Goal: Task Accomplishment & Management: Complete application form

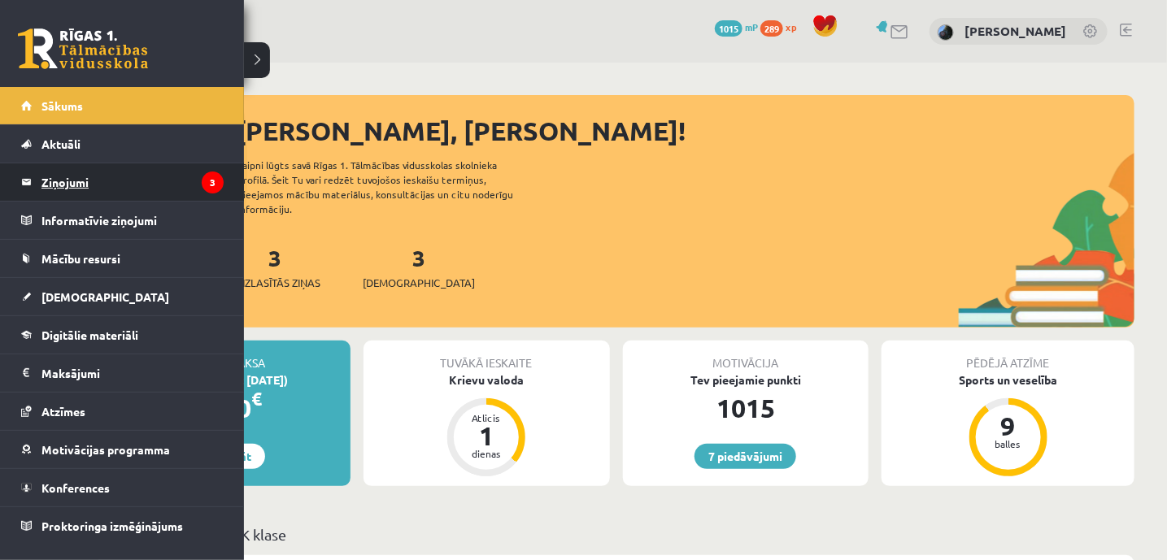
click at [65, 185] on legend "Ziņojumi 3" at bounding box center [132, 181] width 182 height 37
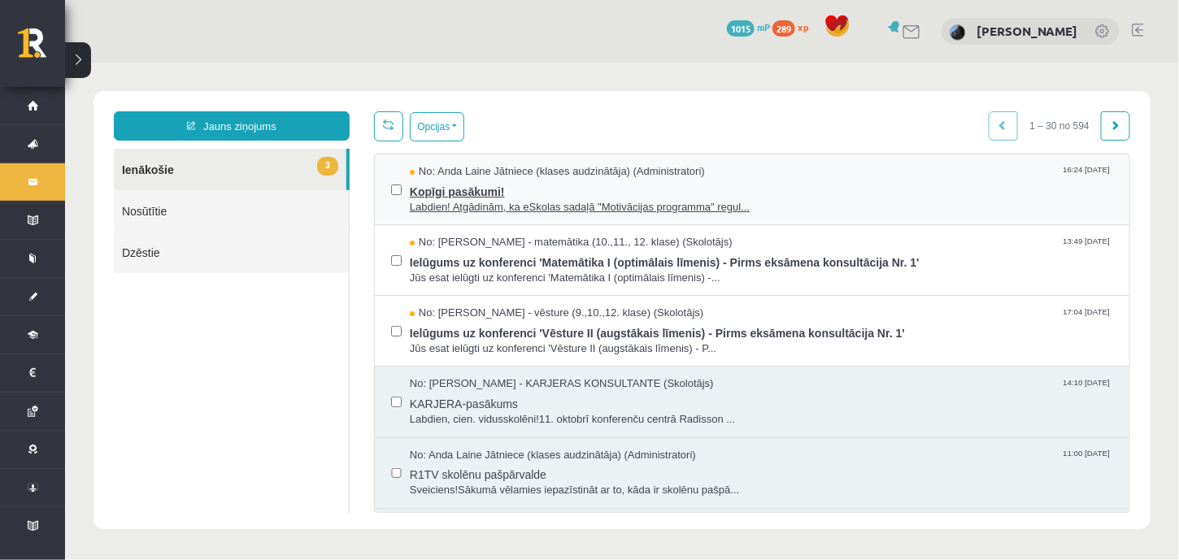
click at [575, 201] on span "Labdien! Atgādinām, ka eSkolas sadaļā "Motivācijas programma" regul..." at bounding box center [760, 206] width 703 height 15
click at [575, 189] on span "Kopīgi pasākumi!" at bounding box center [760, 189] width 703 height 20
click at [479, 186] on span "Kopīgi pasākumi!" at bounding box center [760, 189] width 703 height 20
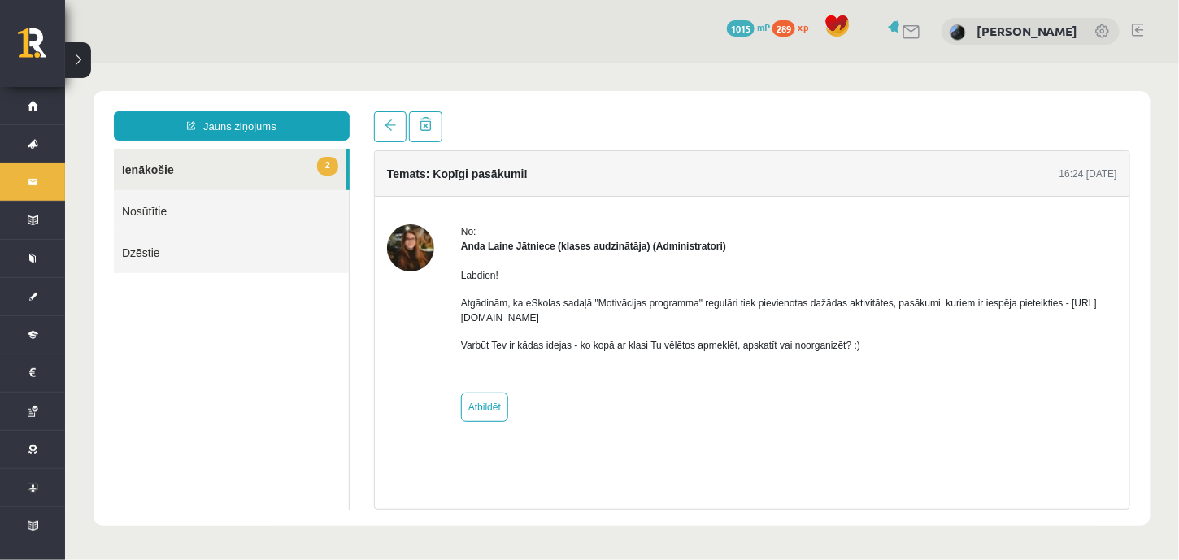
click at [149, 167] on link "2 Ienākošie" at bounding box center [229, 168] width 232 height 41
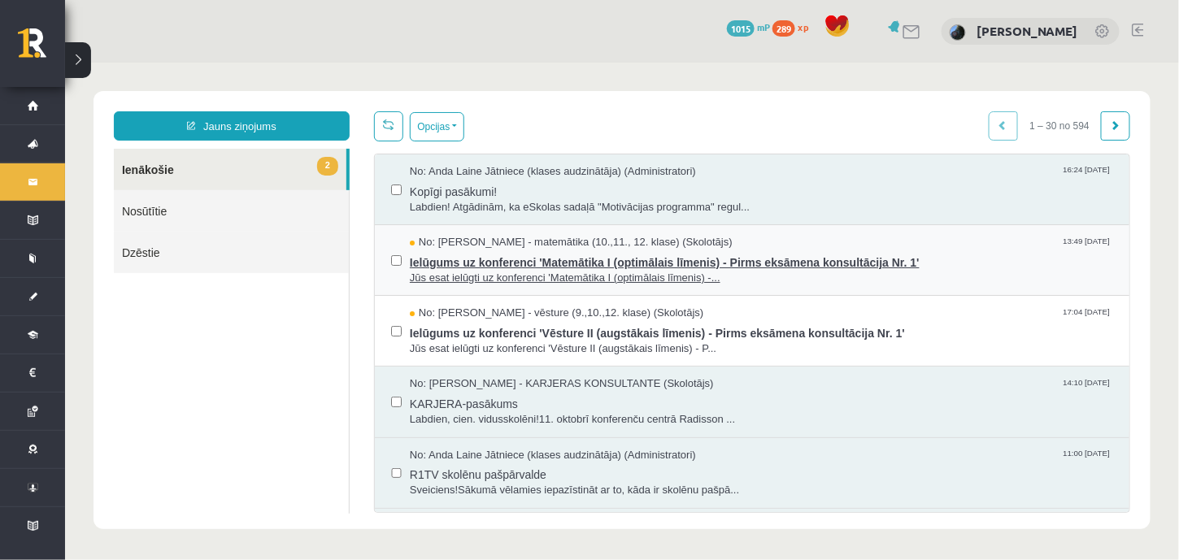
click at [746, 276] on span "Jūs esat ielūgti uz konferenci 'Matemātika I (optimālais līmenis) -..." at bounding box center [760, 277] width 703 height 15
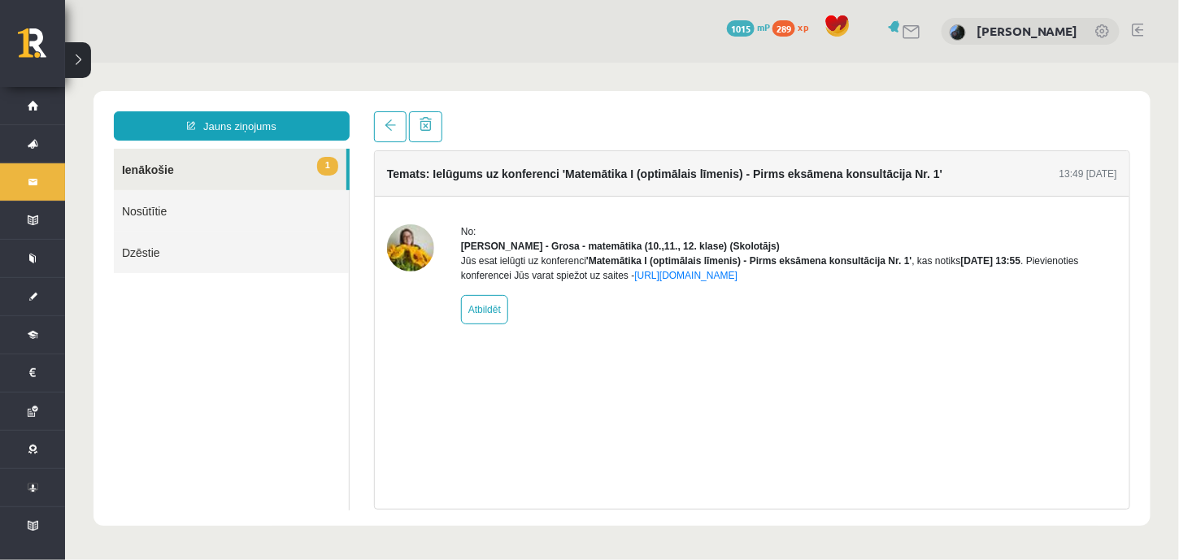
click at [185, 175] on link "1 Ienākošie" at bounding box center [229, 168] width 232 height 41
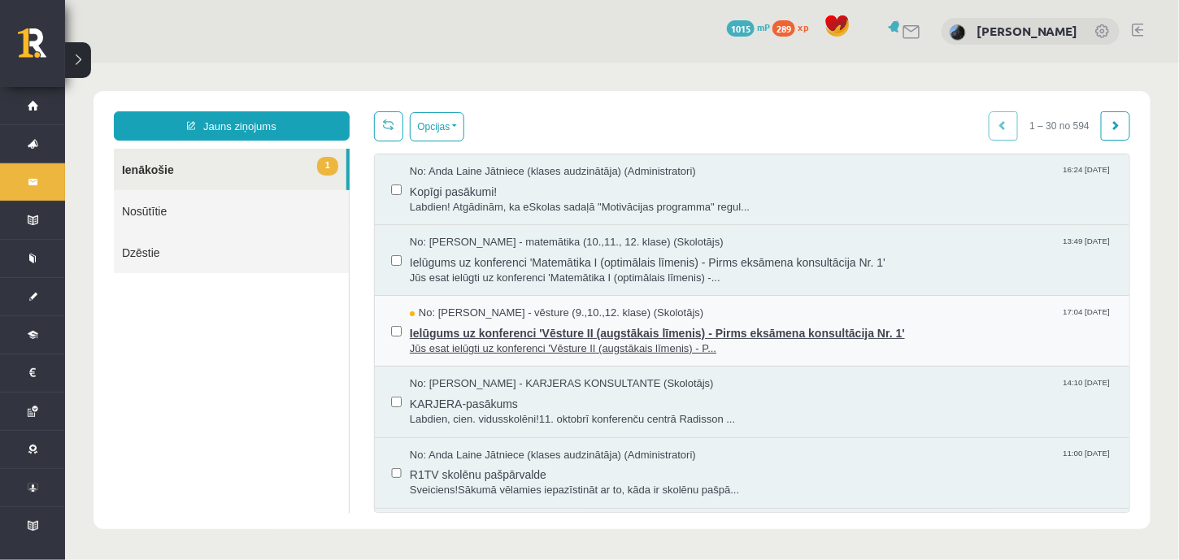
click at [701, 305] on div "No: Kristīna Kižlo - vēsture (9.,10.,12. klase) (Skolotājs) 17:04 14/10/2025" at bounding box center [760, 312] width 703 height 15
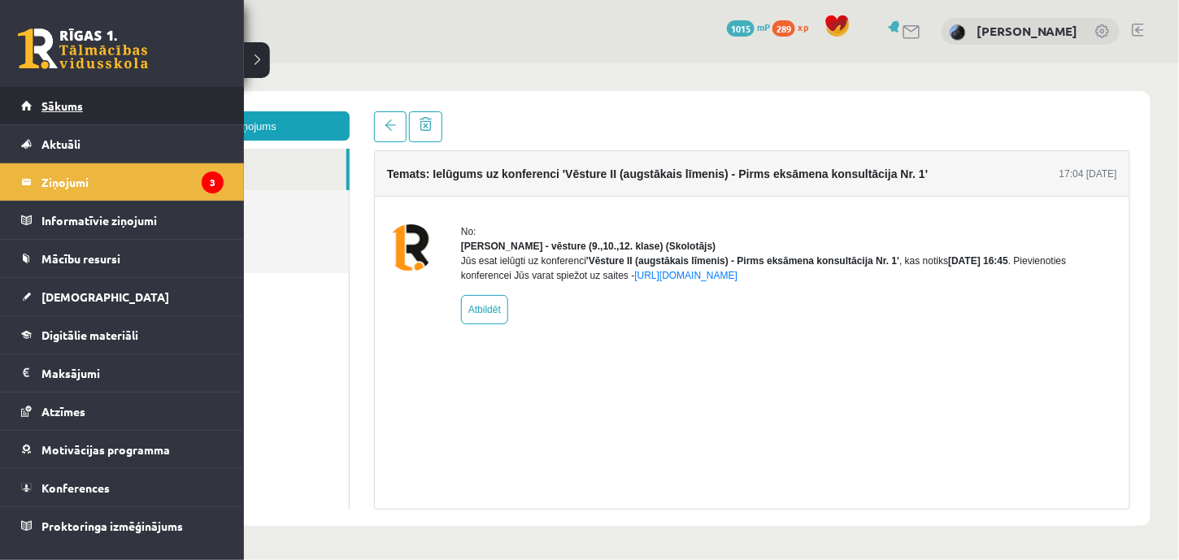
click at [43, 96] on link "Sākums" at bounding box center [122, 105] width 202 height 37
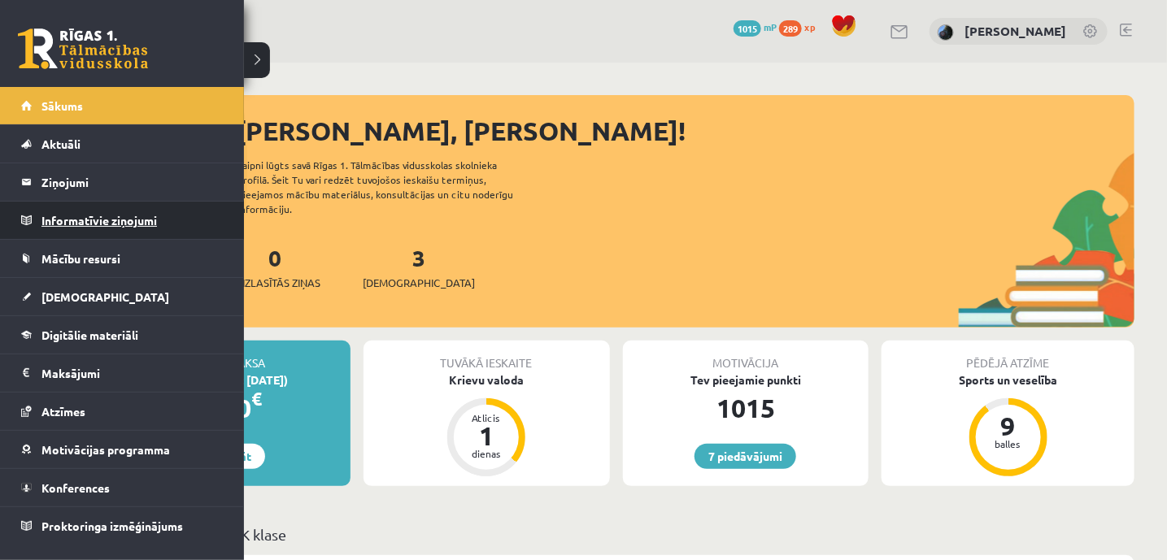
click at [61, 220] on legend "Informatīvie ziņojumi 0" at bounding box center [132, 220] width 182 height 37
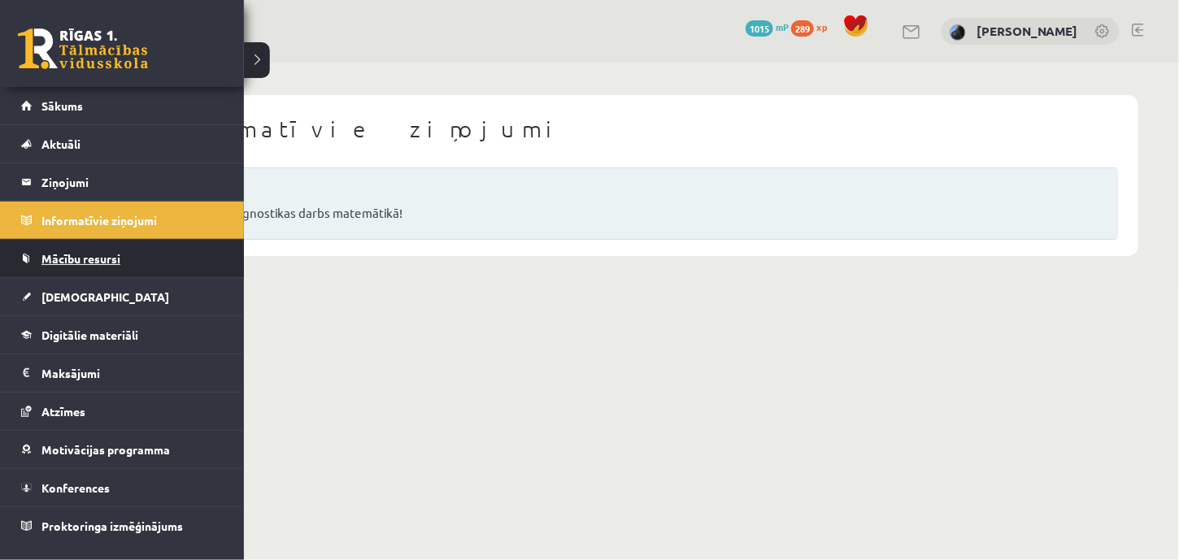
click at [76, 259] on span "Mācību resursi" at bounding box center [80, 258] width 79 height 15
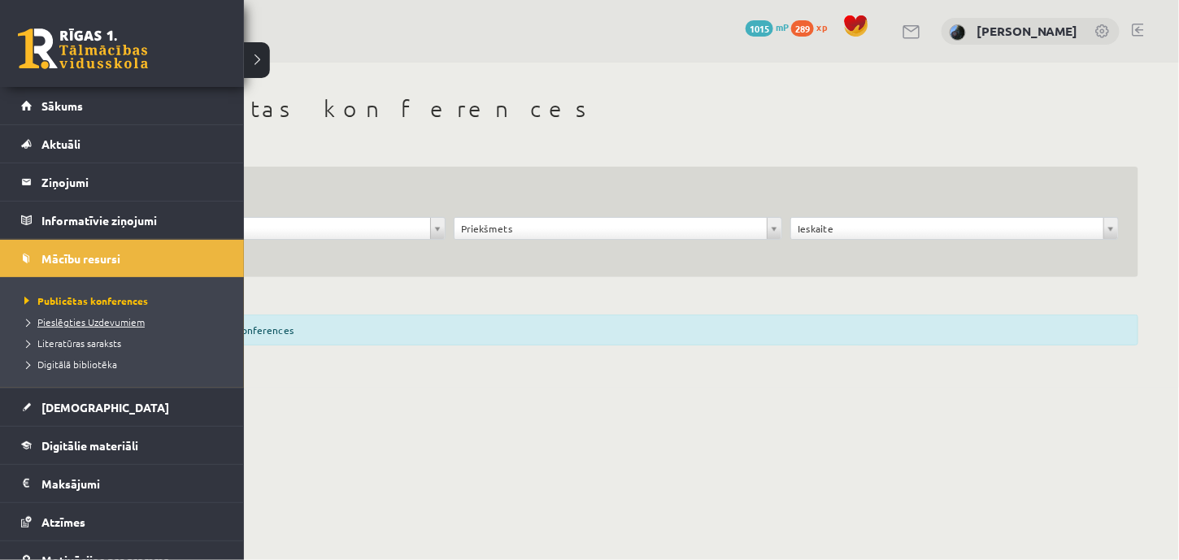
click at [60, 323] on span "Pieslēgties Uzdevumiem" at bounding box center [82, 321] width 124 height 13
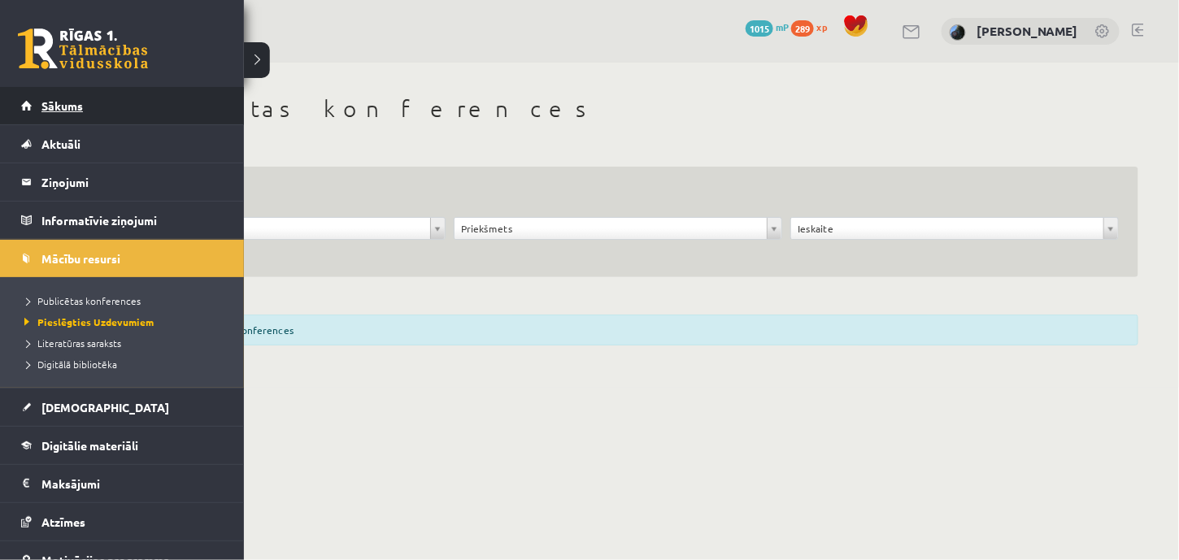
click at [37, 110] on link "Sākums" at bounding box center [122, 105] width 202 height 37
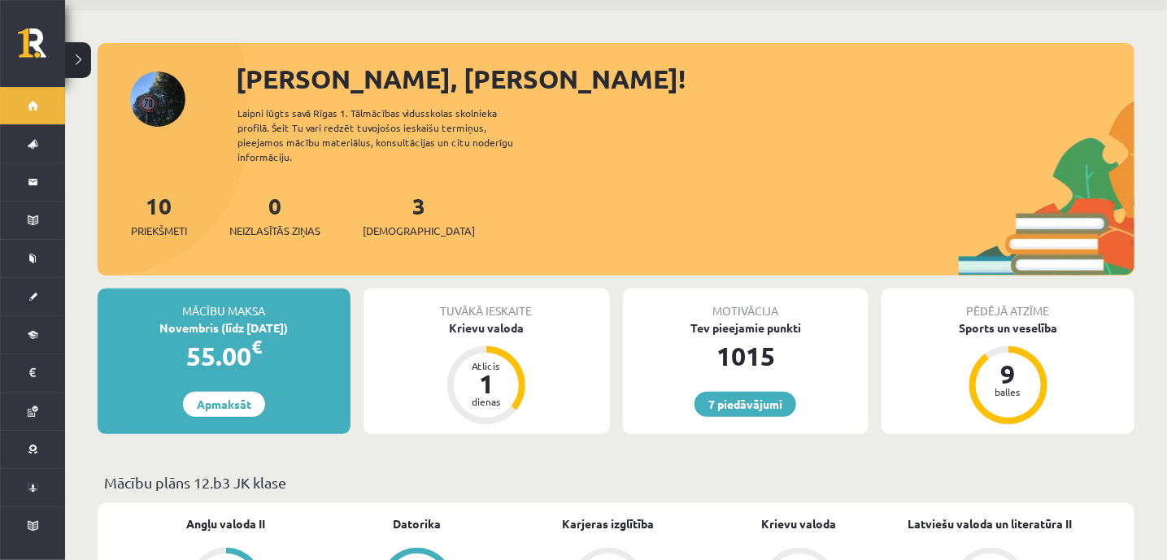
scroll to position [52, 0]
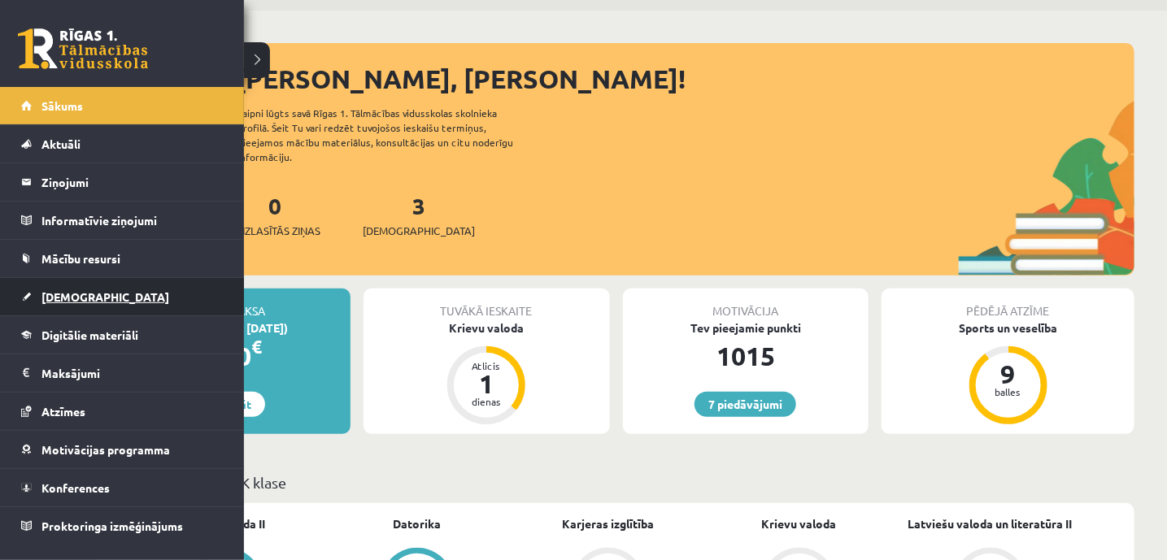
click at [64, 294] on span "[DEMOGRAPHIC_DATA]" at bounding box center [105, 296] width 128 height 15
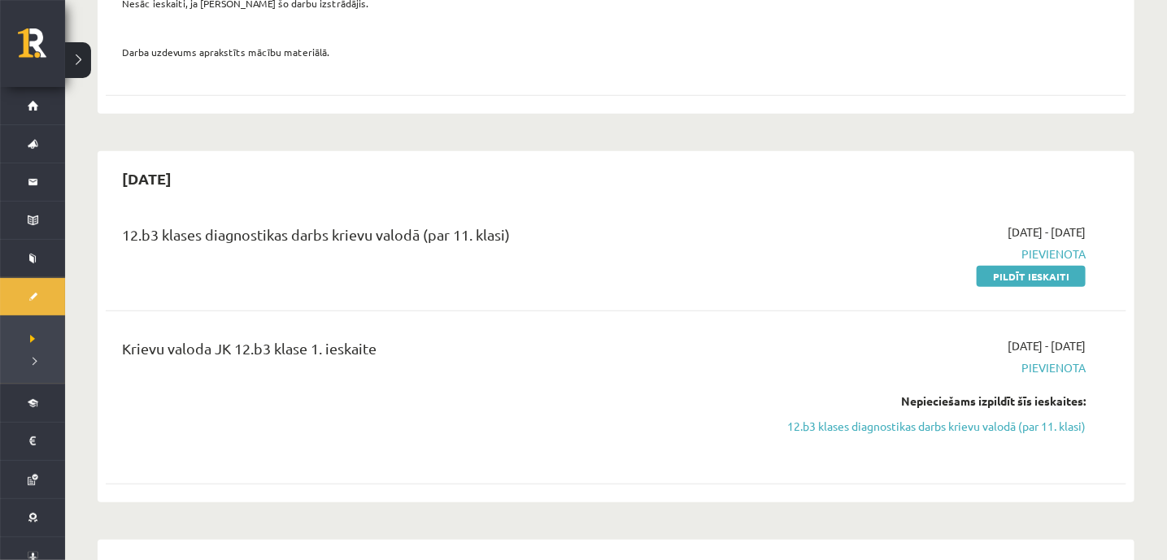
scroll to position [360, 0]
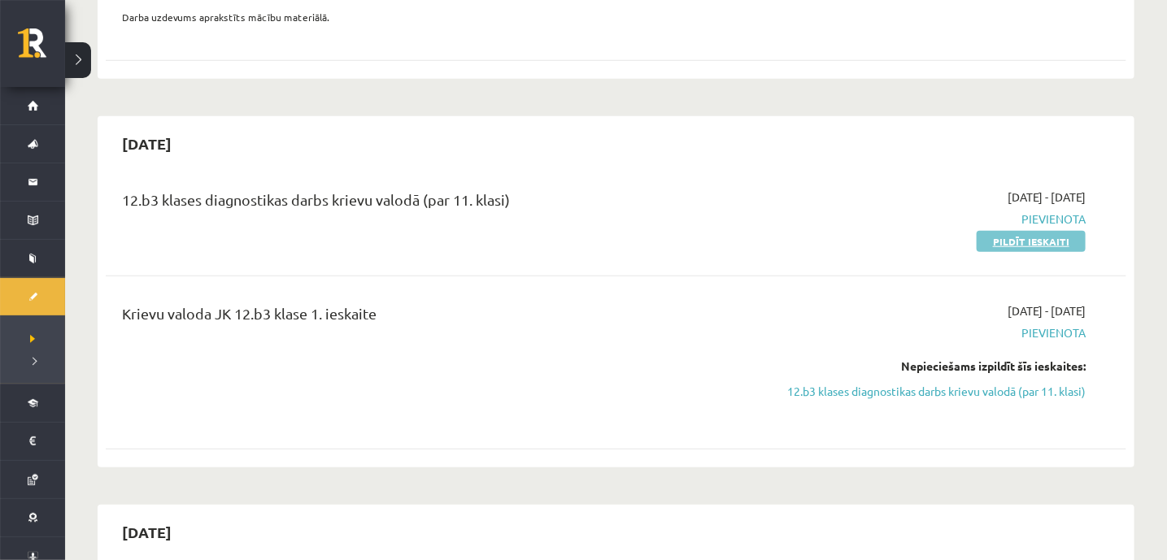
click at [1002, 244] on link "Pildīt ieskaiti" at bounding box center [1030, 241] width 109 height 21
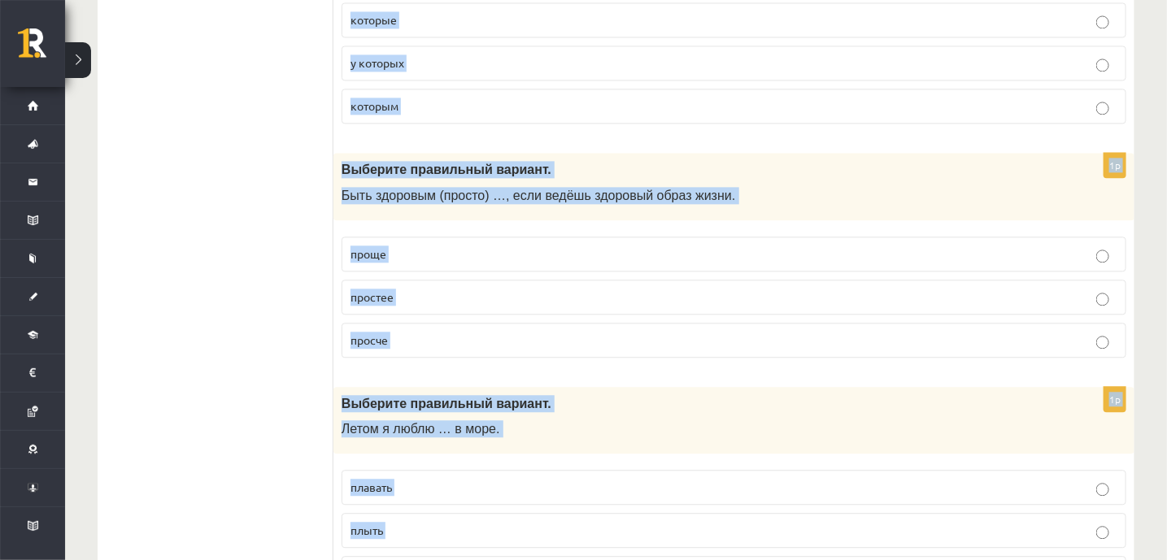
scroll to position [6391, 0]
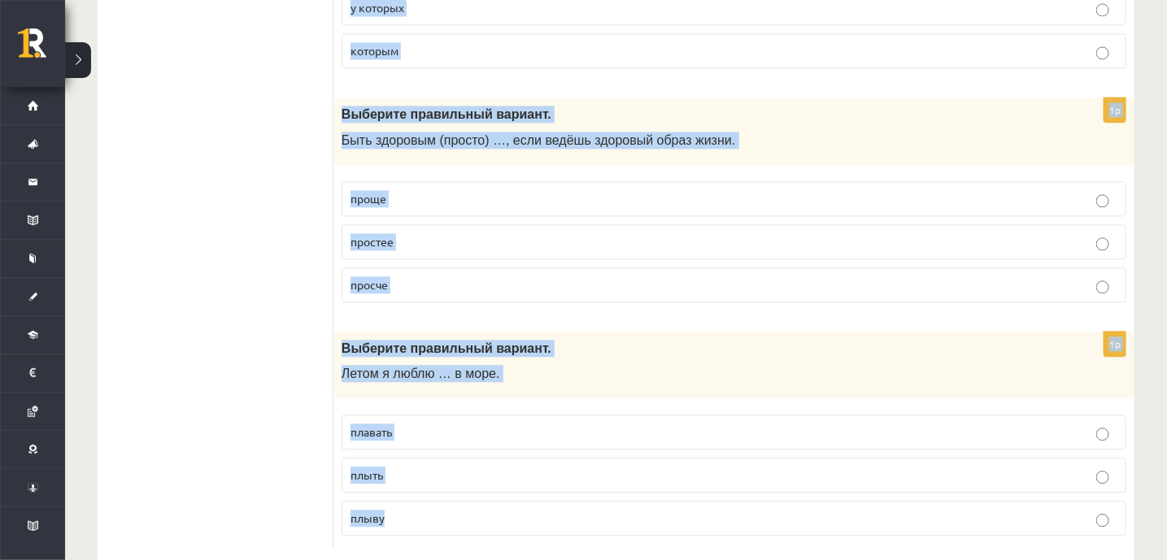
drag, startPoint x: 340, startPoint y: 265, endPoint x: 577, endPoint y: 543, distance: 365.6
copy form "Выберите правильный вариант. Участники марафона … уже три часа. бегают бегут 1p…"
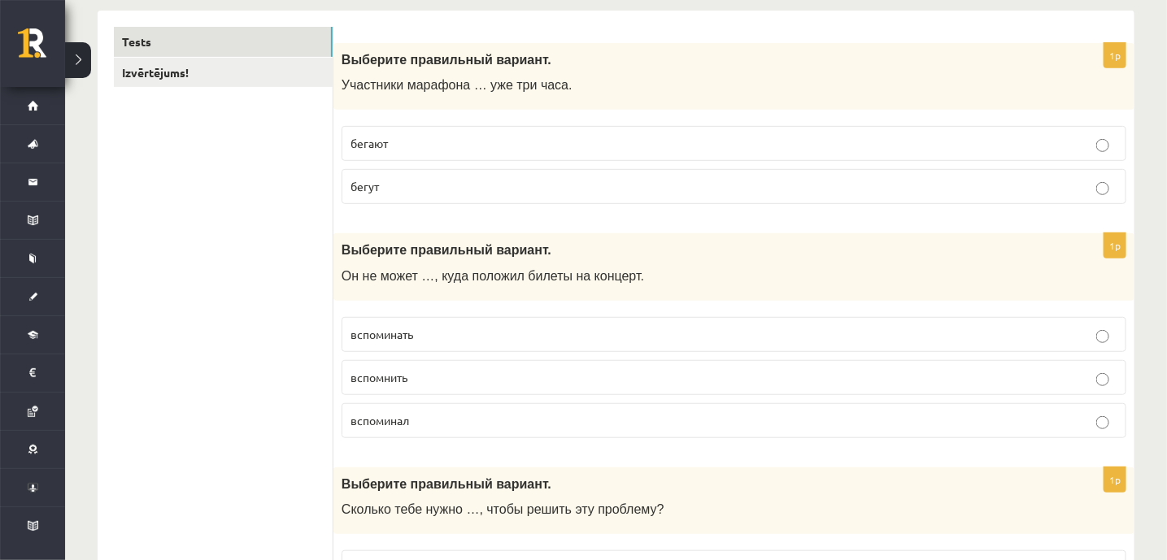
scroll to position [270, 0]
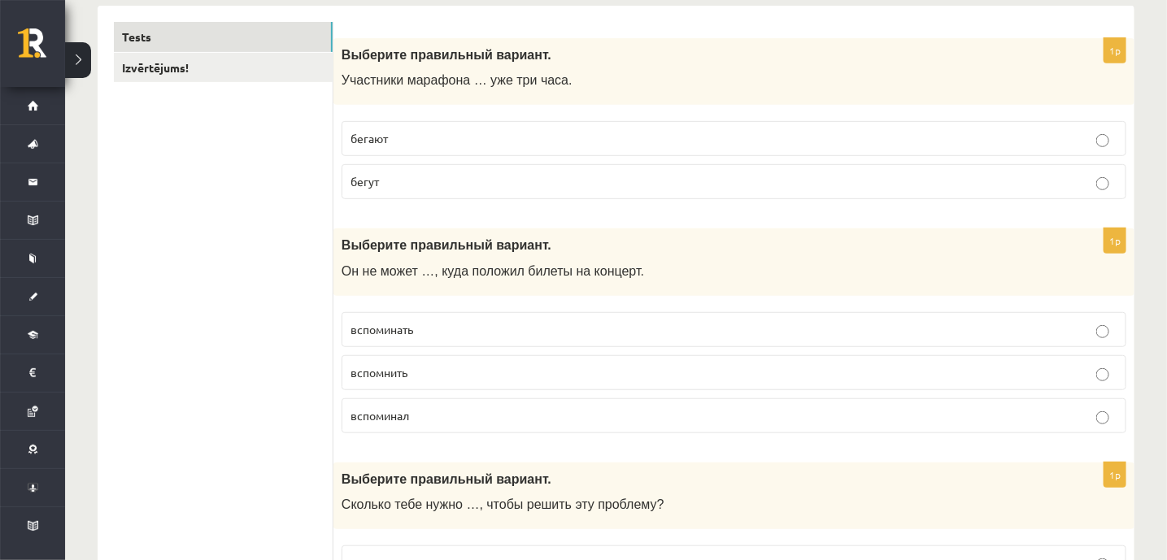
click at [385, 186] on p "бегут" at bounding box center [733, 181] width 767 height 17
click at [396, 372] on span "вспомнить" at bounding box center [378, 372] width 57 height 15
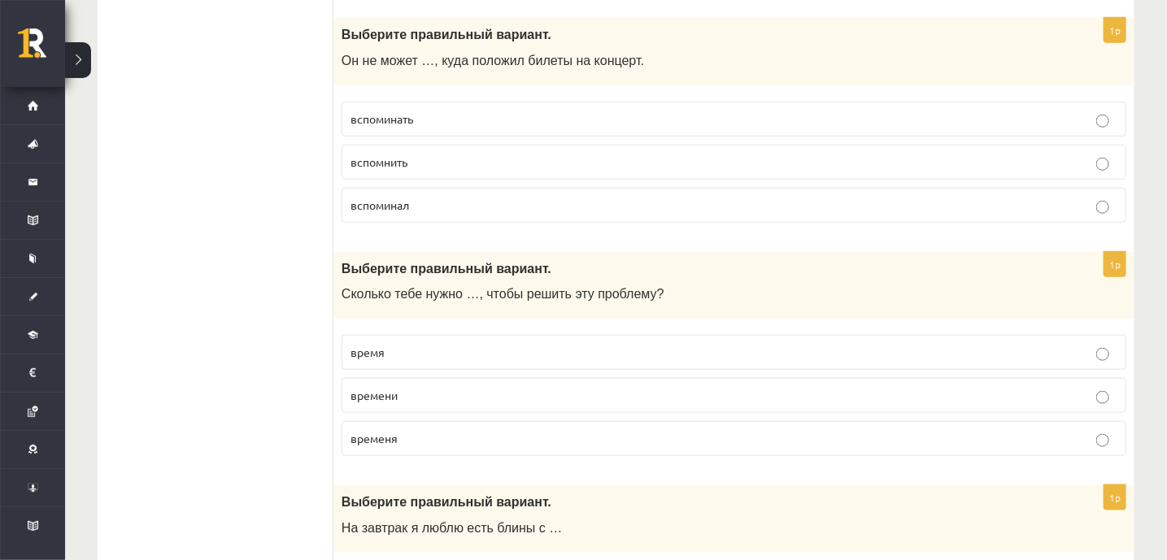
scroll to position [483, 0]
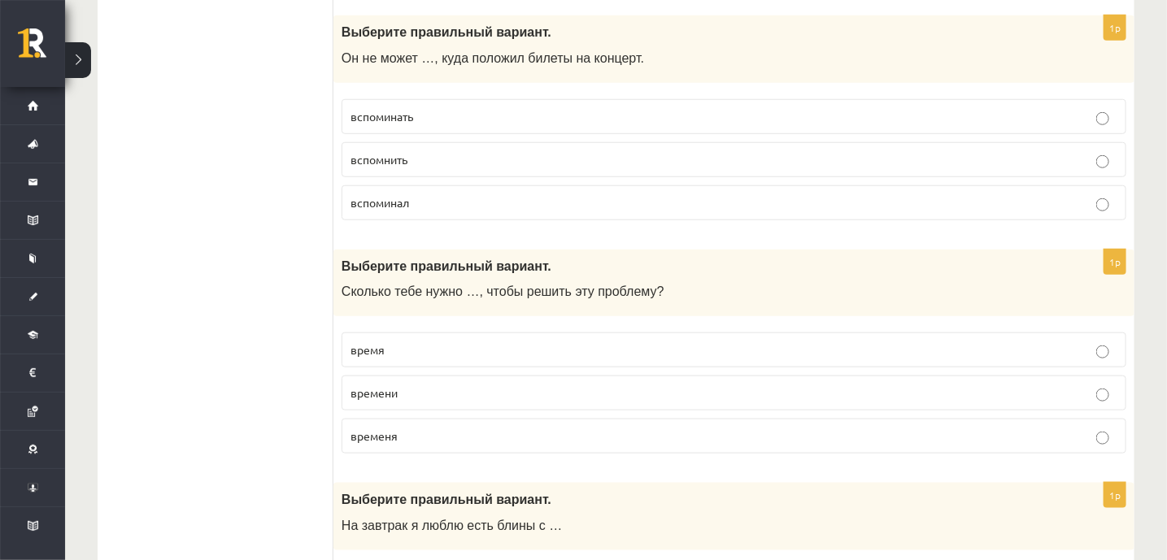
click at [412, 393] on p "времени" at bounding box center [733, 393] width 767 height 17
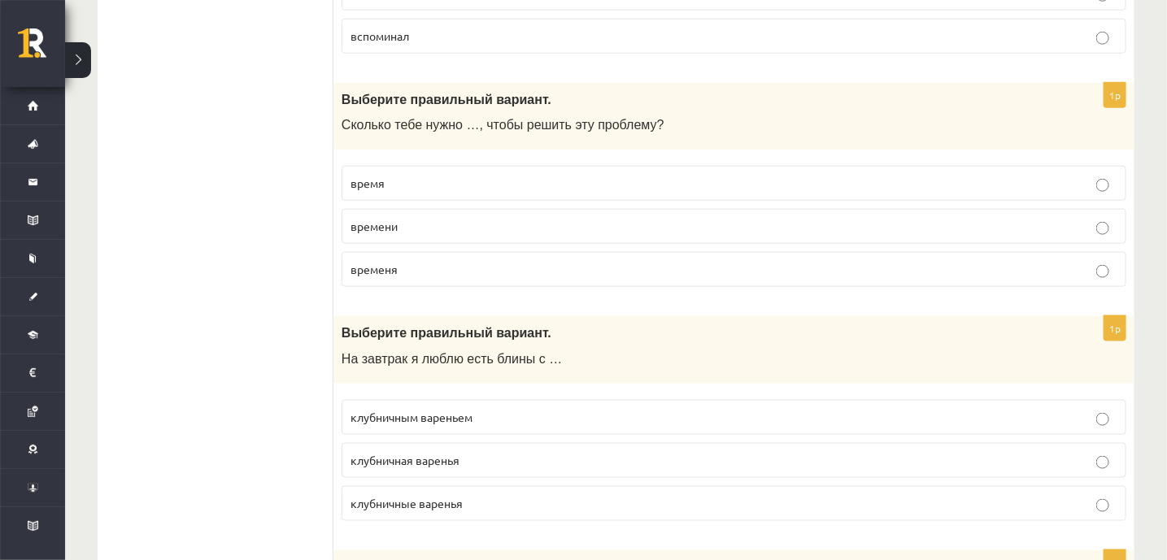
scroll to position [648, 0]
click at [402, 411] on span "клубничным вареньем" at bounding box center [411, 418] width 122 height 15
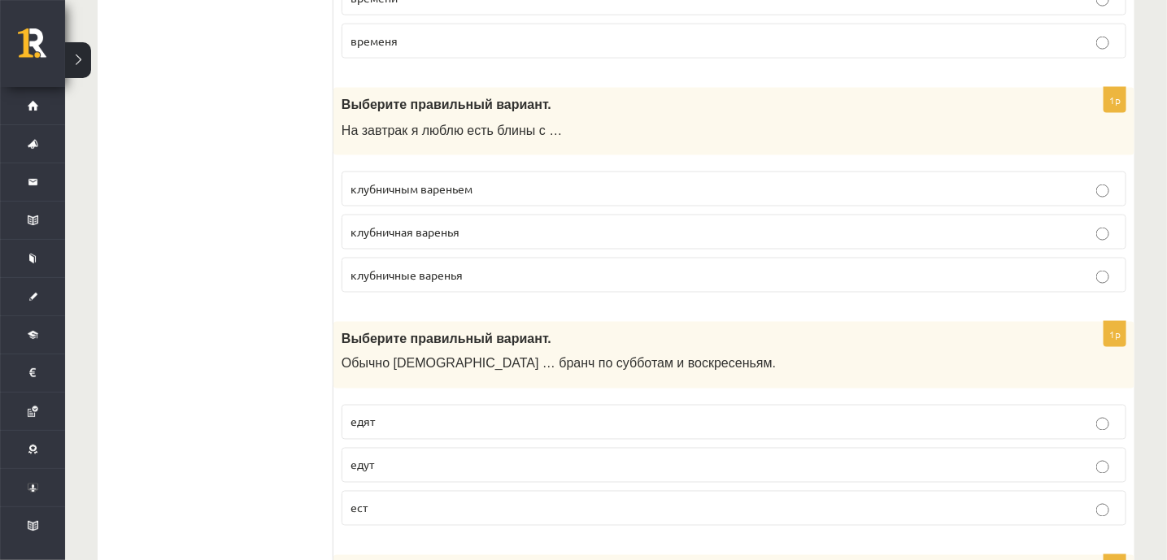
scroll to position [876, 0]
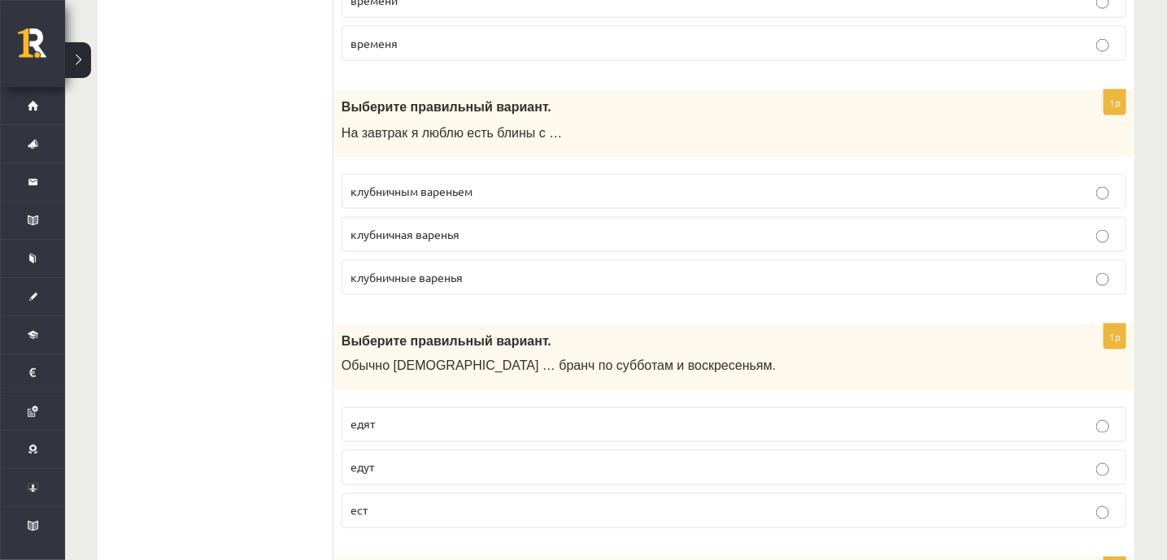
click at [385, 463] on p "едут" at bounding box center [733, 467] width 767 height 17
click at [395, 424] on p "едят" at bounding box center [733, 424] width 767 height 17
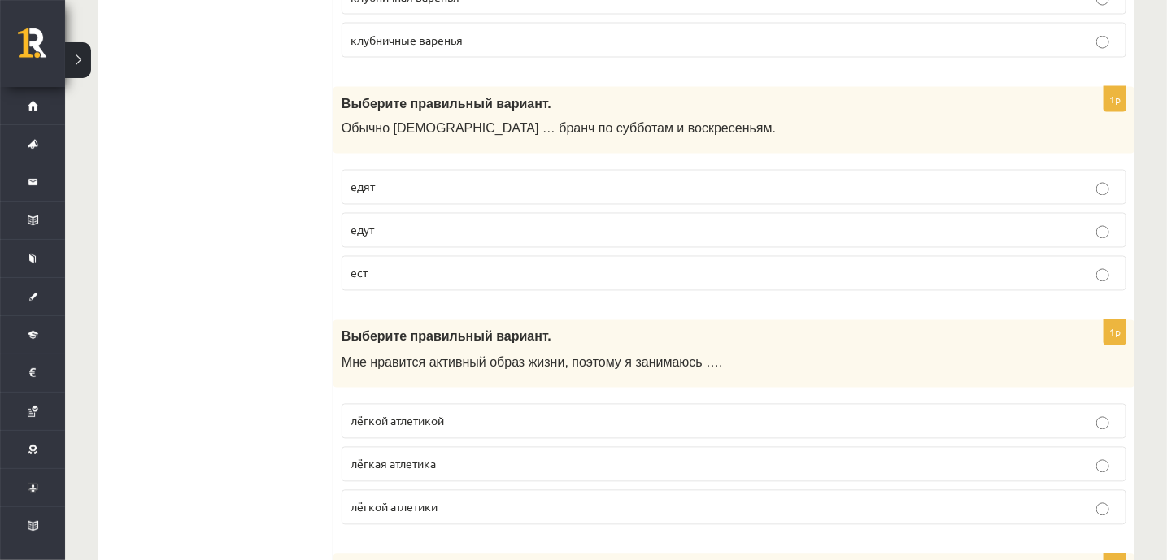
scroll to position [1112, 0]
click at [421, 415] on span "лёгкой атлетикой" at bounding box center [396, 422] width 93 height 15
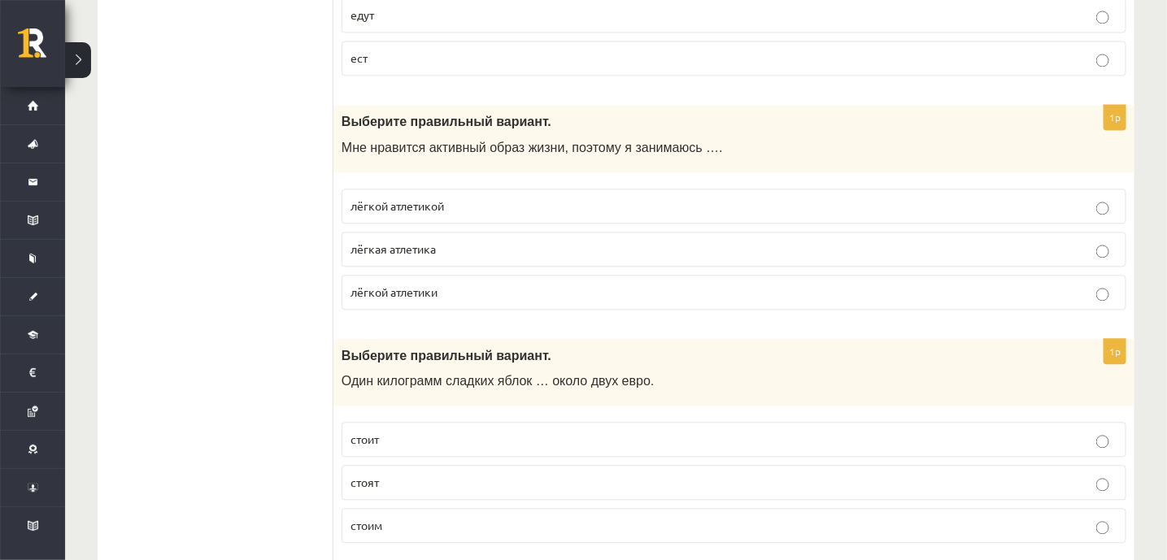
scroll to position [1336, 0]
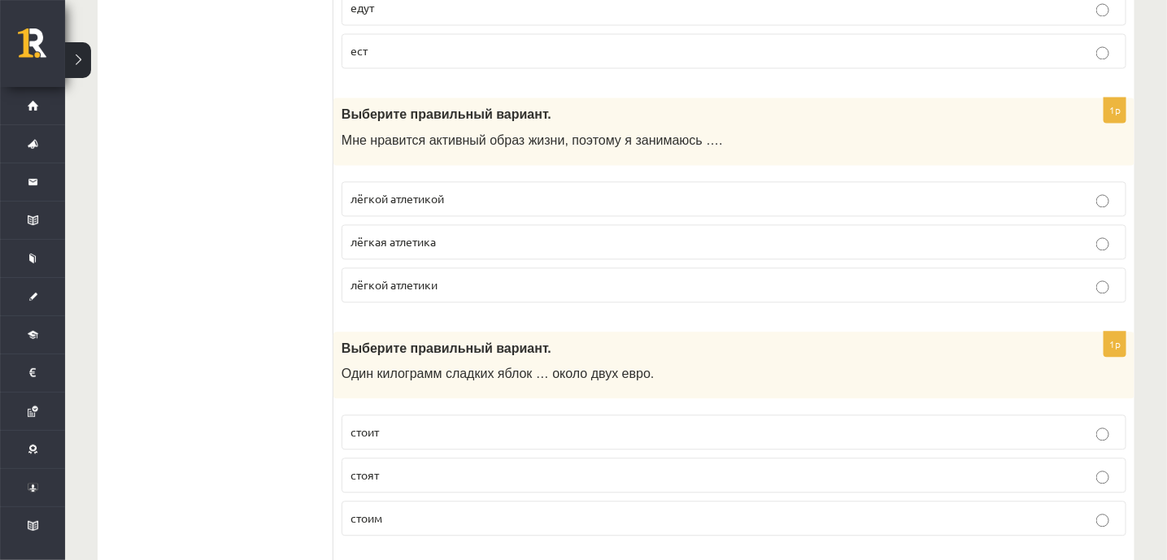
click at [395, 424] on p "стоит" at bounding box center [733, 432] width 767 height 17
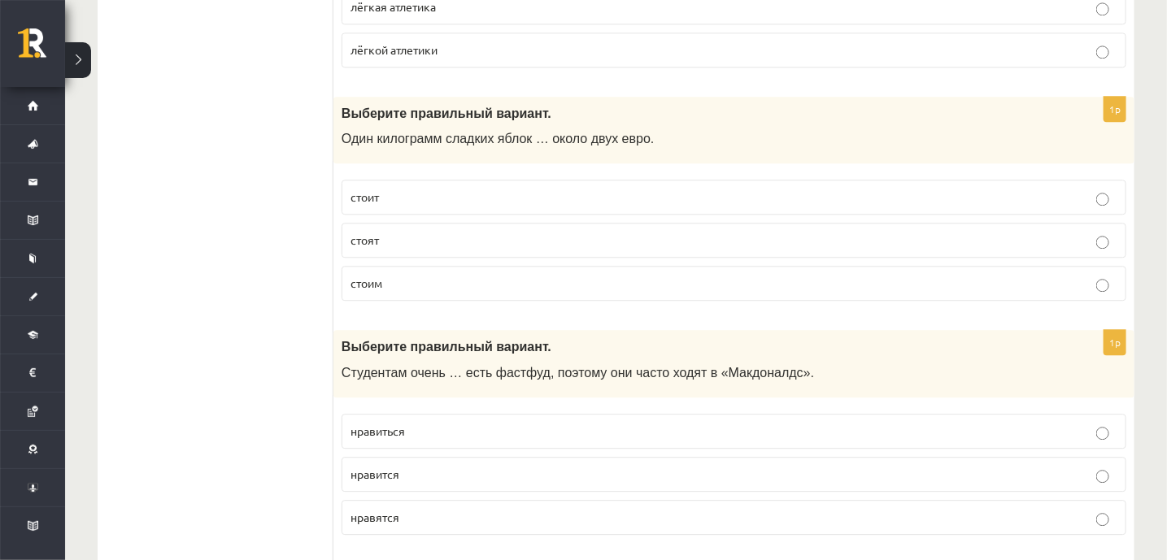
scroll to position [1571, 0]
click at [413, 467] on p "нравится" at bounding box center [733, 474] width 767 height 17
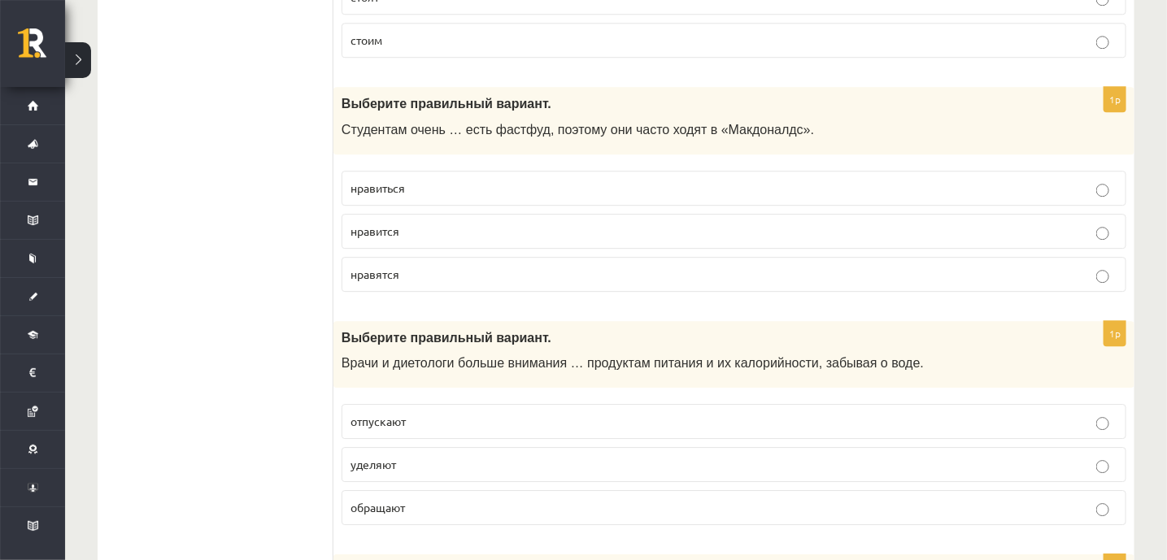
scroll to position [1815, 0]
click at [403, 445] on label "уделяют" at bounding box center [733, 462] width 784 height 35
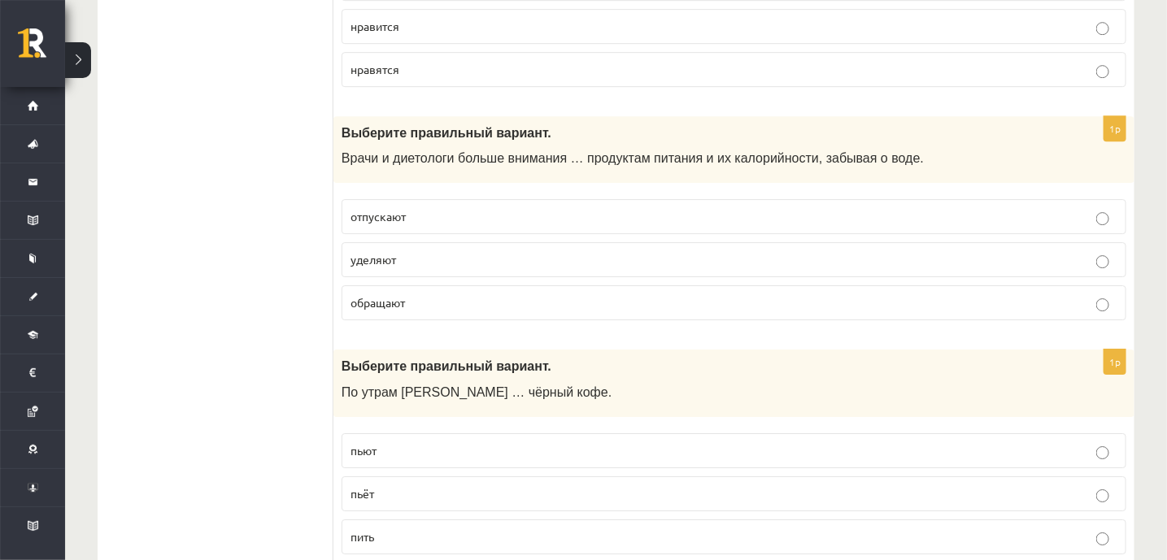
scroll to position [2023, 0]
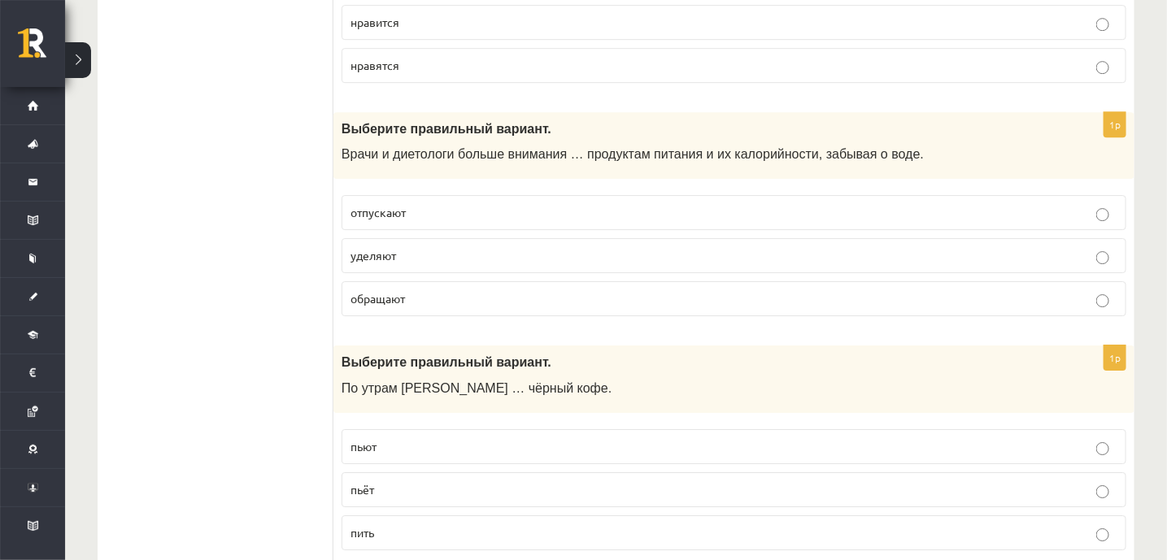
click at [380, 481] on p "пьёт" at bounding box center [733, 489] width 767 height 17
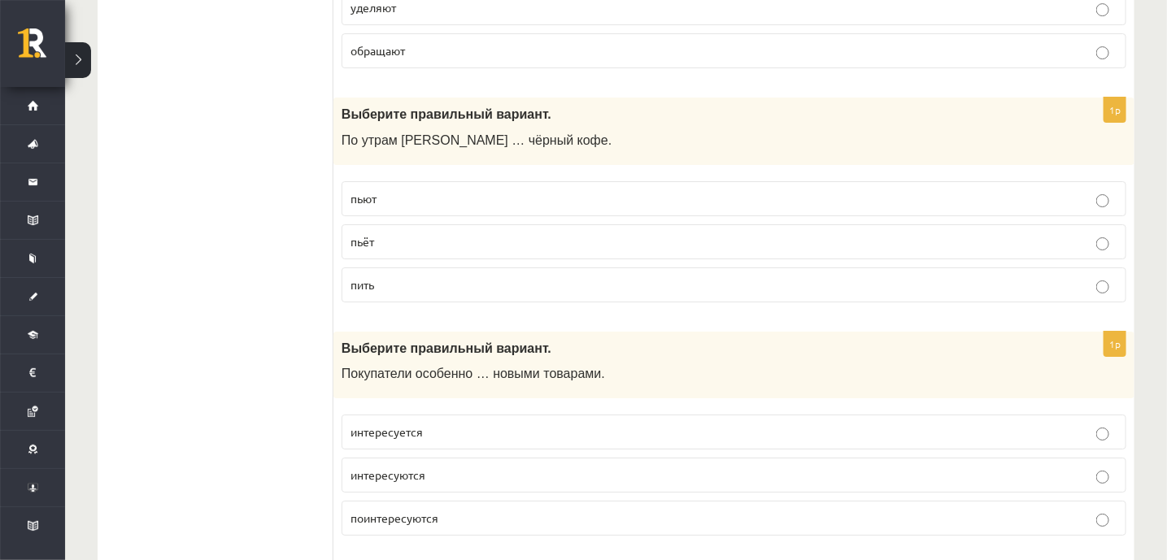
scroll to position [2270, 0]
click at [424, 467] on span "интересуются" at bounding box center [387, 474] width 75 height 15
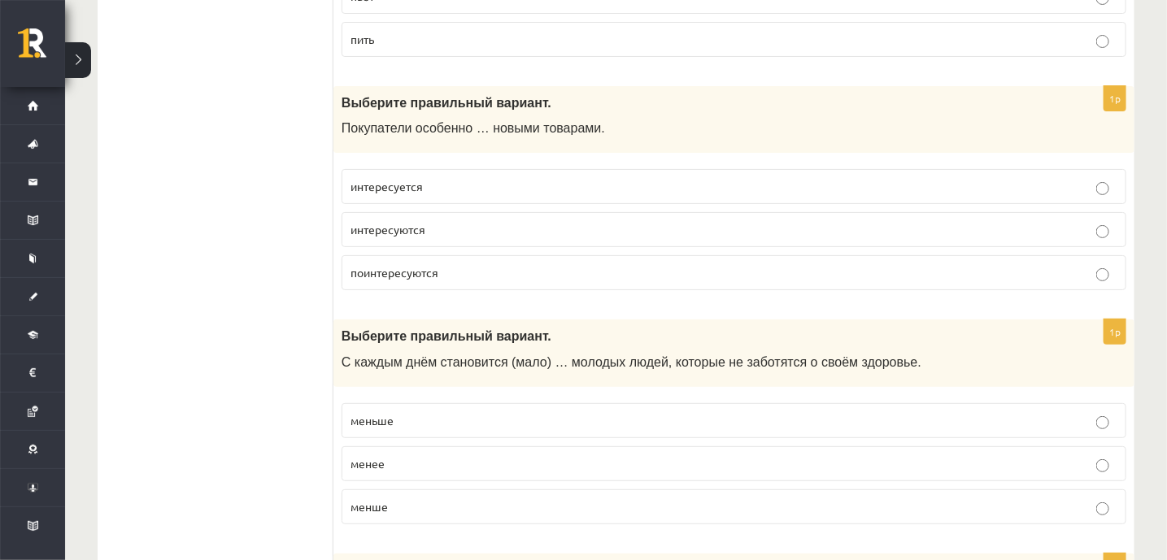
scroll to position [2518, 0]
click at [398, 410] on p "меньше" at bounding box center [733, 418] width 767 height 17
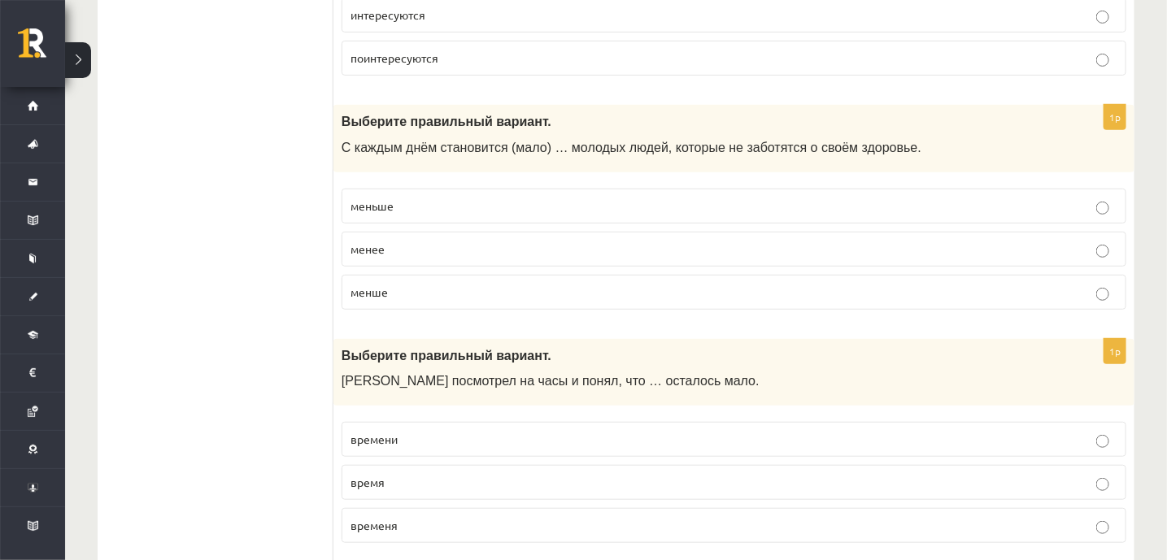
scroll to position [2729, 0]
click at [410, 432] on p "времени" at bounding box center [733, 440] width 767 height 17
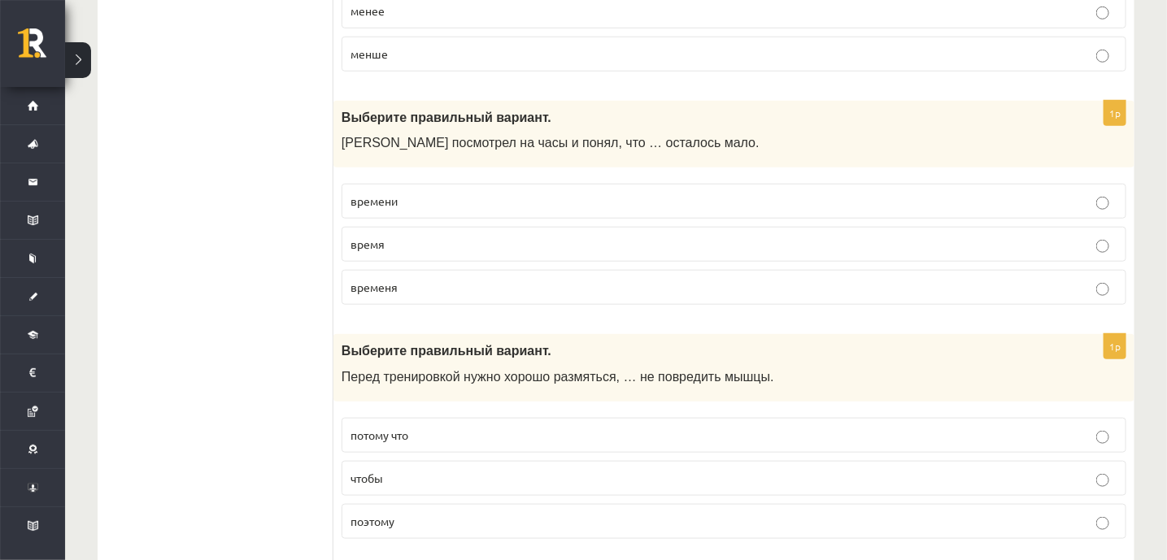
scroll to position [2966, 0]
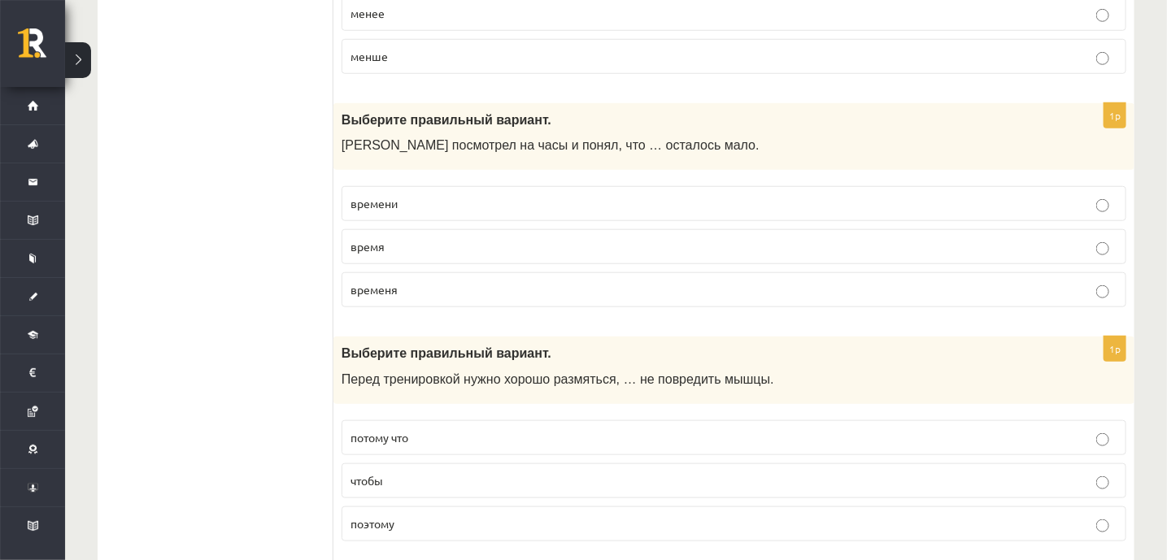
click at [382, 473] on span "чтобы" at bounding box center [366, 480] width 33 height 15
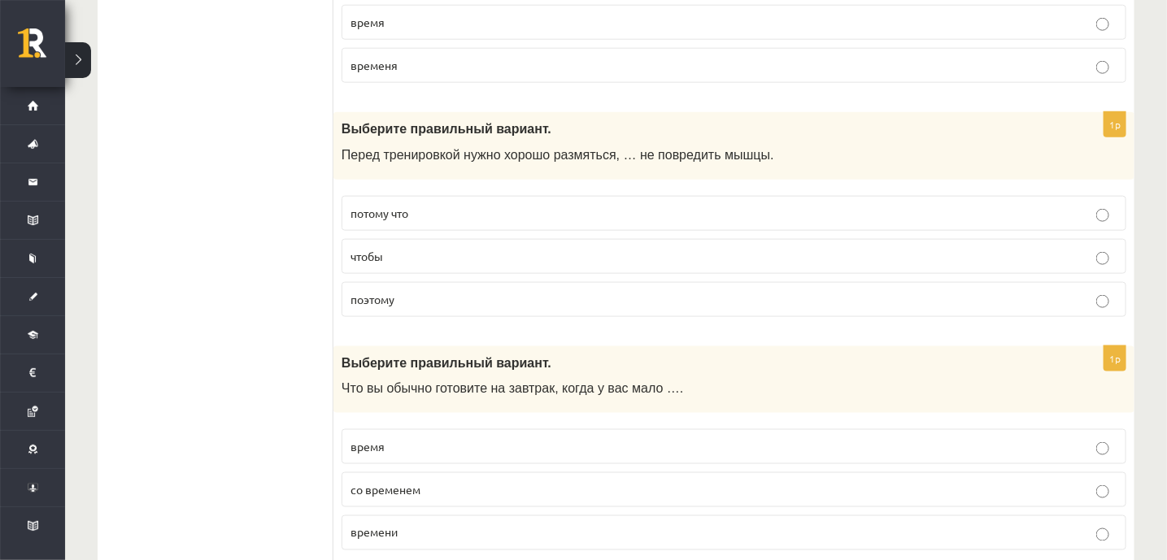
scroll to position [3192, 0]
click at [406, 524] on p "времени" at bounding box center [733, 532] width 767 height 17
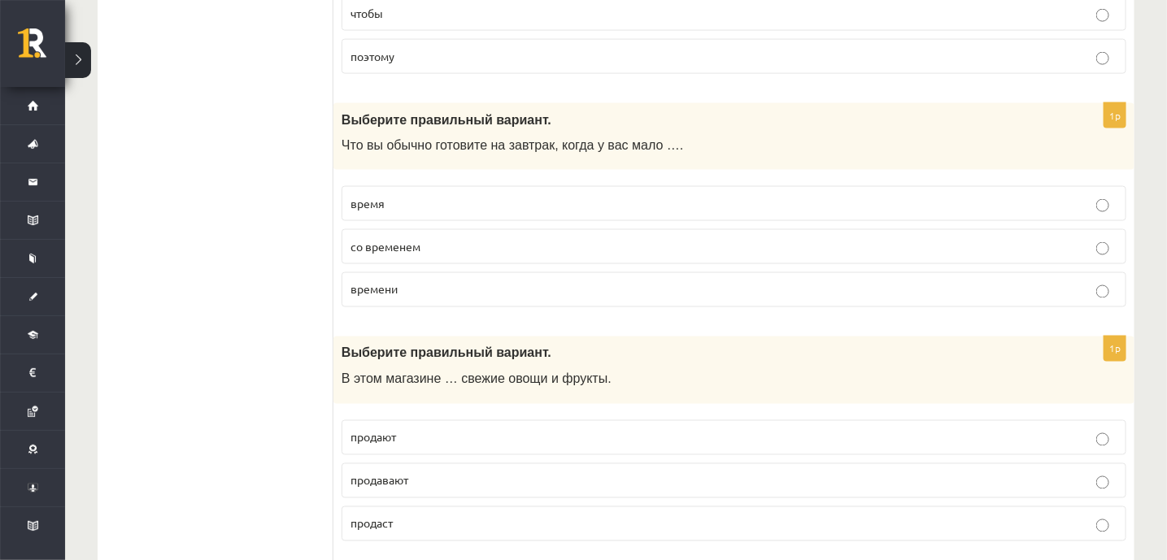
scroll to position [3434, 0]
click at [412, 420] on label "продают" at bounding box center [733, 437] width 784 height 35
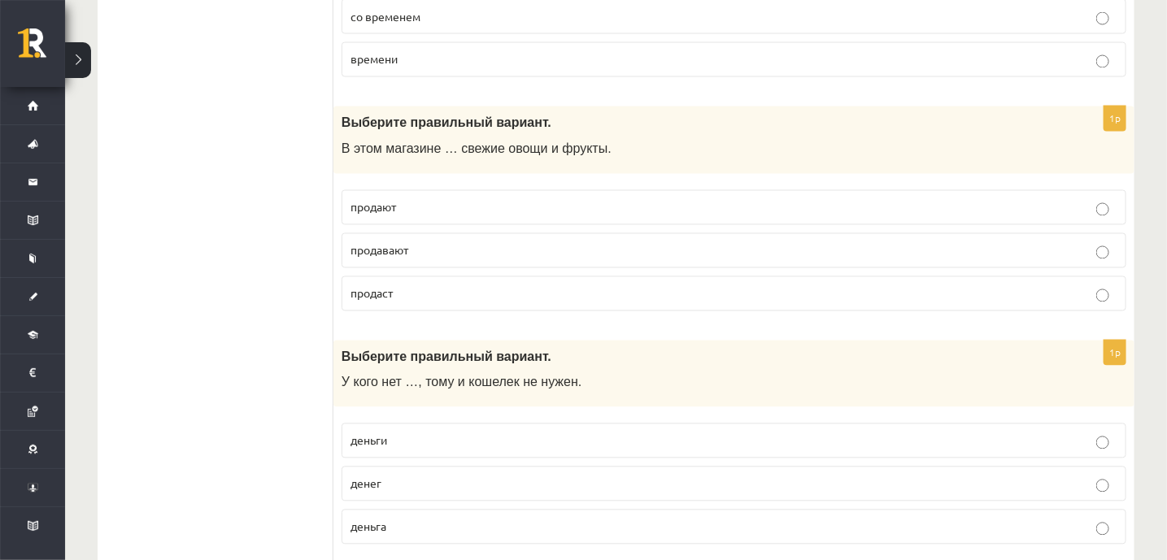
scroll to position [3666, 0]
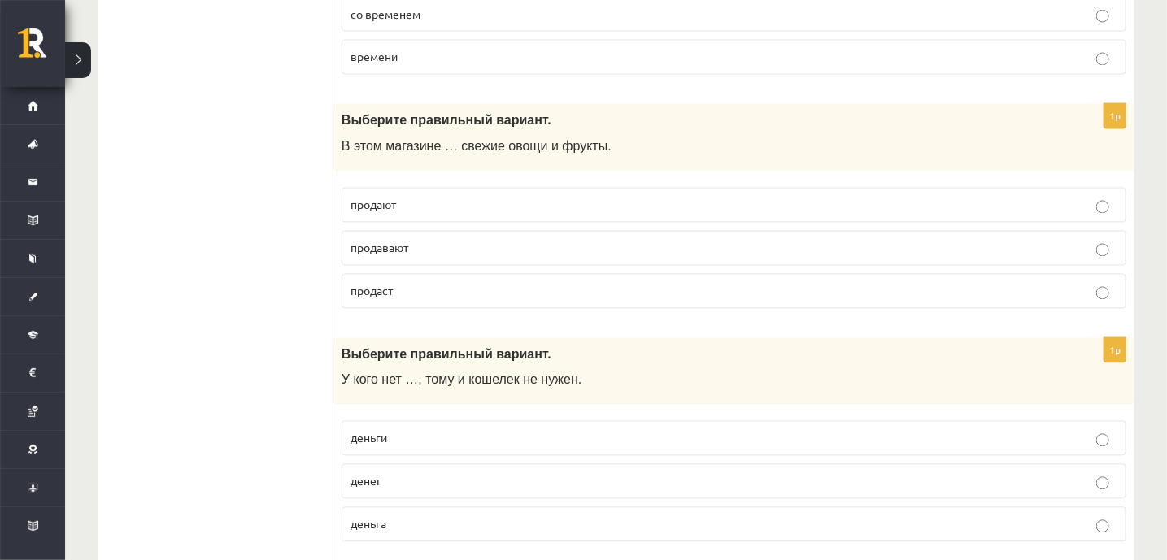
click at [404, 473] on p "денег" at bounding box center [733, 481] width 767 height 17
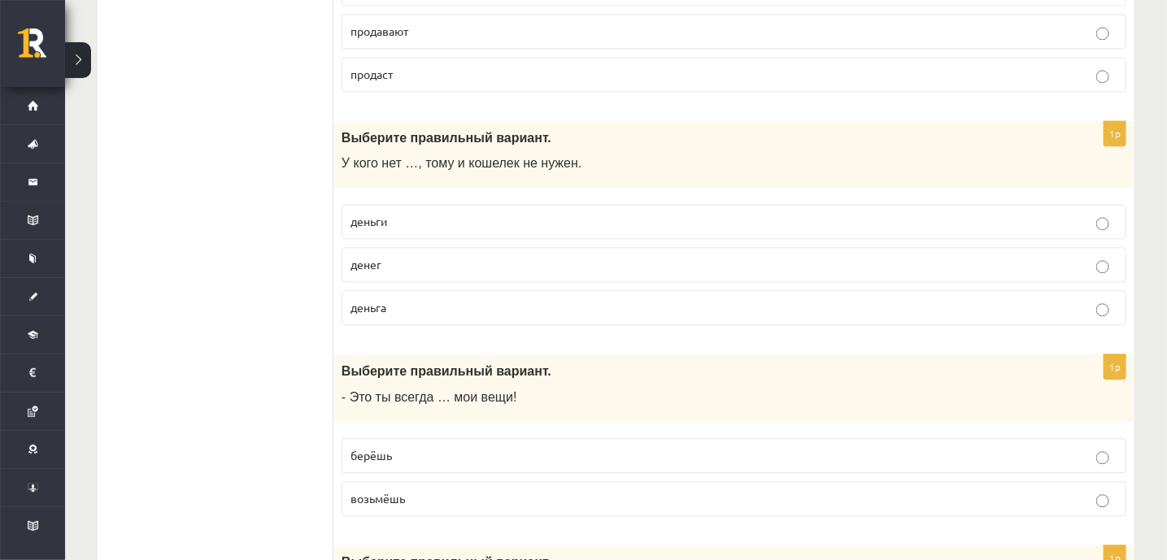
scroll to position [3882, 0]
click at [384, 442] on label "берёшь" at bounding box center [733, 457] width 784 height 35
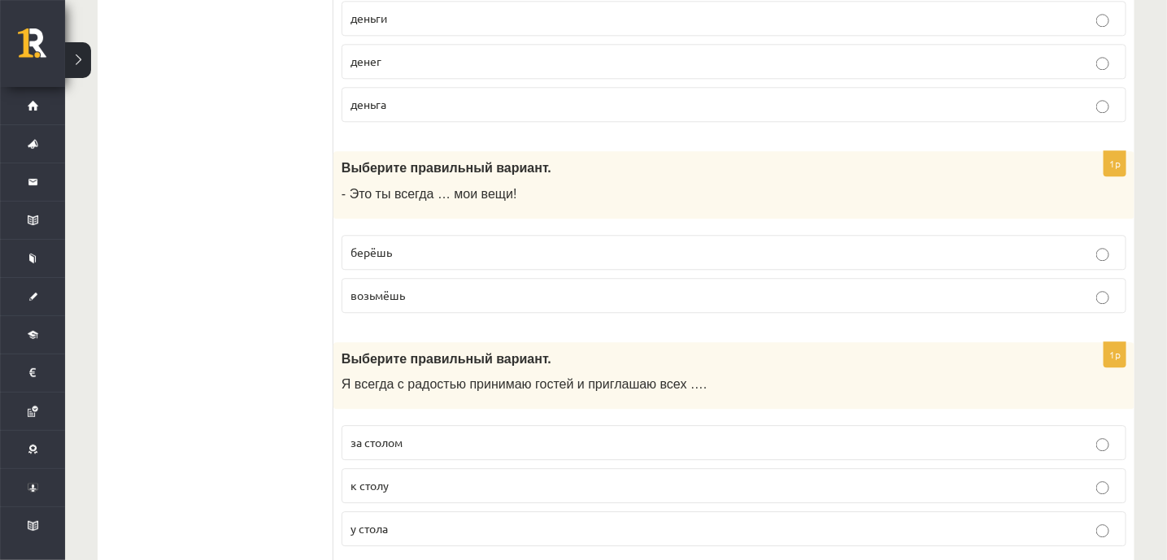
scroll to position [4084, 0]
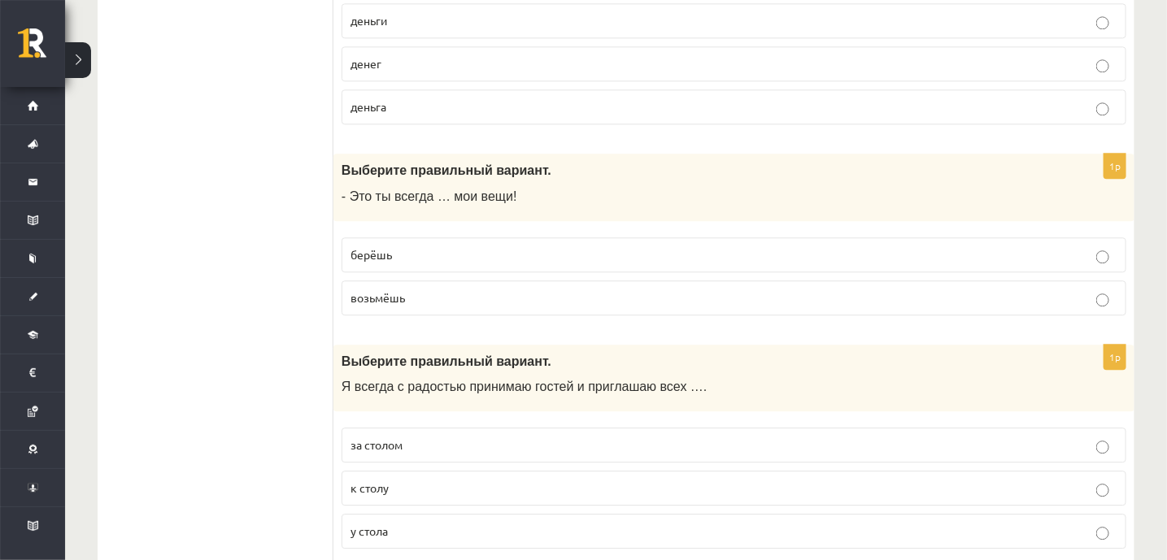
click at [400, 476] on label "к столу" at bounding box center [733, 488] width 784 height 35
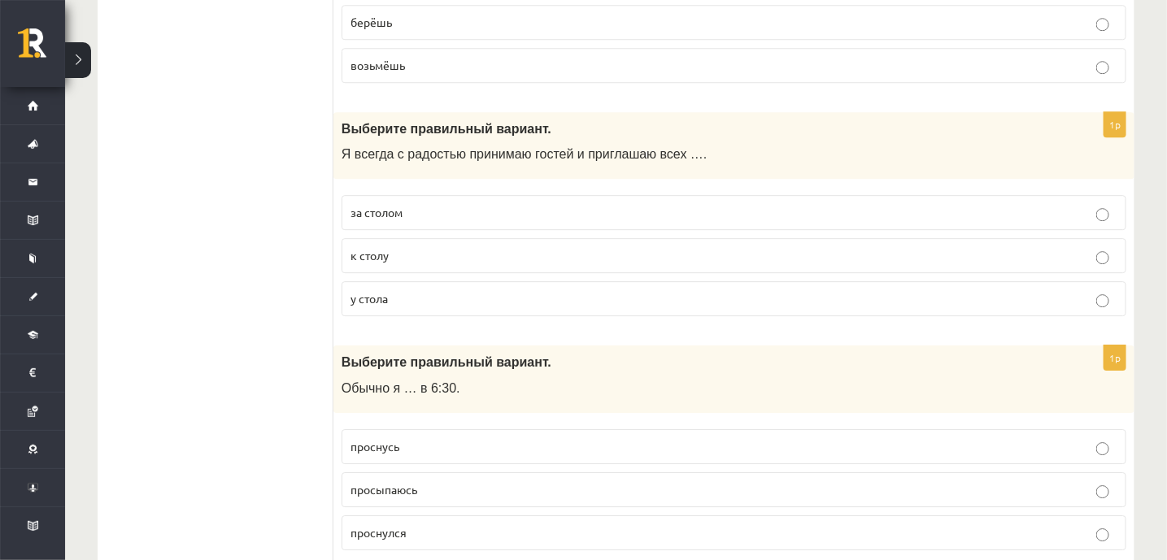
scroll to position [4317, 0]
click at [398, 481] on span "просыпаюсь" at bounding box center [383, 488] width 67 height 15
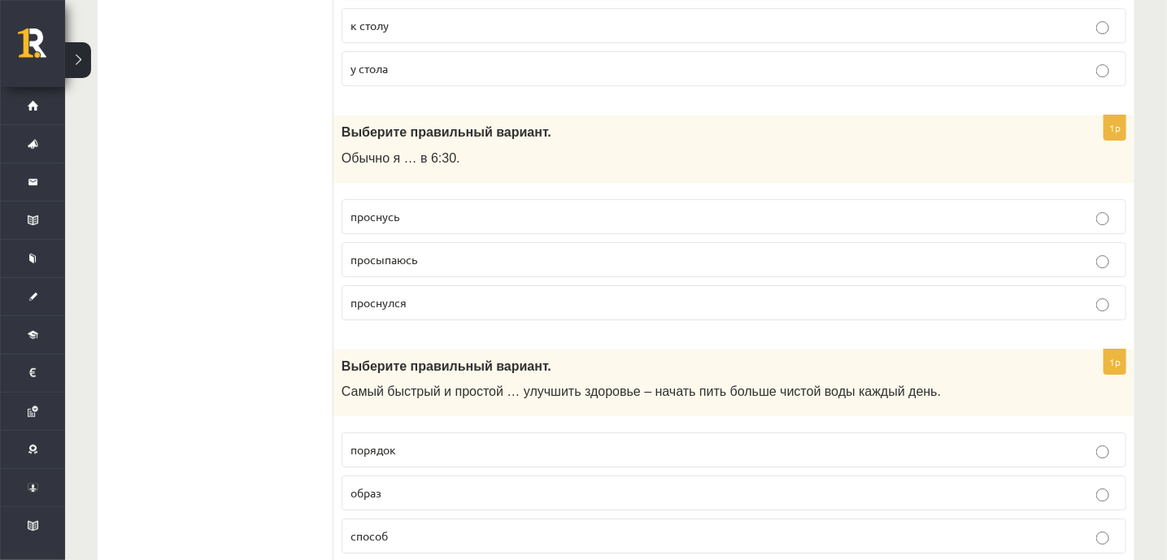
scroll to position [4545, 0]
click at [397, 529] on p "способ" at bounding box center [733, 537] width 767 height 17
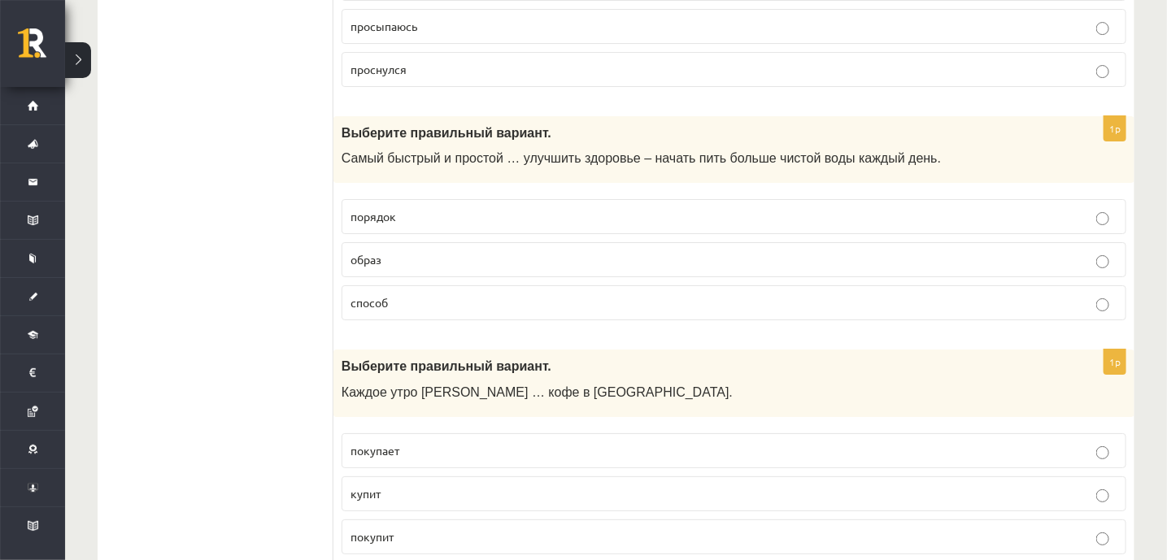
scroll to position [4779, 0]
click at [415, 434] on label "покупает" at bounding box center [733, 451] width 784 height 35
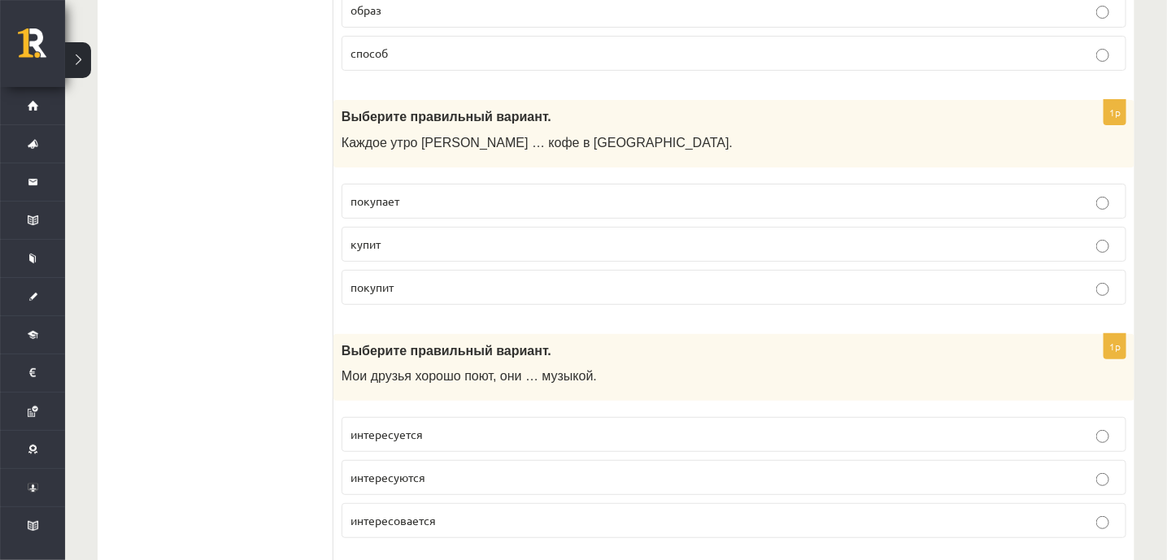
scroll to position [5014, 0]
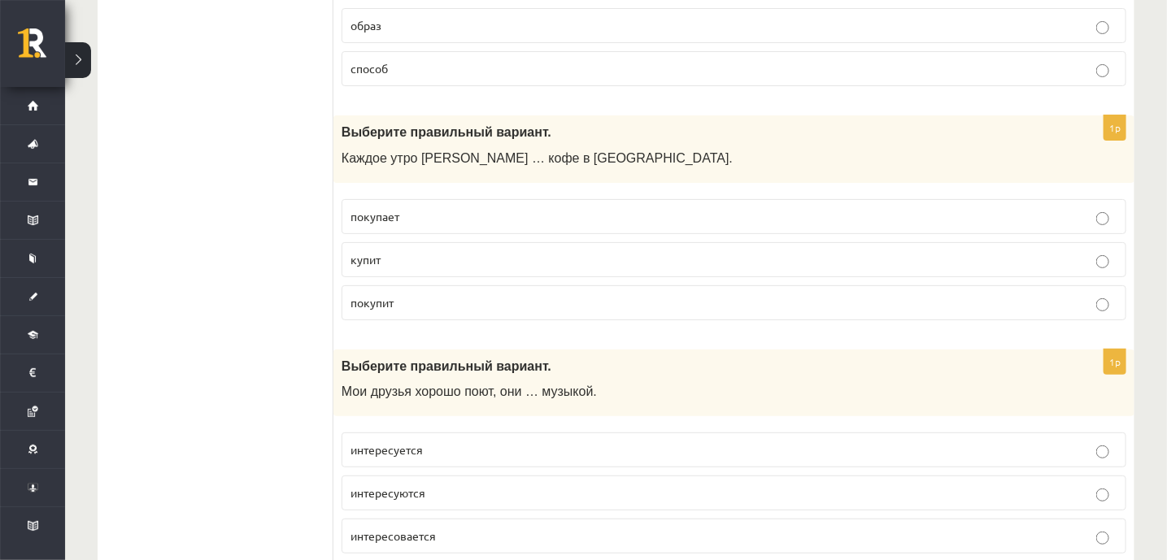
click at [446, 485] on p "интересуются" at bounding box center [733, 493] width 767 height 17
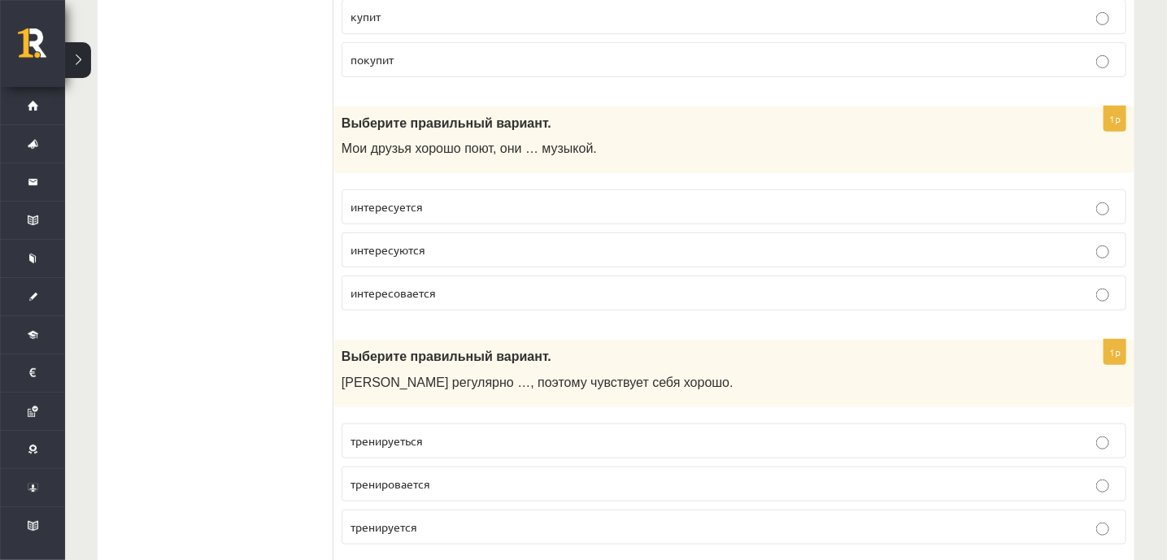
scroll to position [5247, 0]
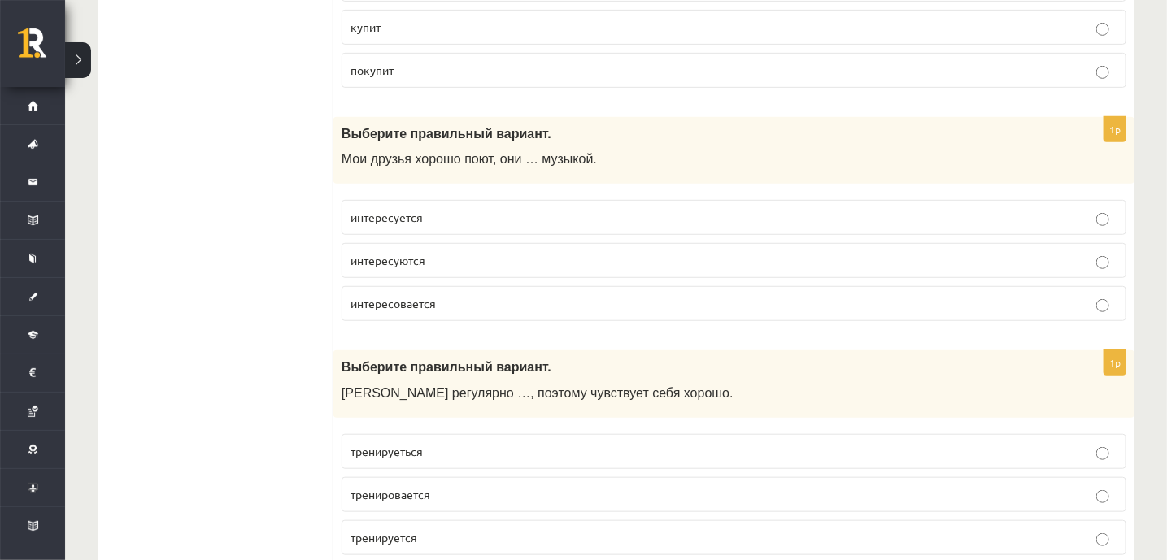
click at [402, 530] on span "тренируется" at bounding box center [383, 537] width 67 height 15
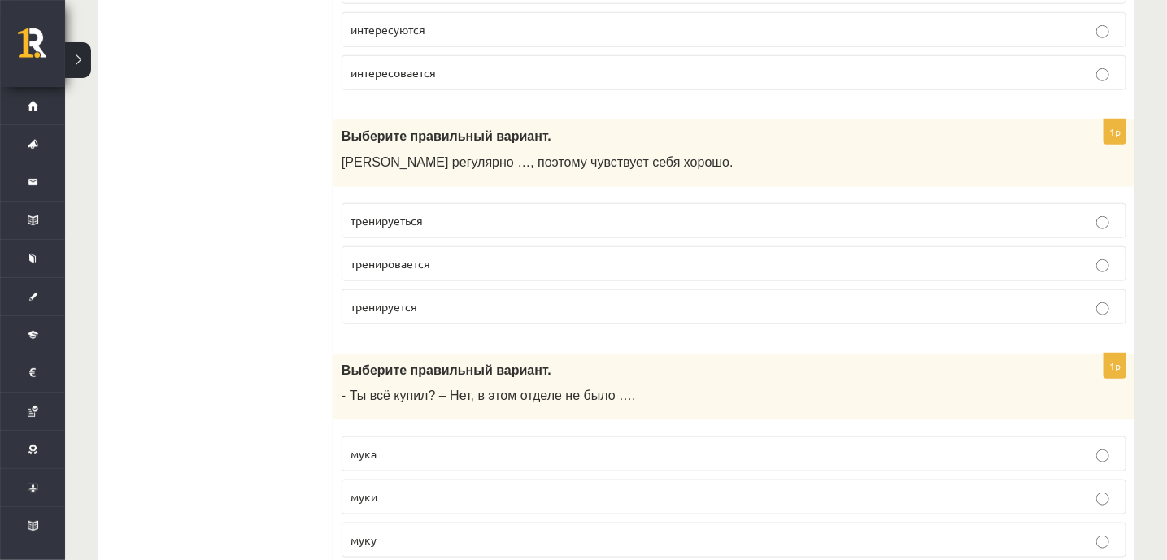
scroll to position [5482, 0]
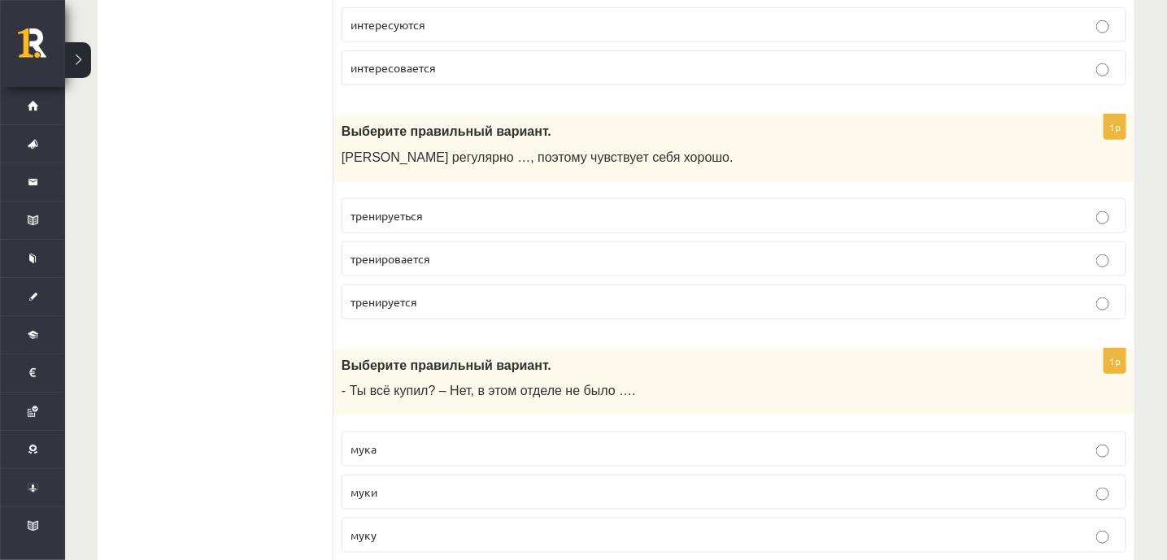
click at [387, 484] on p "муки" at bounding box center [733, 492] width 767 height 17
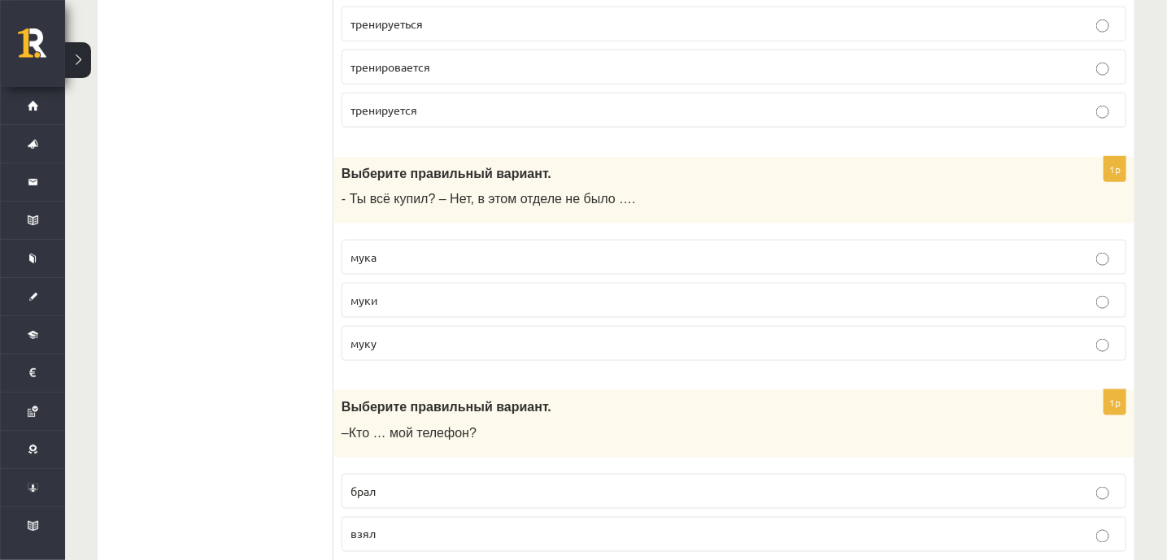
scroll to position [5672, 0]
click at [378, 528] on p "взял" at bounding box center [733, 536] width 767 height 17
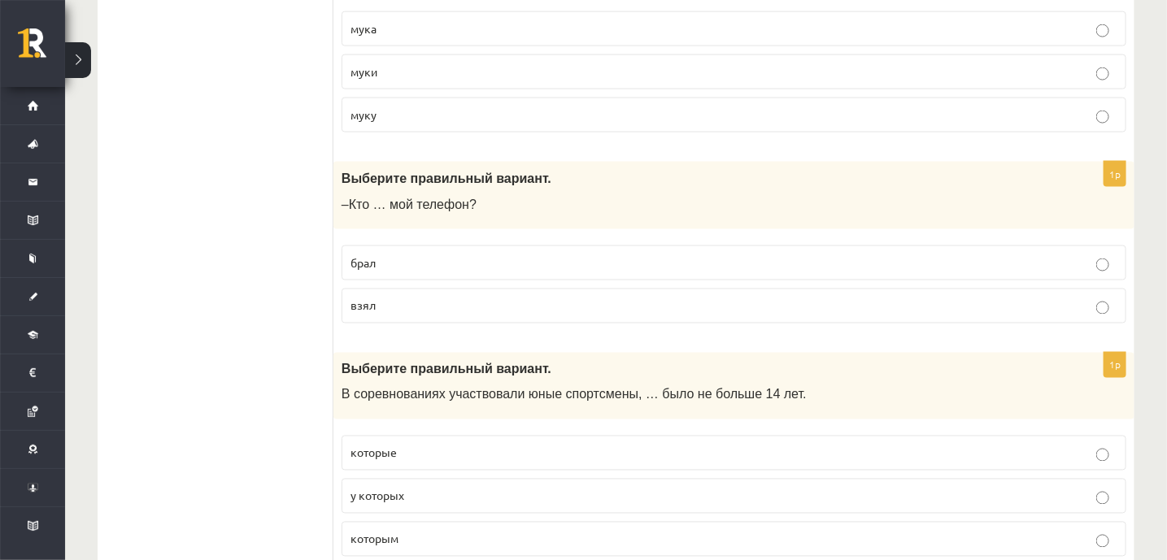
scroll to position [5903, 0]
click at [412, 445] on p "которые" at bounding box center [733, 453] width 767 height 17
click at [386, 532] on span "которым" at bounding box center [374, 539] width 48 height 15
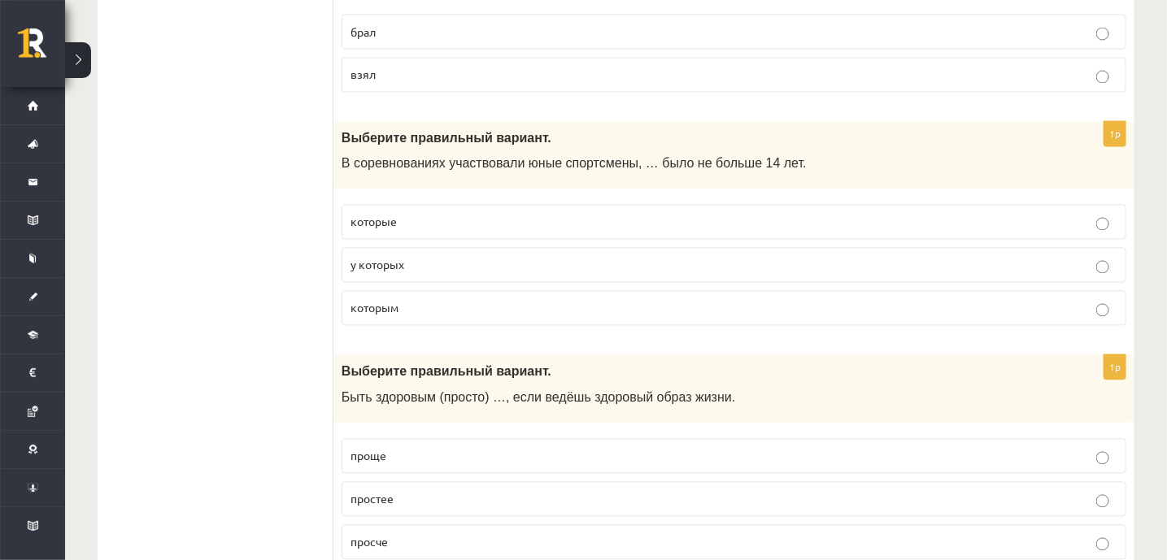
scroll to position [6131, 0]
click at [388, 433] on fieldset "проще простее просче" at bounding box center [733, 500] width 784 height 134
click at [389, 441] on label "проще" at bounding box center [733, 458] width 784 height 35
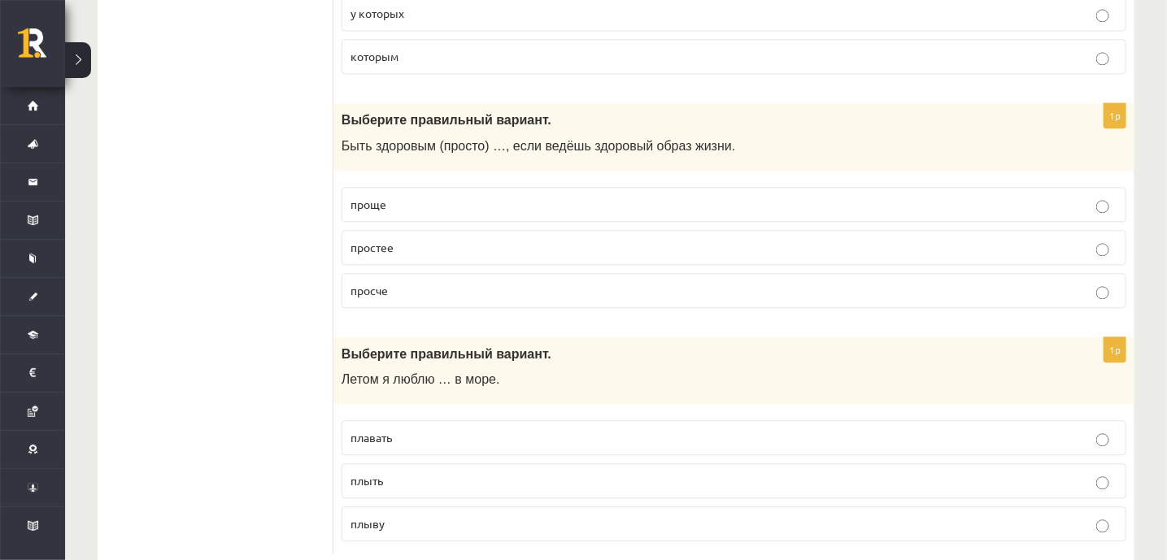
scroll to position [6391, 0]
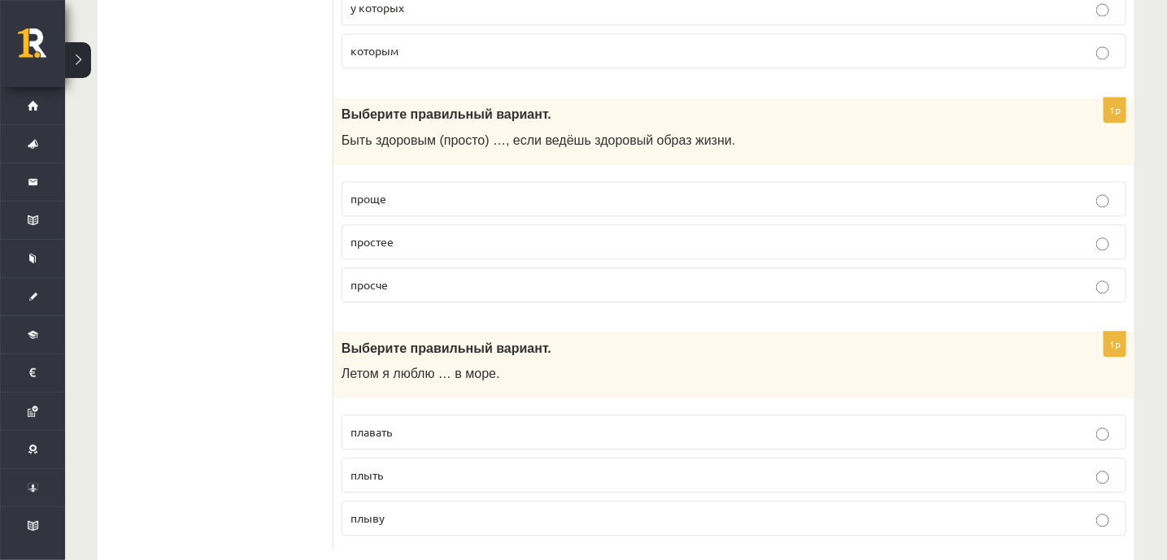
click at [400, 415] on label "плавать" at bounding box center [733, 432] width 784 height 35
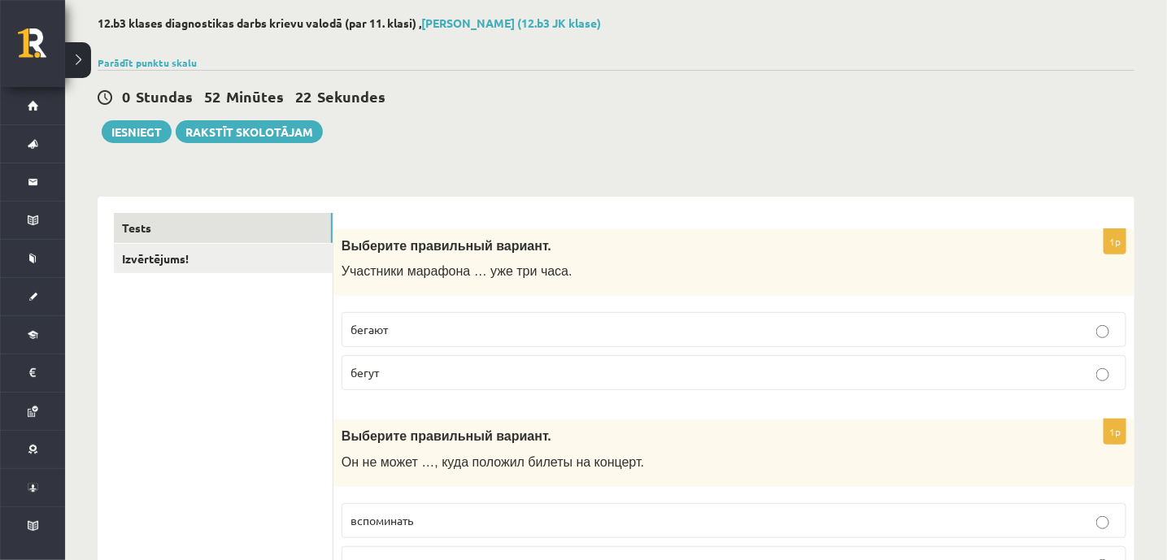
scroll to position [0, 0]
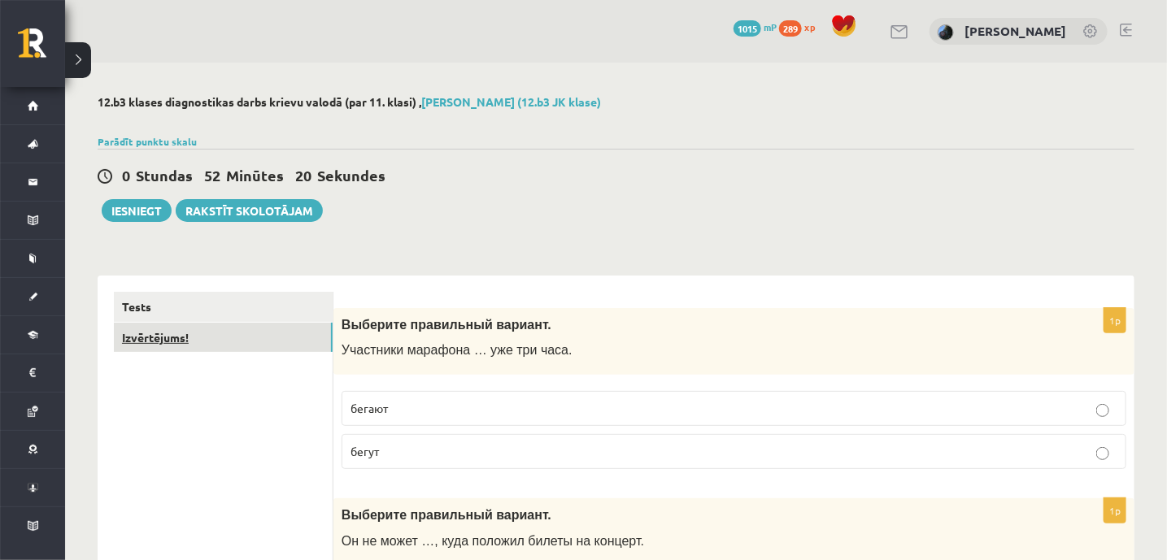
click at [173, 346] on link "Izvērtējums!" at bounding box center [223, 338] width 219 height 30
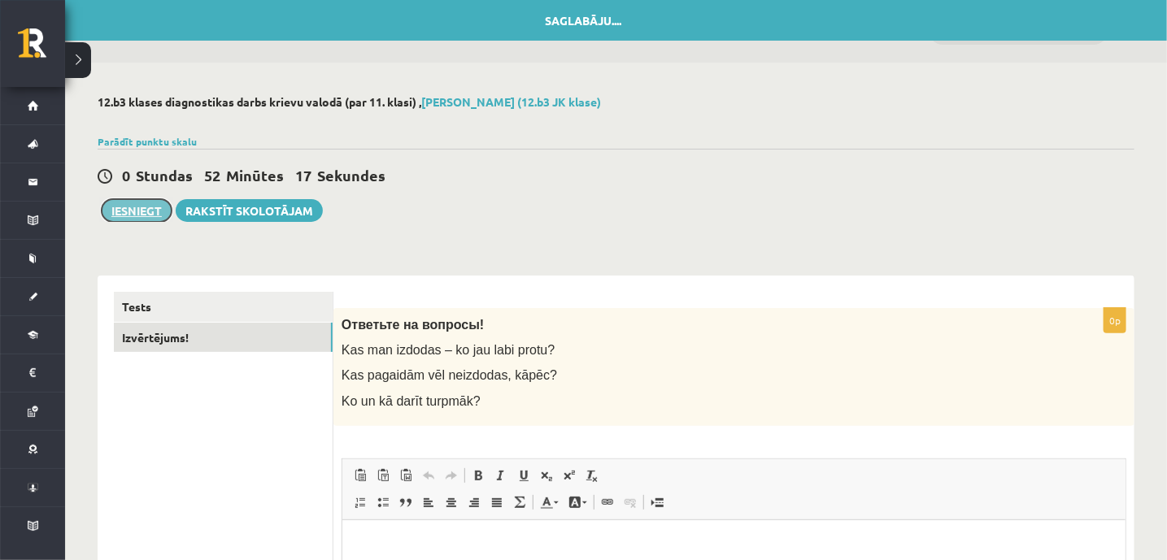
click at [127, 211] on button "Iesniegt" at bounding box center [137, 210] width 70 height 23
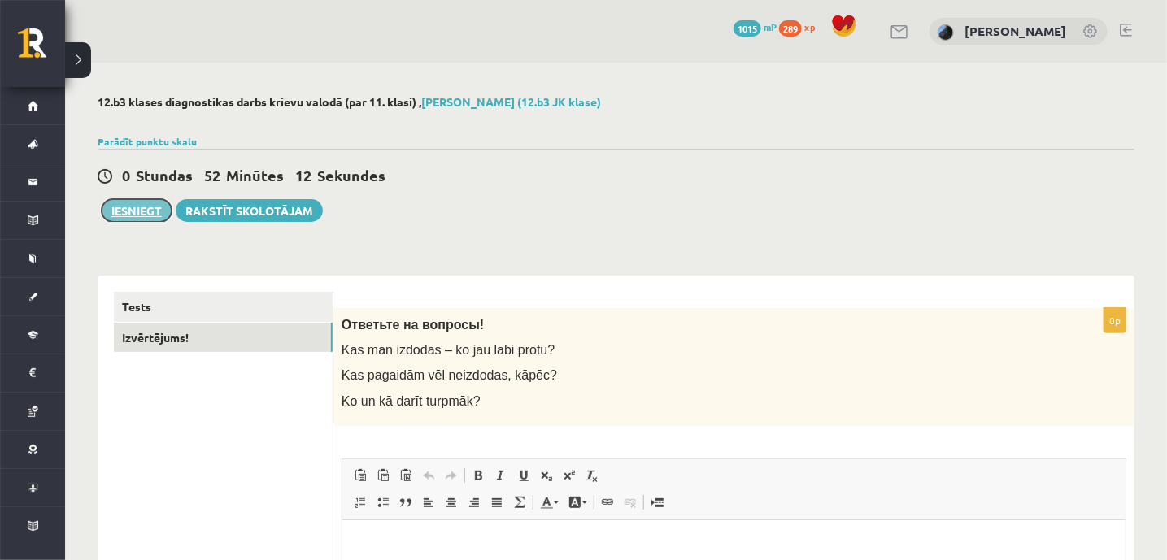
click at [128, 211] on button "Iesniegt" at bounding box center [137, 210] width 70 height 23
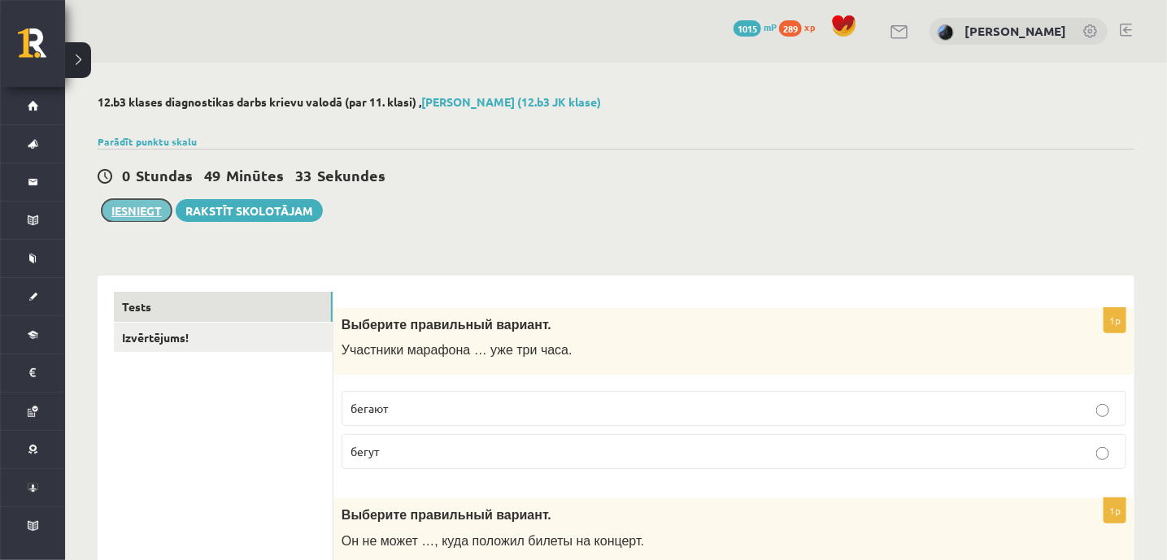
click at [128, 205] on button "Iesniegt" at bounding box center [137, 210] width 70 height 23
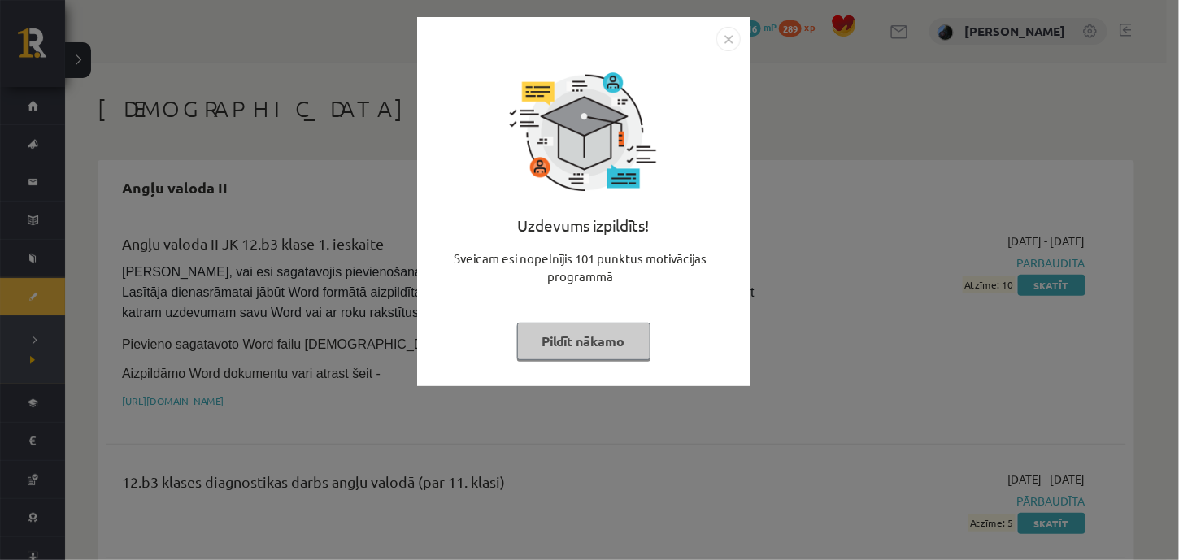
click at [564, 338] on button "Pildīt nākamo" at bounding box center [583, 341] width 133 height 37
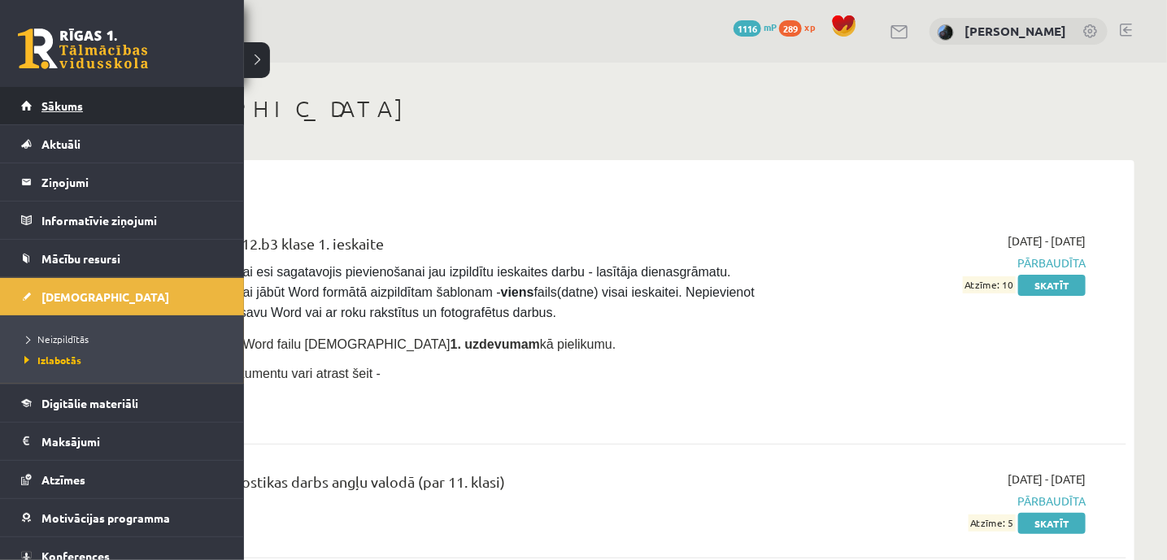
click at [64, 111] on span "Sākums" at bounding box center [61, 105] width 41 height 15
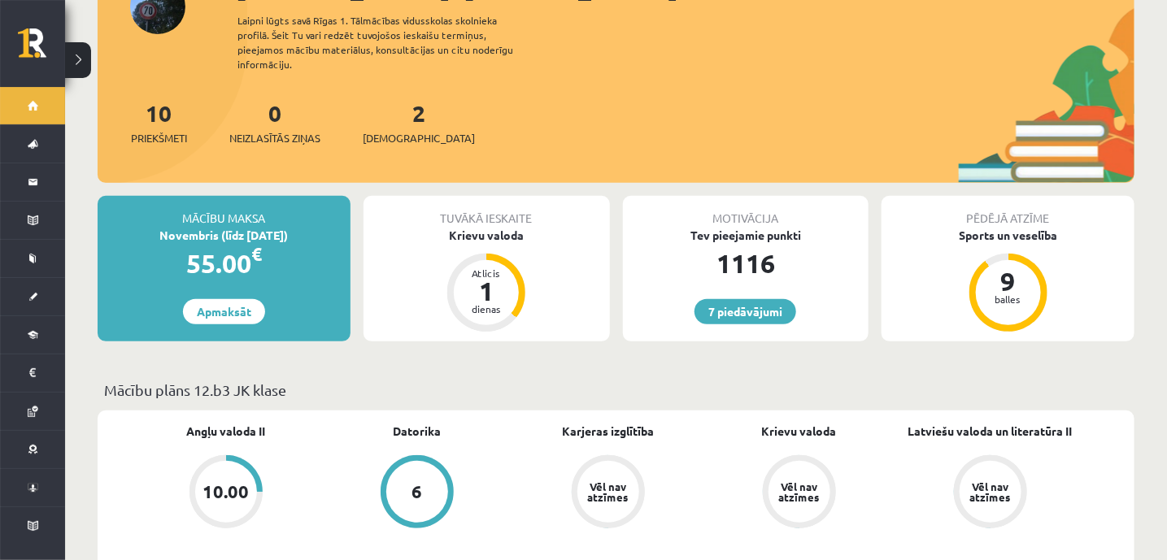
scroll to position [142, 0]
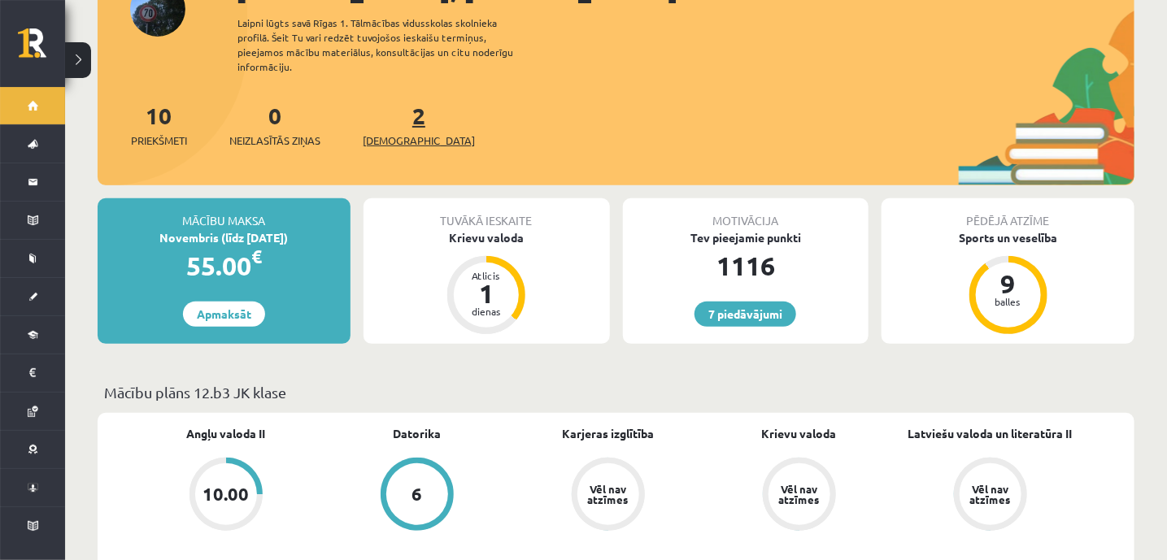
click at [394, 101] on link "2 Ieskaites" at bounding box center [419, 125] width 112 height 48
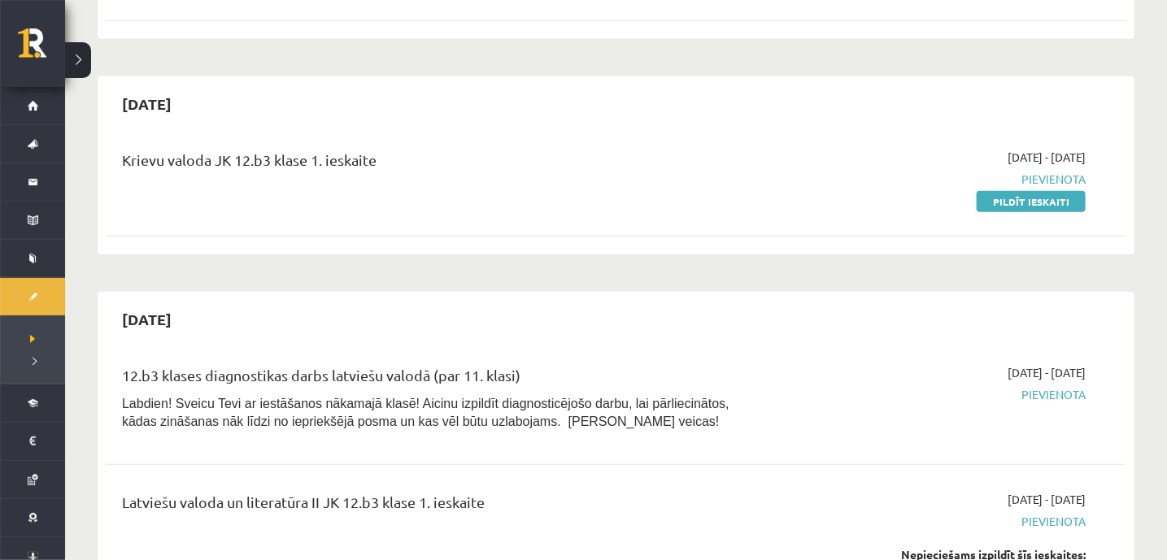
scroll to position [347, 0]
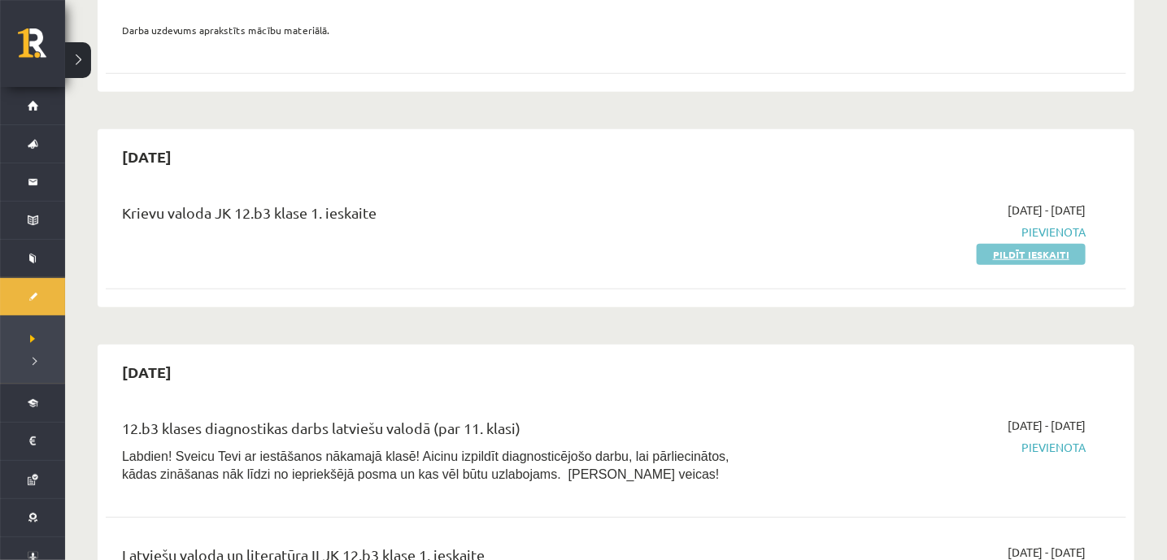
click at [1000, 254] on link "Pildīt ieskaiti" at bounding box center [1030, 254] width 109 height 21
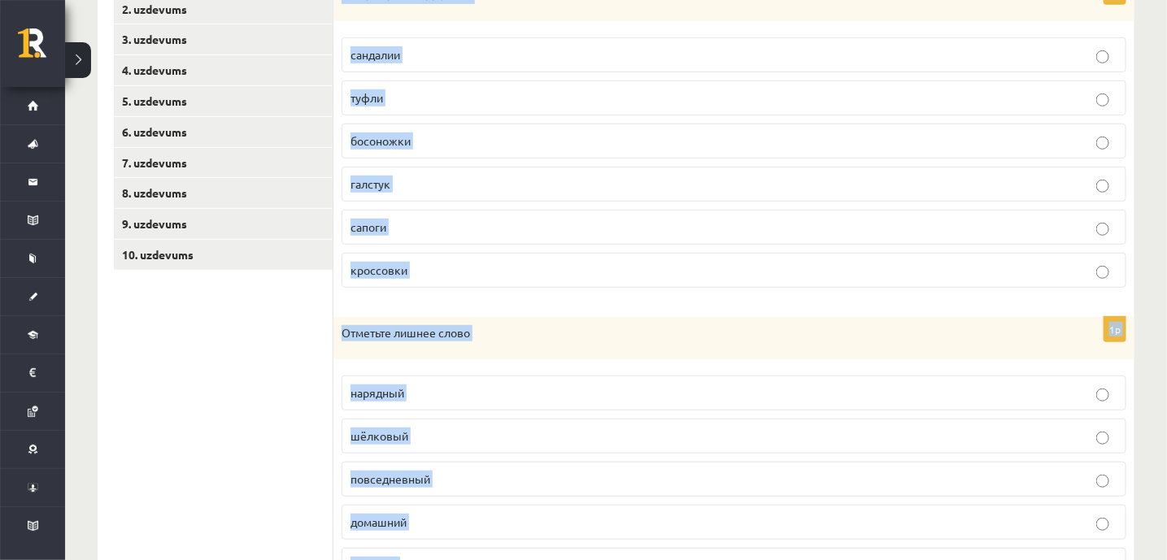
scroll to position [743, 0]
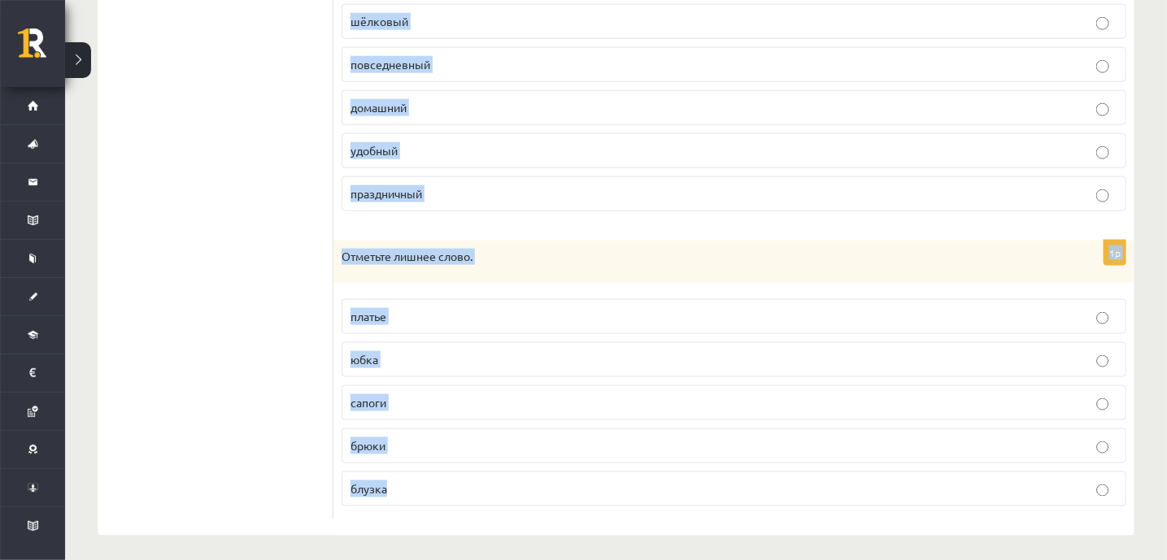
drag, startPoint x: 345, startPoint y: 184, endPoint x: 612, endPoint y: 591, distance: 487.2
copy form "Отметьте лишнее слово. сандалии туфли босоножки галстук сапоги кроссовки 1p Отм…"
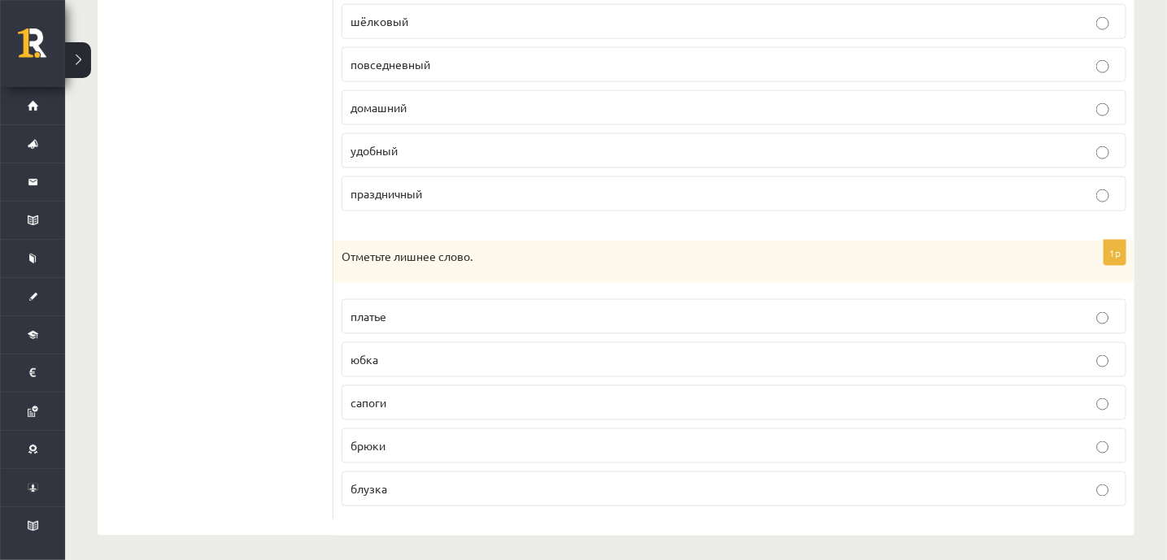
click at [248, 267] on ul "1. uzdevums 2. uzdevums 3. uzdevums 4. uzdevums 5. uzdevums 6. uzdevums 7. uzde…" at bounding box center [223, 34] width 219 height 971
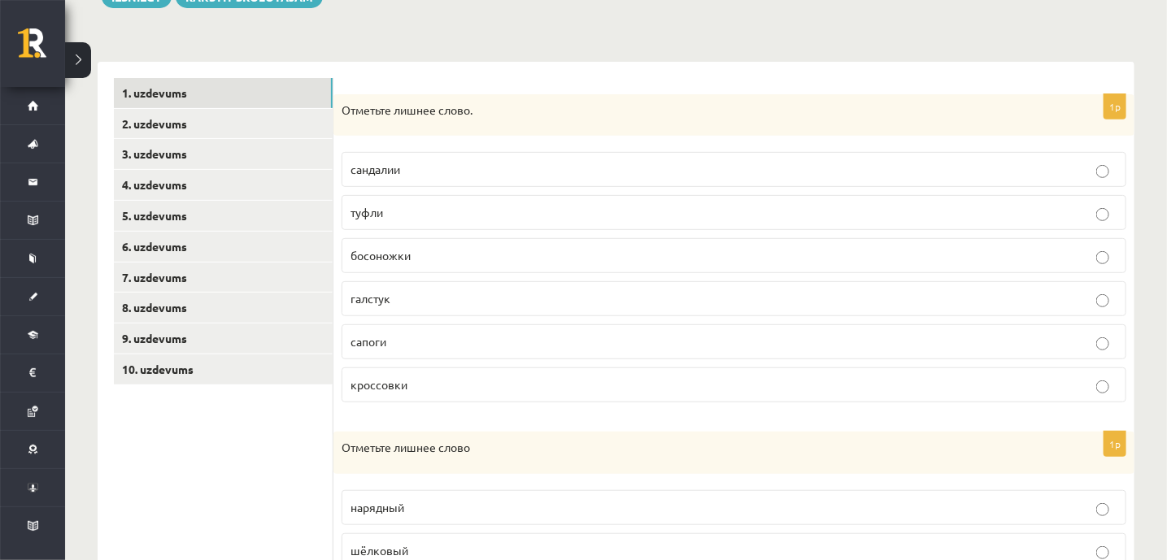
scroll to position [212, 0]
click at [402, 307] on label "галстук" at bounding box center [733, 300] width 784 height 35
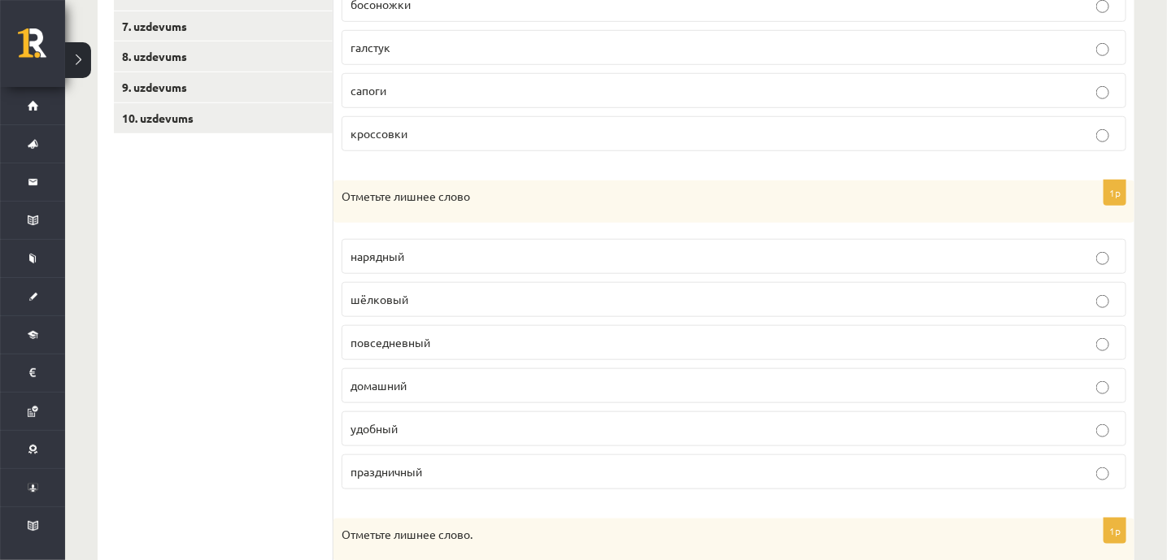
scroll to position [467, 0]
click at [422, 289] on p "шёлковый" at bounding box center [733, 297] width 767 height 17
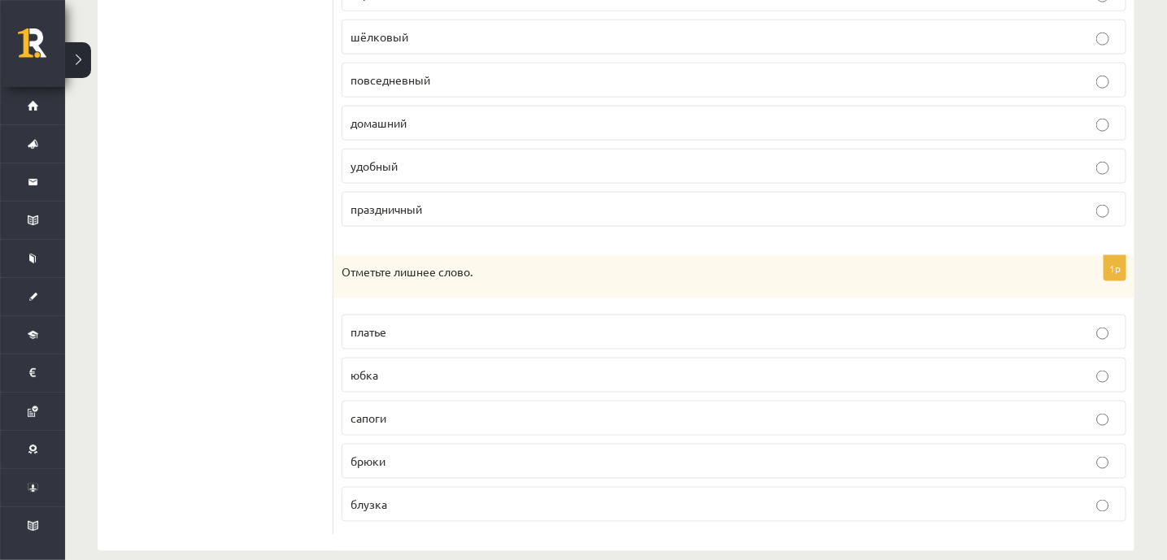
scroll to position [743, 0]
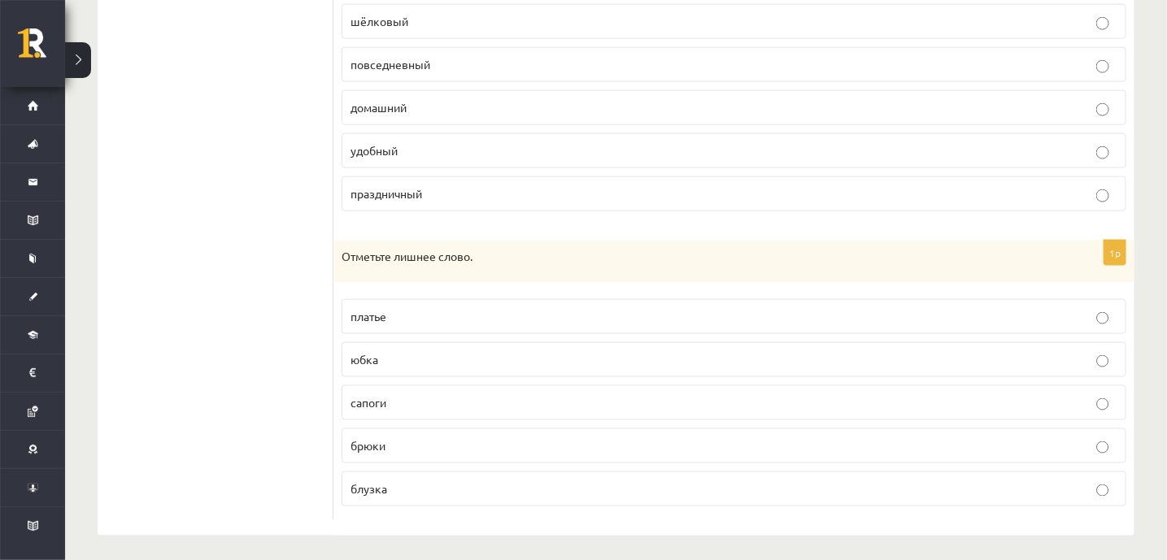
click at [393, 394] on p "сапоги" at bounding box center [733, 402] width 767 height 17
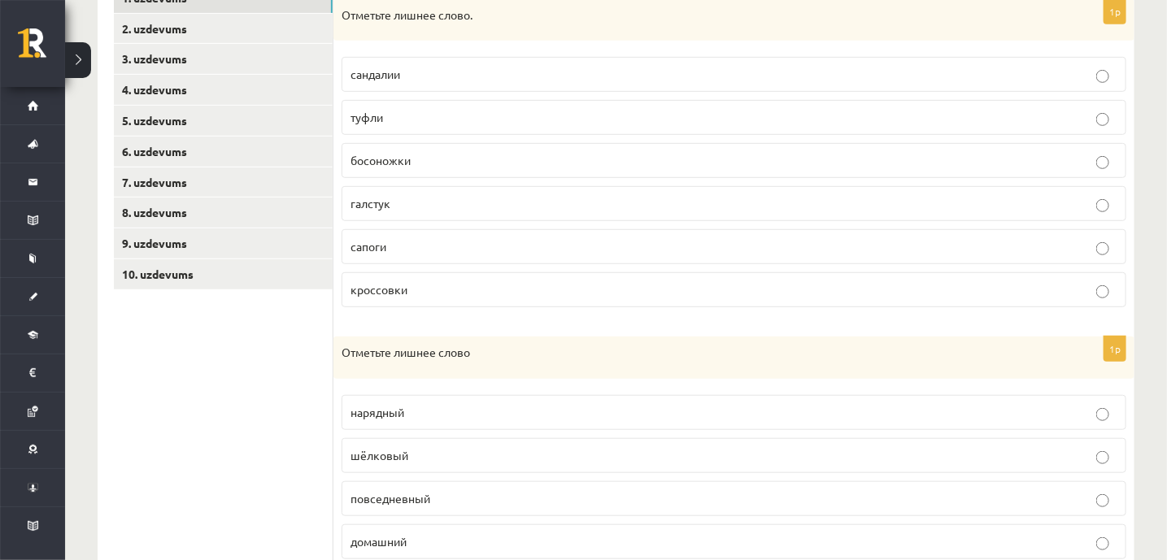
scroll to position [257, 0]
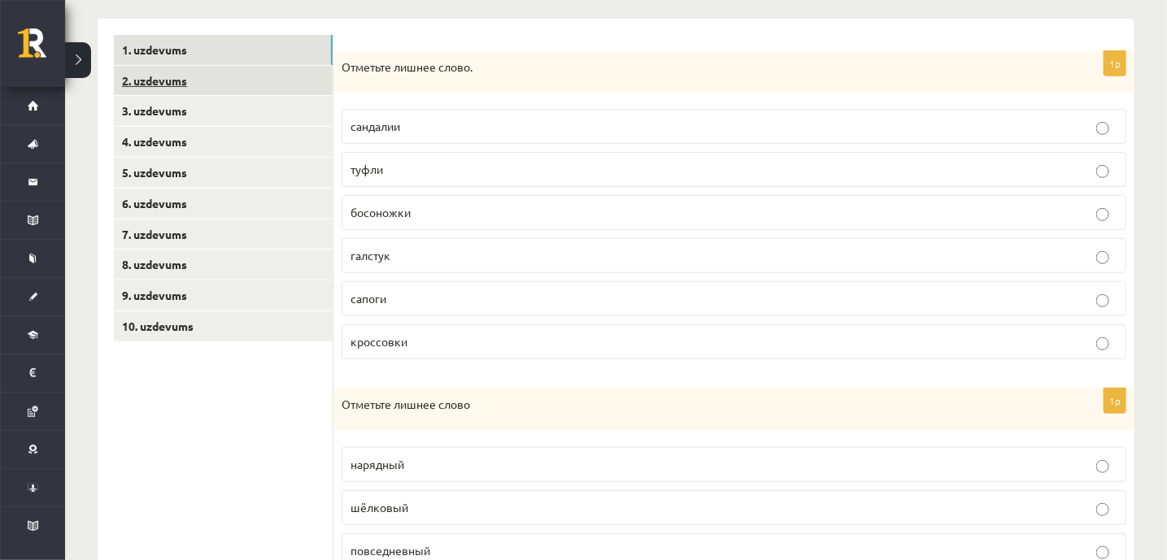
click at [157, 80] on link "2. uzdevums" at bounding box center [223, 81] width 219 height 30
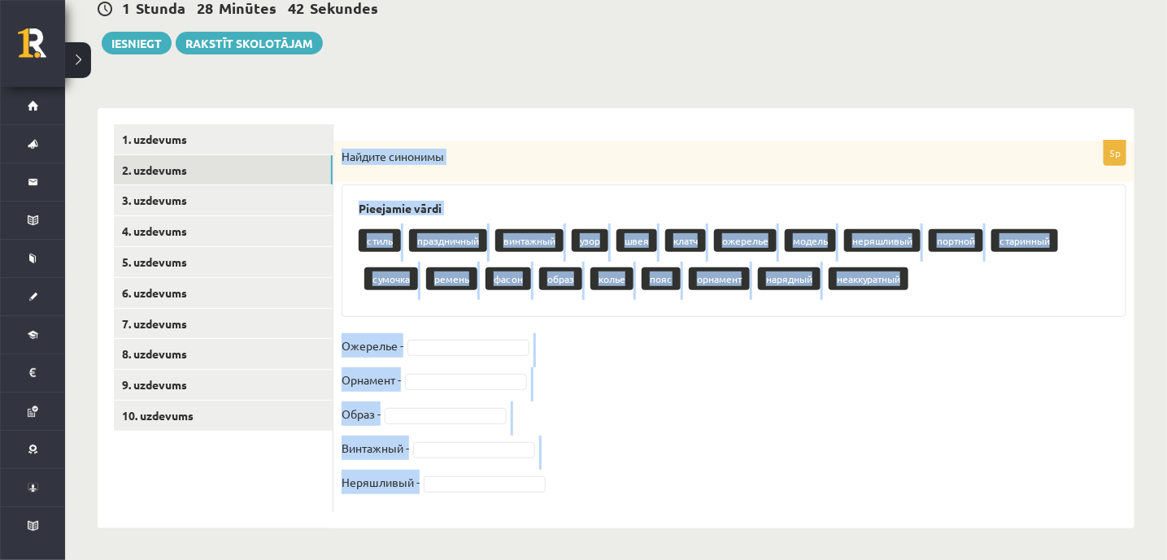
drag, startPoint x: 345, startPoint y: 159, endPoint x: 523, endPoint y: 477, distance: 364.3
click at [526, 485] on div "5p Найдите синонимы Pieejamie vārdi стиль праздничный винтажный узор швея клатч…" at bounding box center [733, 327] width 801 height 372
copy div "Найдите синонимы Pieejamie vārdi стиль праздничный винтажный узор швея клатч ож…"
click at [497, 149] on p "Найдите синонимы" at bounding box center [692, 157] width 703 height 16
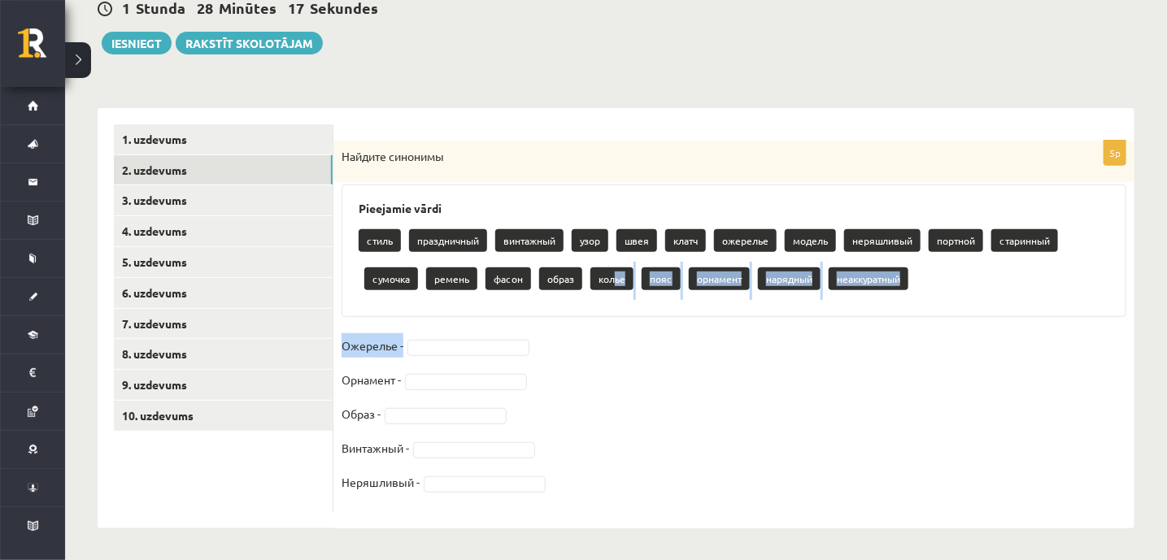
drag, startPoint x: 612, startPoint y: 273, endPoint x: 583, endPoint y: 323, distance: 57.6
click at [583, 323] on div "5p Найдите синонимы Pieejamie vārdi стиль праздничный винтажный узор швея клатч…" at bounding box center [733, 327] width 801 height 372
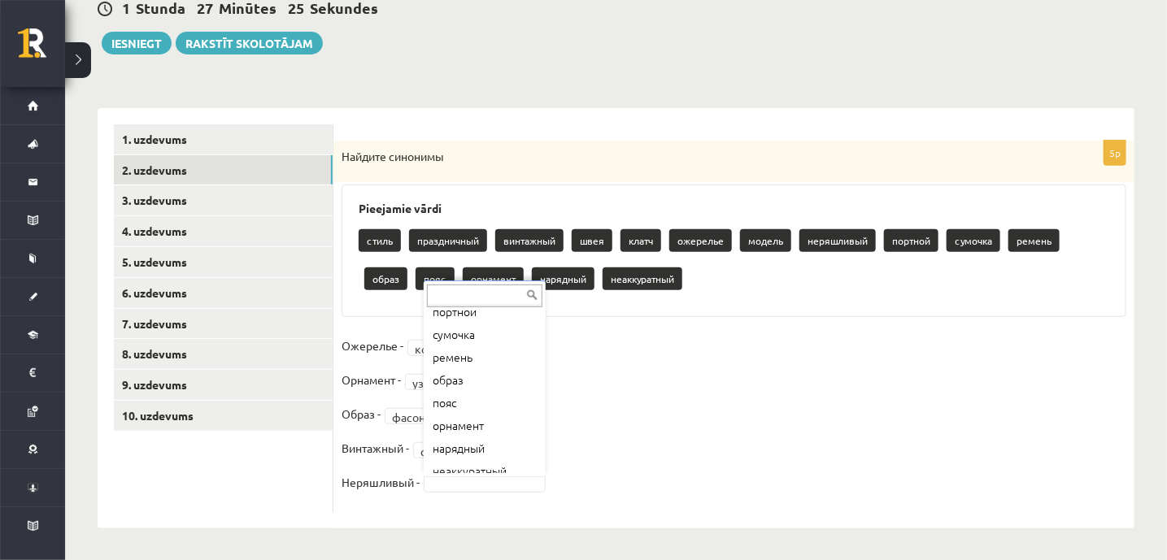
scroll to position [224, 0]
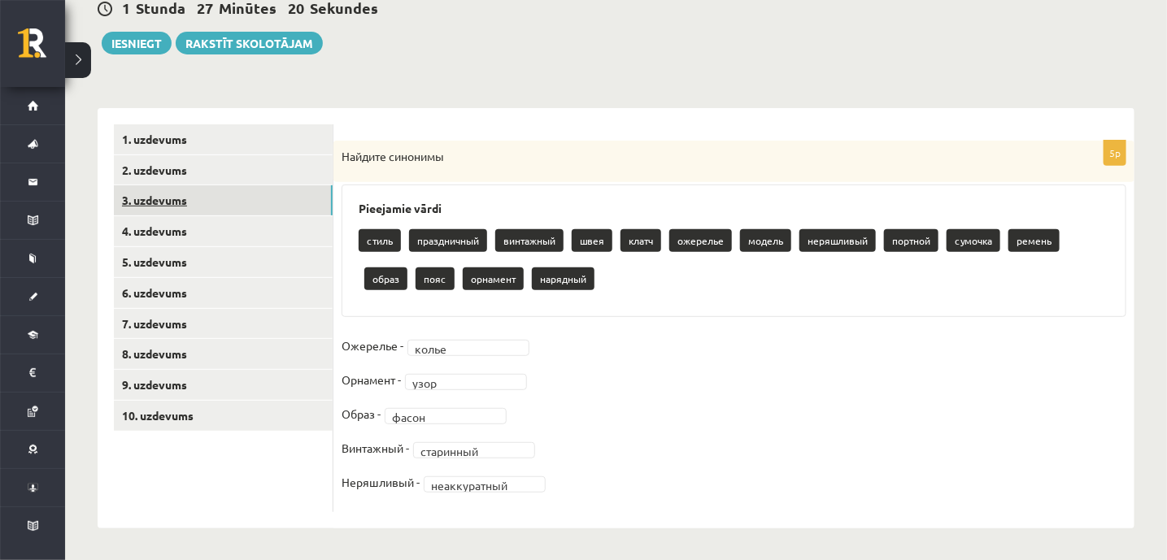
click at [165, 198] on link "3. uzdevums" at bounding box center [223, 200] width 219 height 30
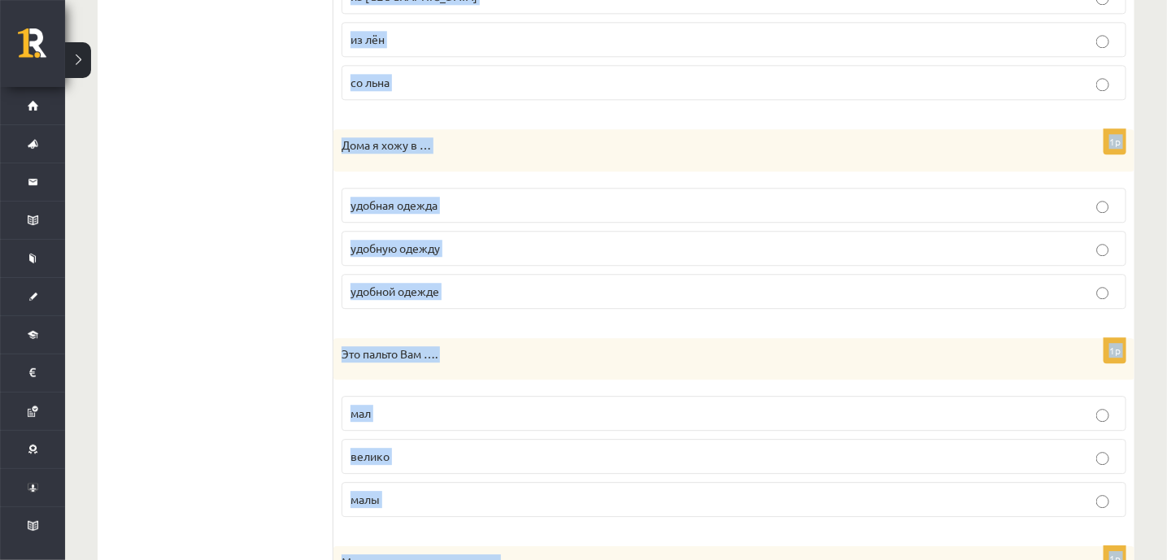
scroll to position [1853, 0]
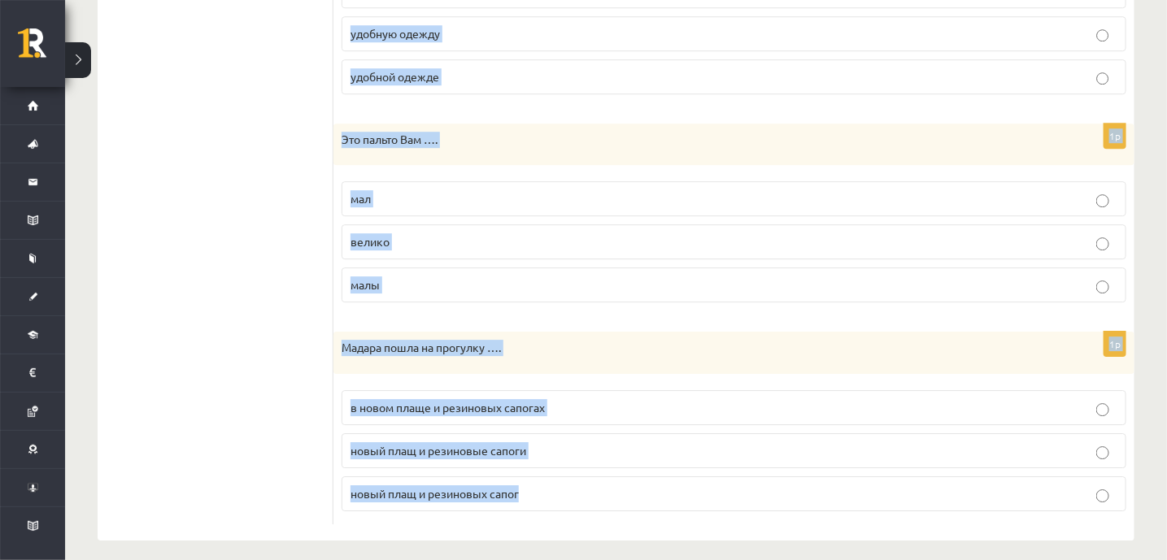
drag, startPoint x: 342, startPoint y: 156, endPoint x: 635, endPoint y: 591, distance: 524.2
copy form "Этот новый костюм тебе …. подходит подходят подходите 1p В театр мама … вечерне…"
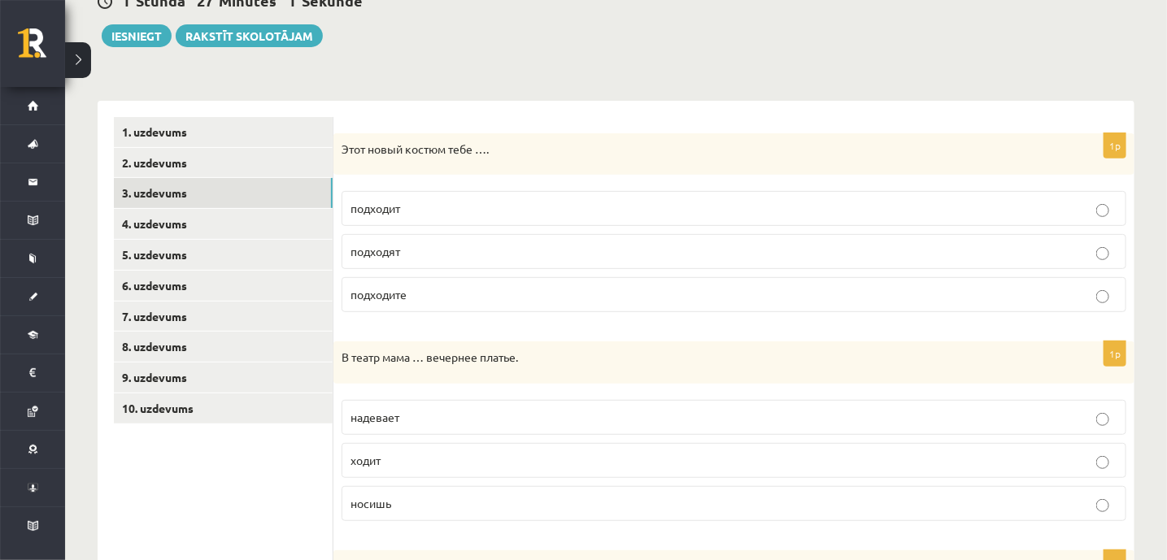
scroll to position [207, 0]
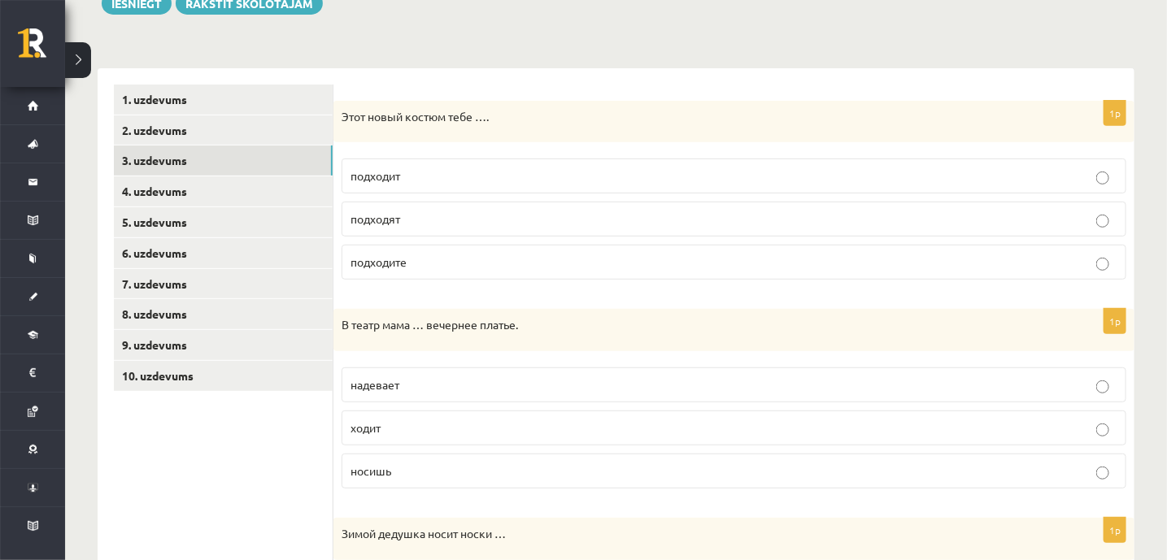
click at [420, 176] on p "подходит" at bounding box center [733, 175] width 767 height 17
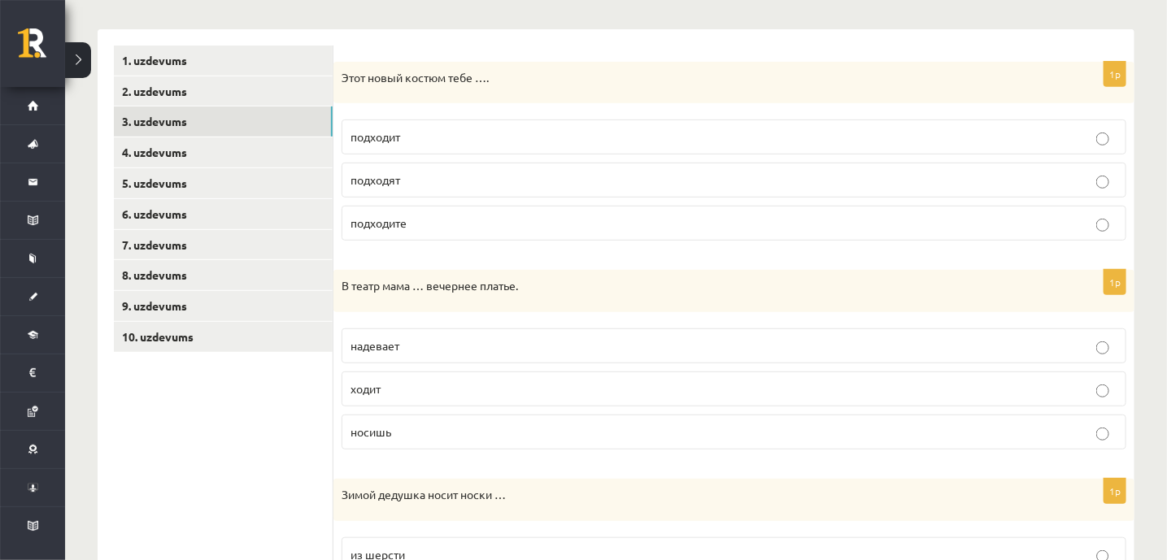
click at [408, 349] on p "надевает" at bounding box center [733, 345] width 767 height 17
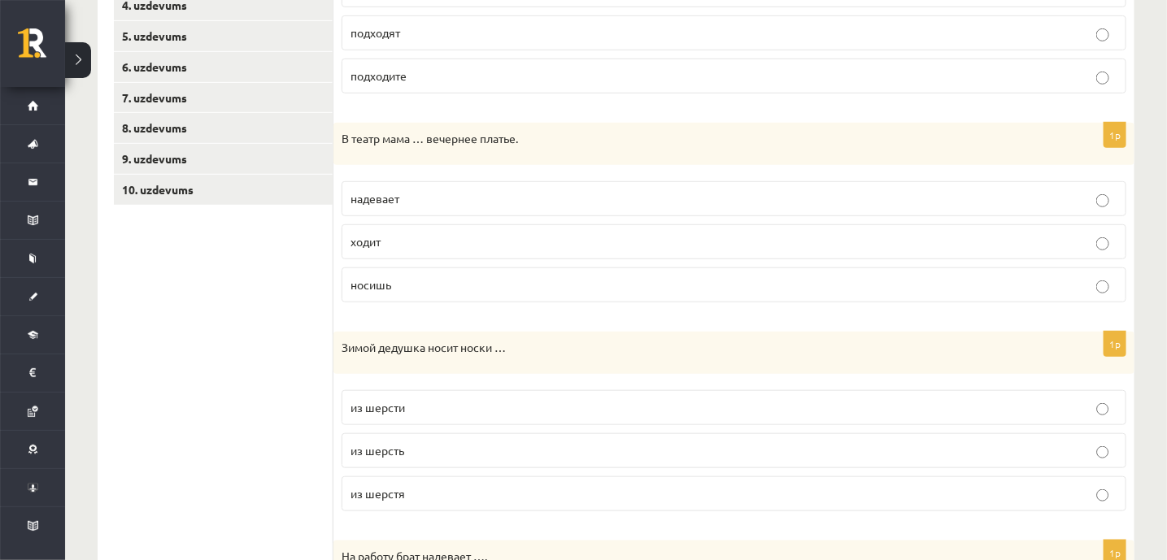
scroll to position [398, 0]
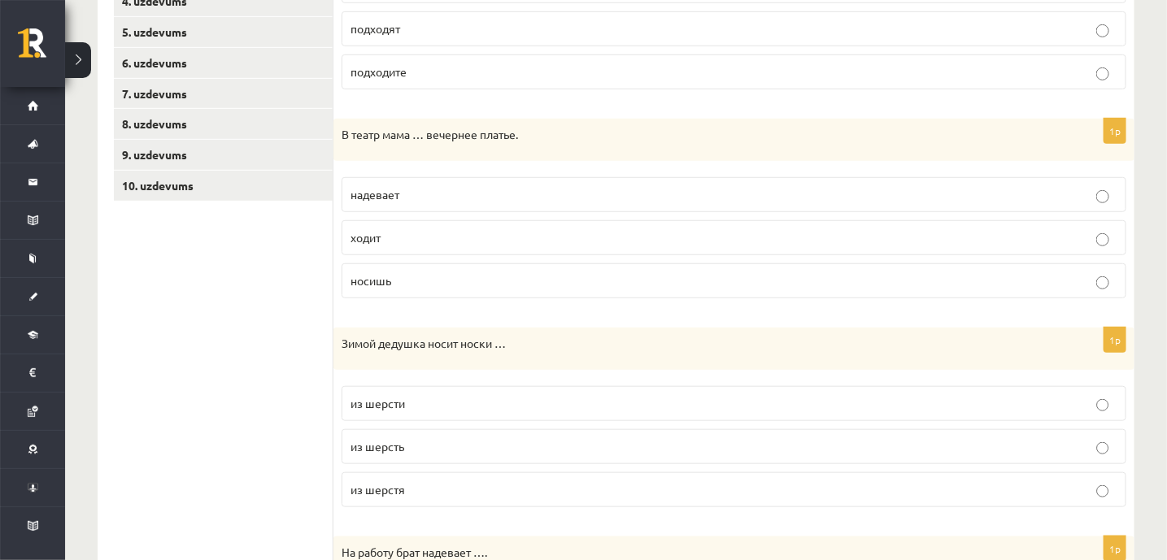
click at [403, 400] on span "из шерсти" at bounding box center [377, 403] width 54 height 15
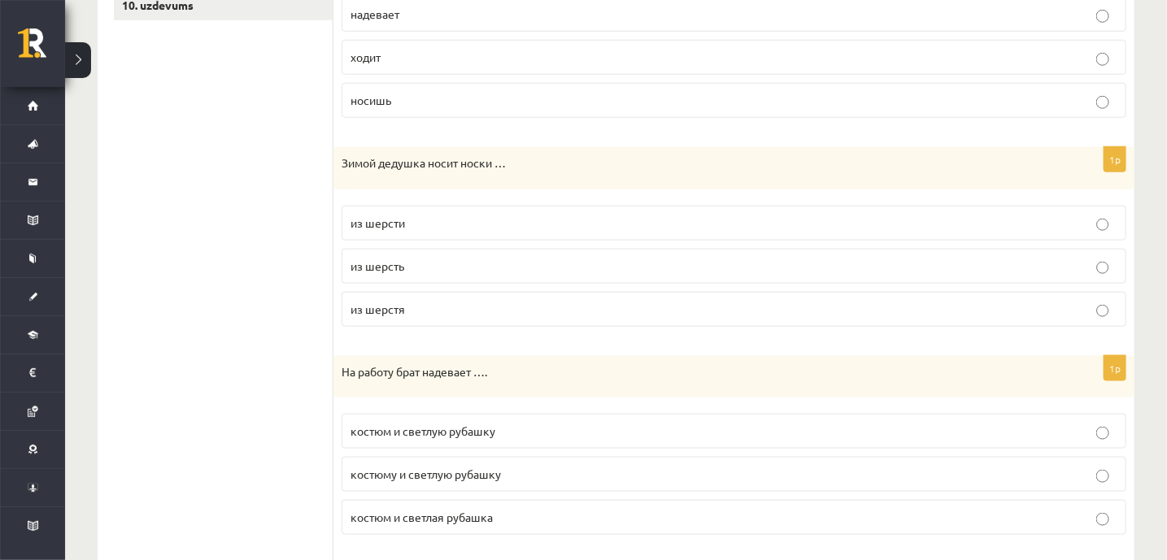
scroll to position [580, 0]
click at [401, 424] on span "костюм и светлую рубашку" at bounding box center [422, 429] width 145 height 15
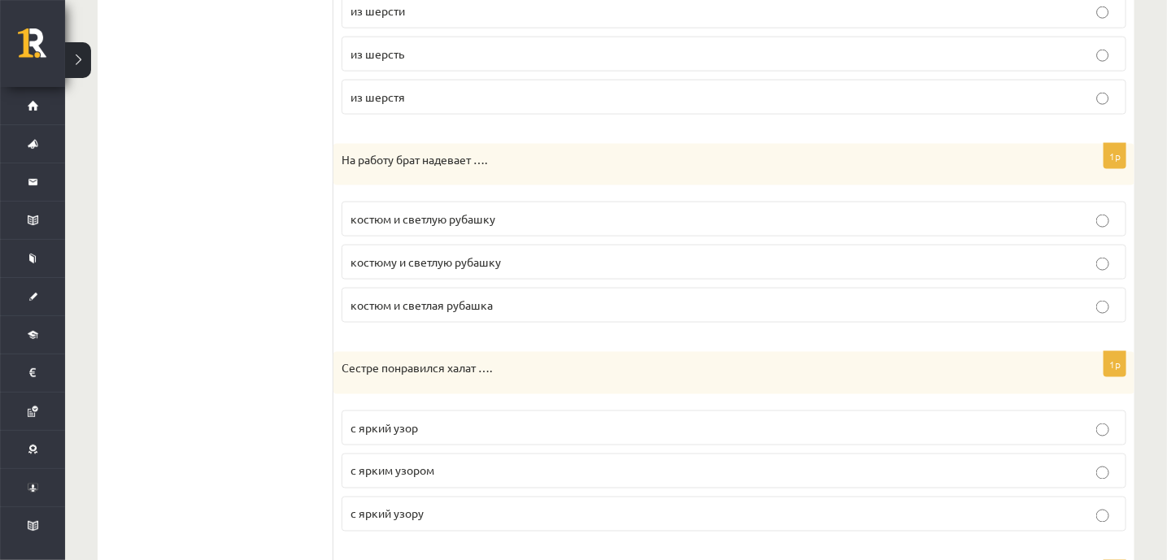
scroll to position [790, 0]
click at [414, 463] on span "с ярким узором" at bounding box center [392, 470] width 84 height 15
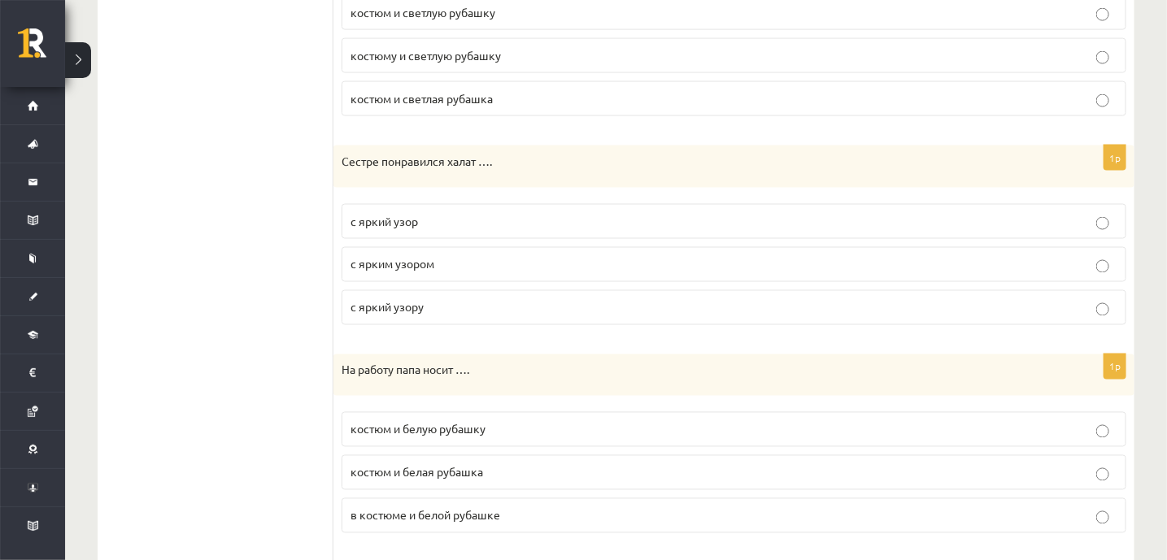
scroll to position [998, 0]
click at [425, 429] on p "костюм и белую рубашку" at bounding box center [733, 427] width 767 height 17
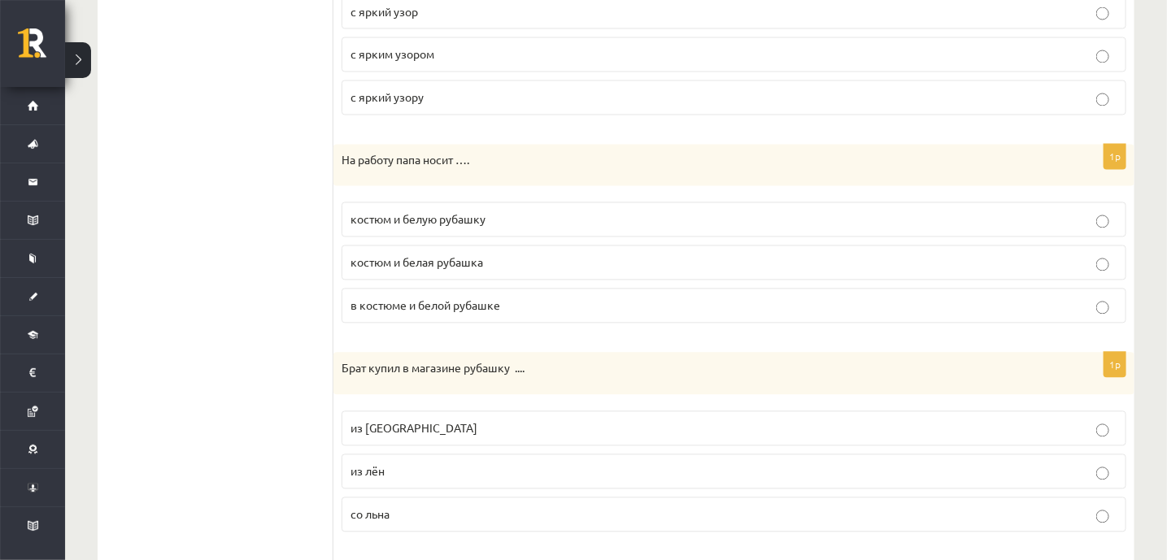
scroll to position [1215, 0]
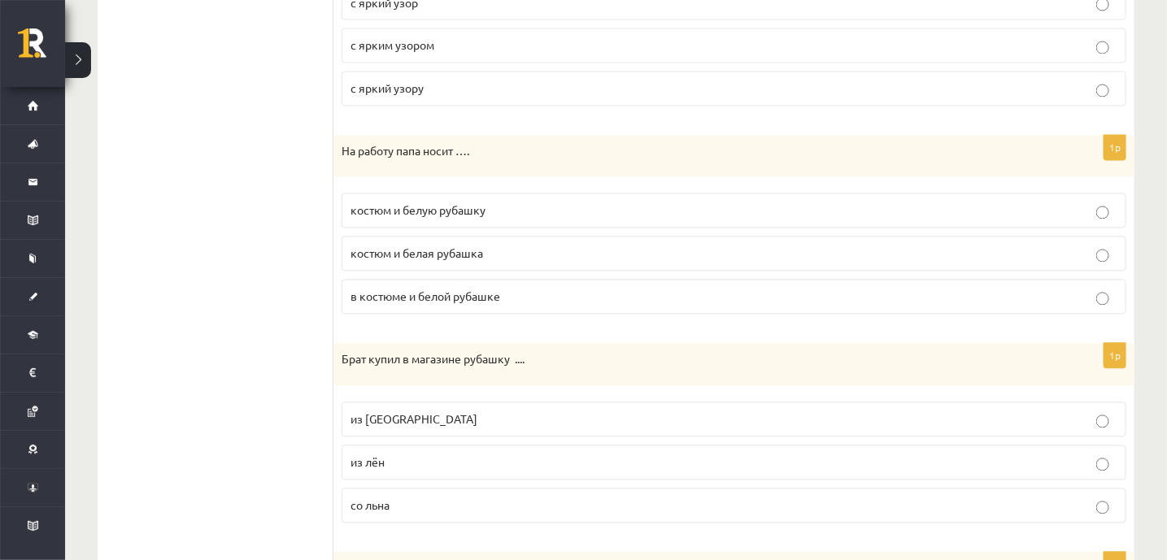
click at [391, 419] on label "из льна" at bounding box center [733, 419] width 784 height 35
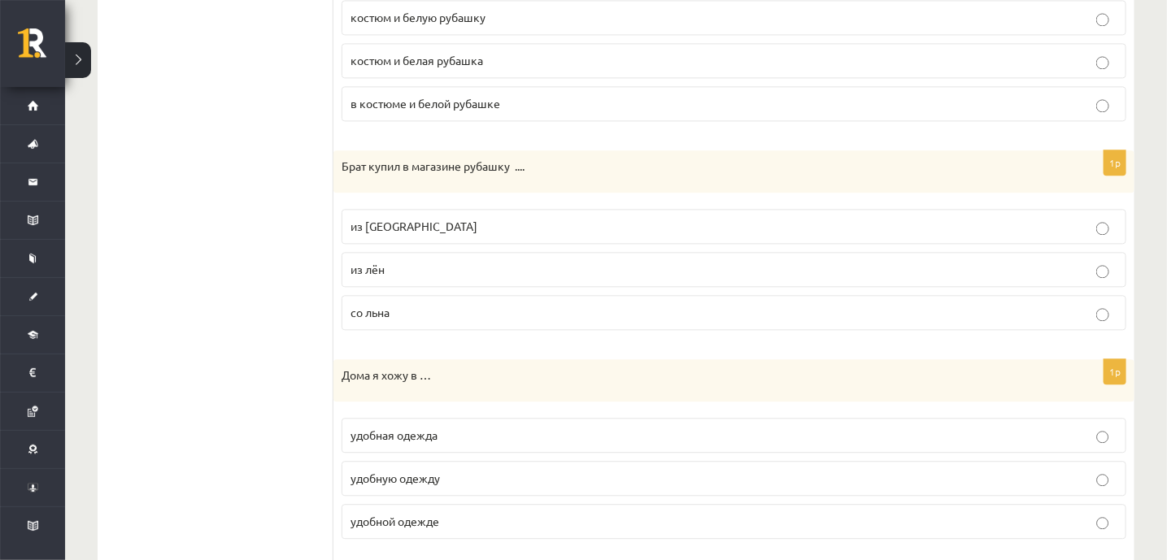
scroll to position [1408, 0]
click at [406, 471] on span "удобную одежду" at bounding box center [394, 478] width 89 height 15
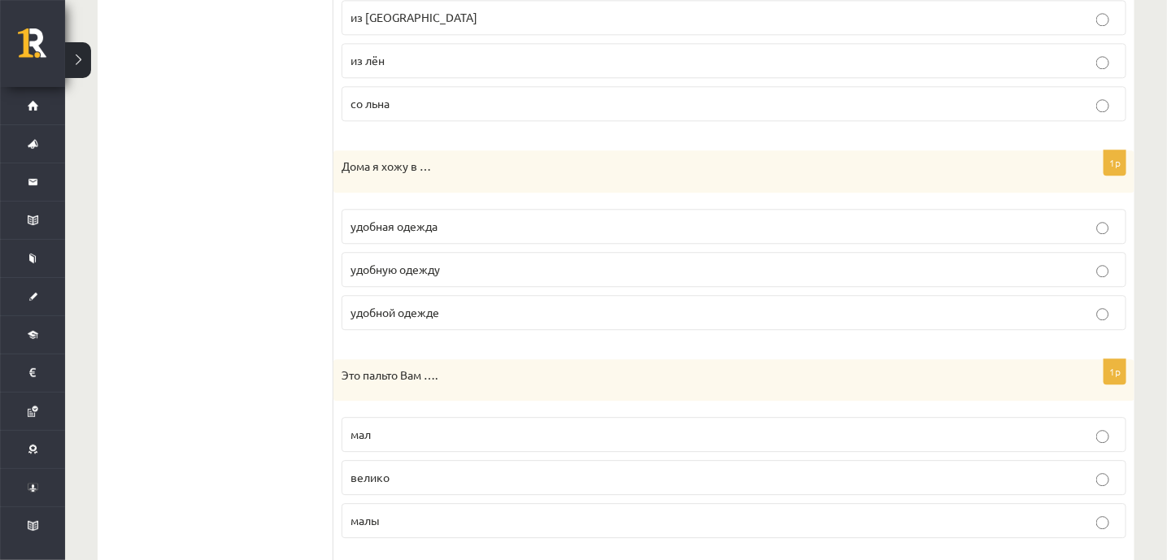
scroll to position [1617, 0]
click at [395, 470] on p "велико" at bounding box center [733, 478] width 767 height 17
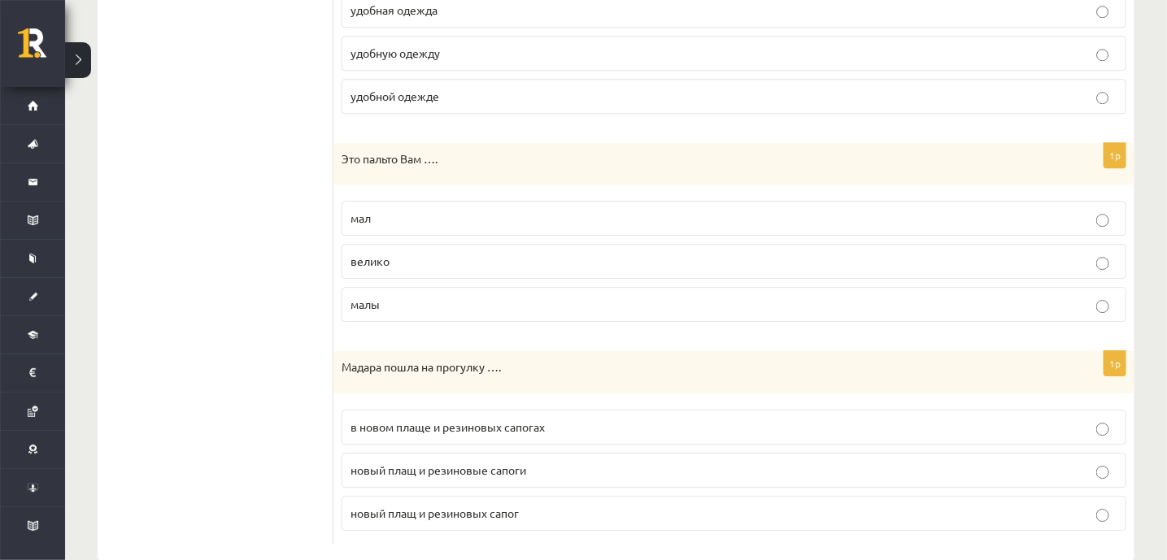
scroll to position [1833, 0]
click at [392, 420] on span "в новом плаще и резиновых сапогах" at bounding box center [447, 427] width 194 height 15
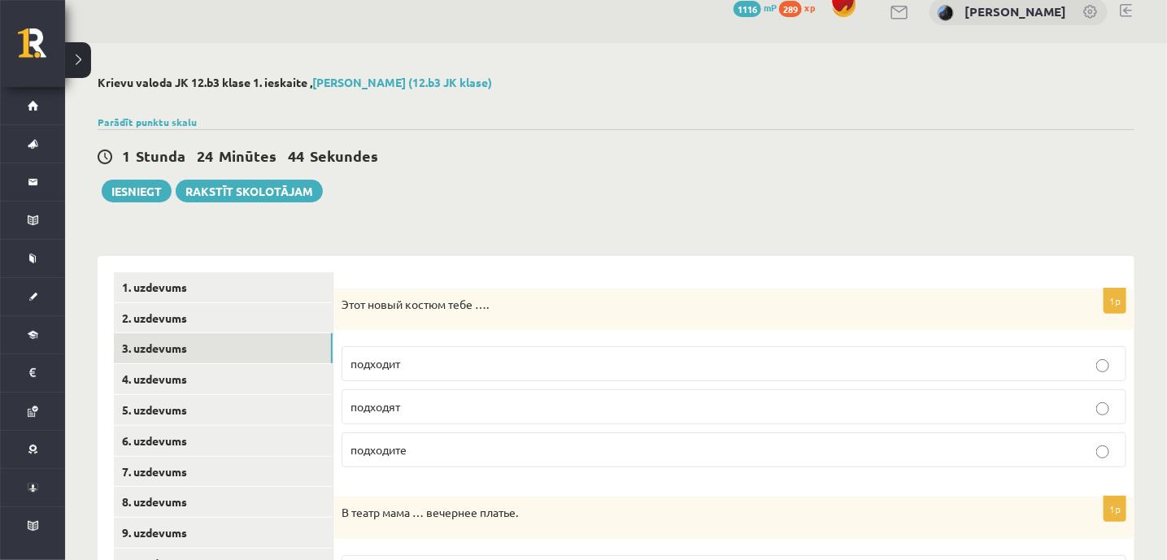
scroll to position [0, 0]
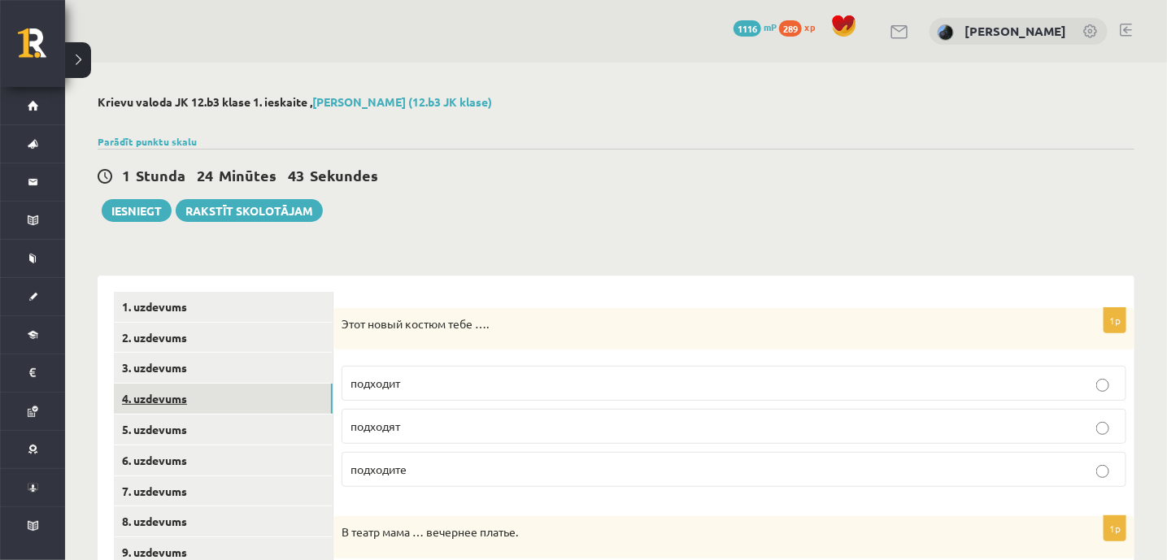
click at [170, 397] on link "4. uzdevums" at bounding box center [223, 399] width 219 height 30
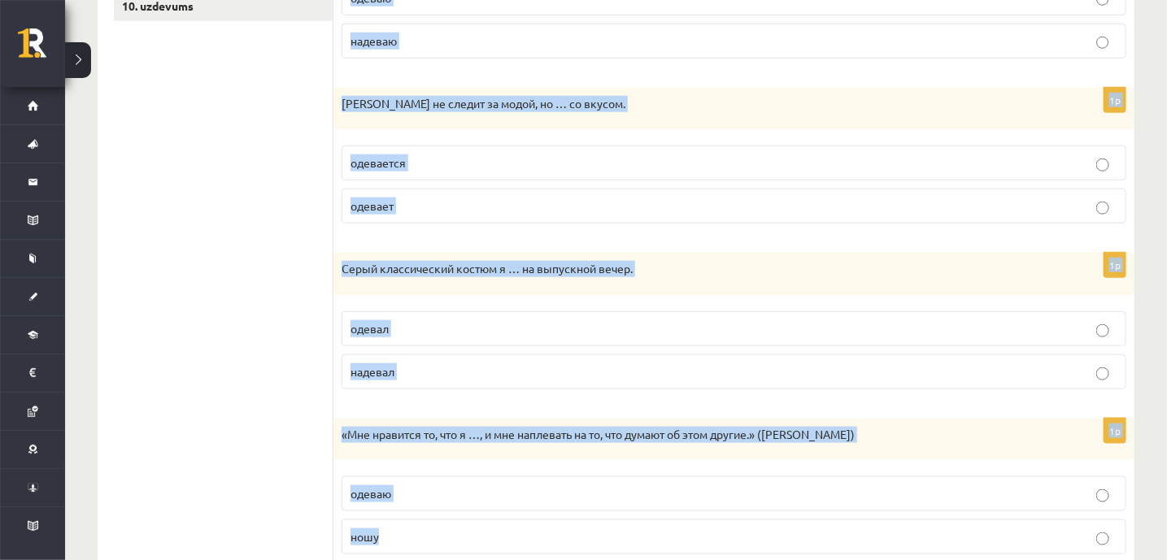
scroll to position [629, 0]
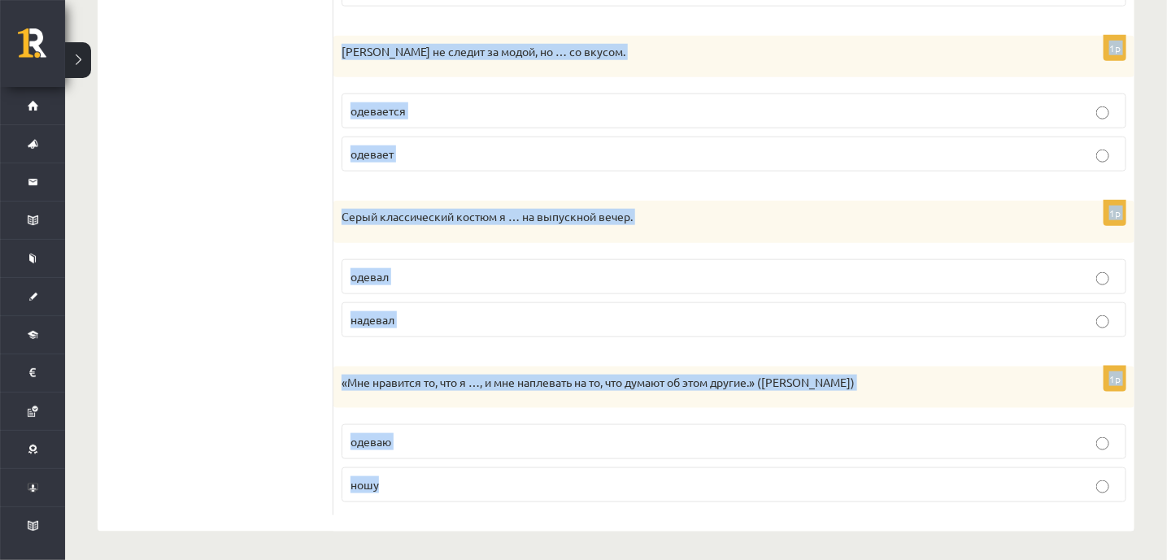
drag, startPoint x: 347, startPoint y: 219, endPoint x: 658, endPoint y: 591, distance: 484.2
copy form "Выберите правильный глагол 1p Эти рубашки я … каждое утро в школу. одеваю надев…"
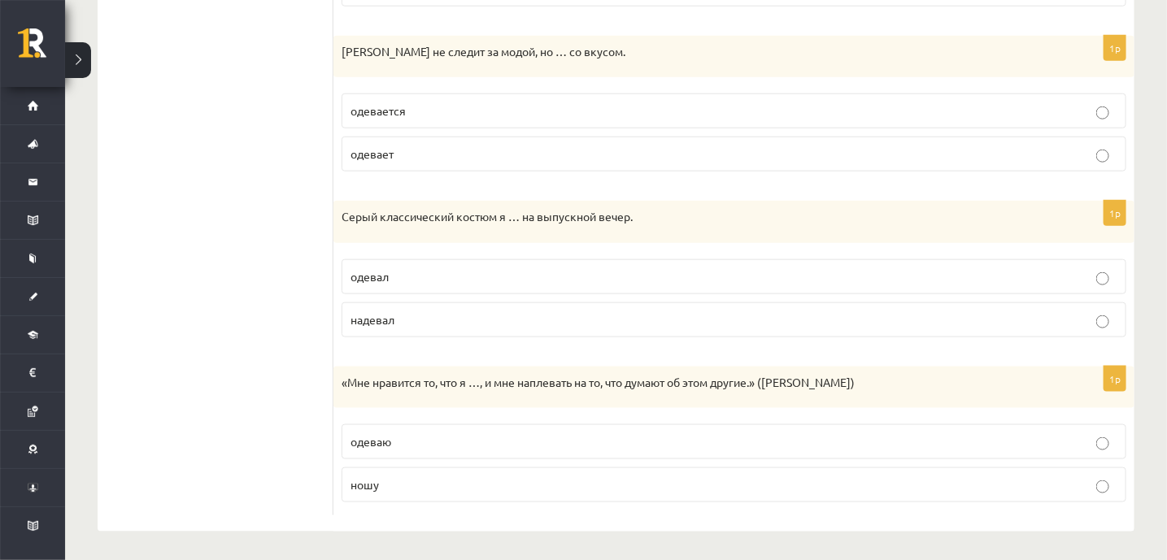
click at [263, 276] on ul "1. uzdevums 2. uzdevums 3. uzdevums 4. uzdevums 5. uzdevums 6. uzdevums 7. uzde…" at bounding box center [223, 90] width 219 height 854
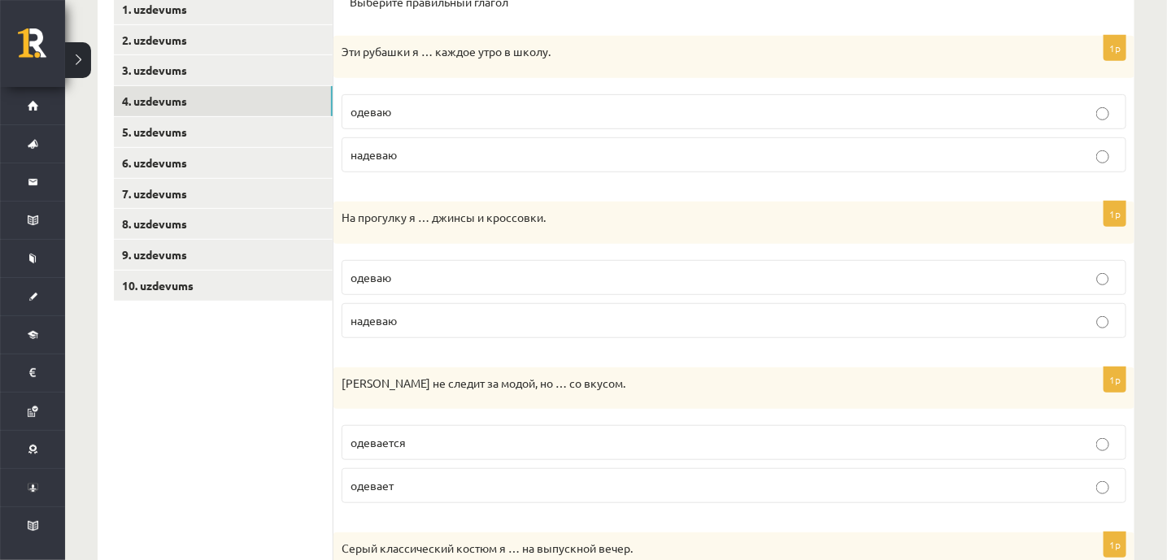
scroll to position [309, 0]
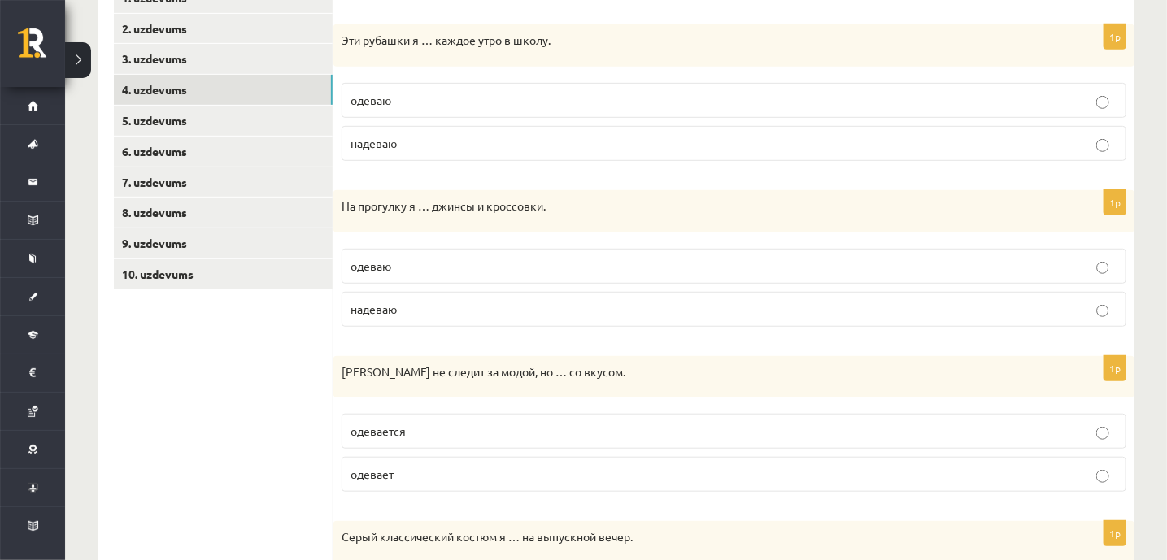
click at [415, 153] on label "надеваю" at bounding box center [733, 143] width 784 height 35
click at [391, 322] on label "надеваю" at bounding box center [733, 309] width 784 height 35
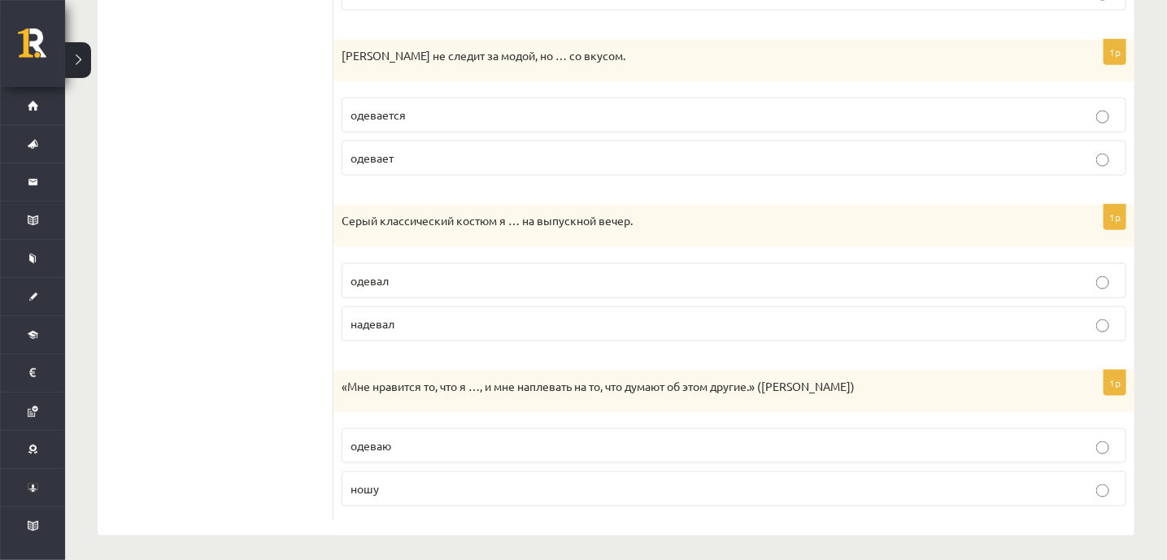
scroll to position [629, 0]
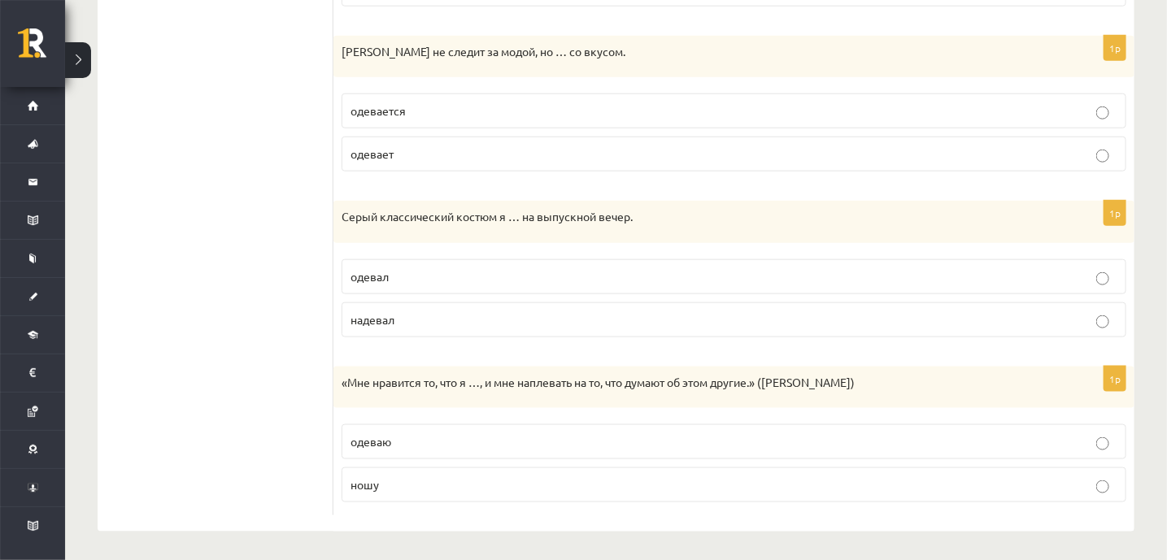
click at [393, 103] on span "одевается" at bounding box center [377, 110] width 55 height 15
click at [376, 322] on span "надевал" at bounding box center [372, 319] width 44 height 15
click at [371, 476] on p "ношу" at bounding box center [733, 484] width 767 height 17
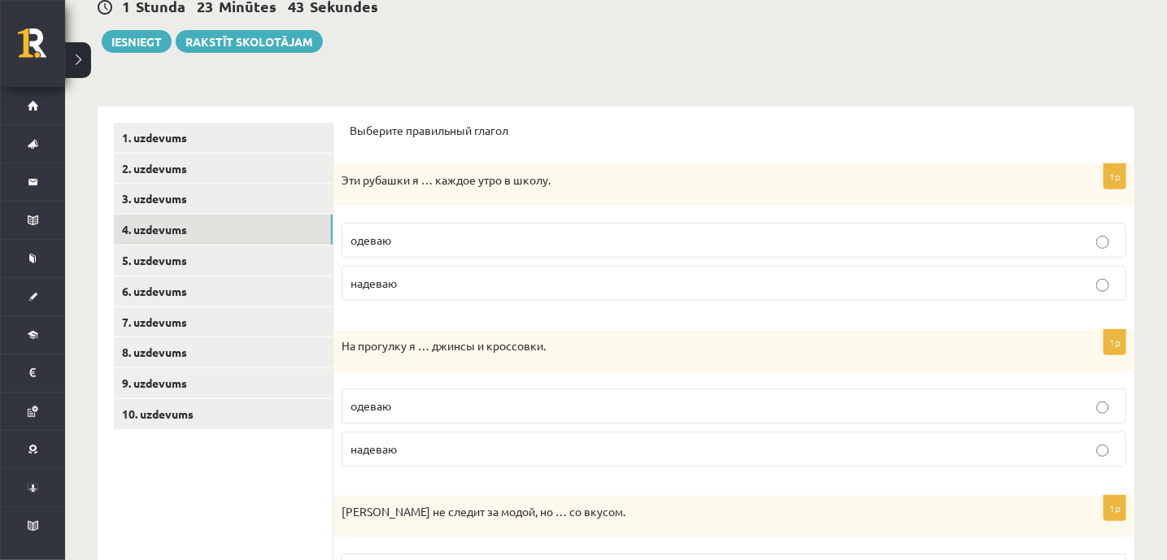
scroll to position [168, 0]
click at [180, 254] on link "5. uzdevums" at bounding box center [223, 261] width 219 height 30
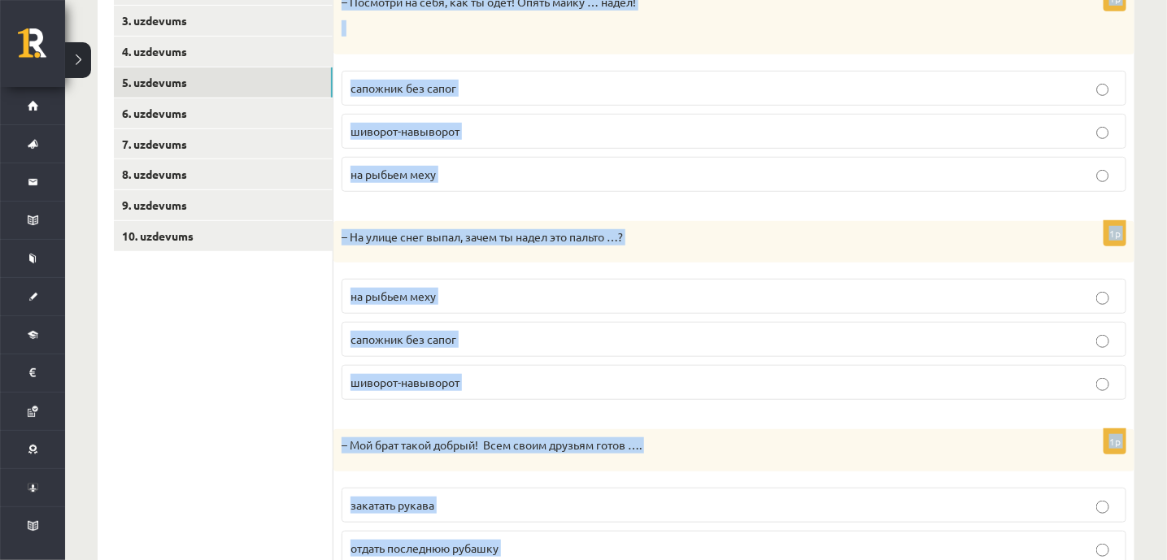
scroll to position [453, 0]
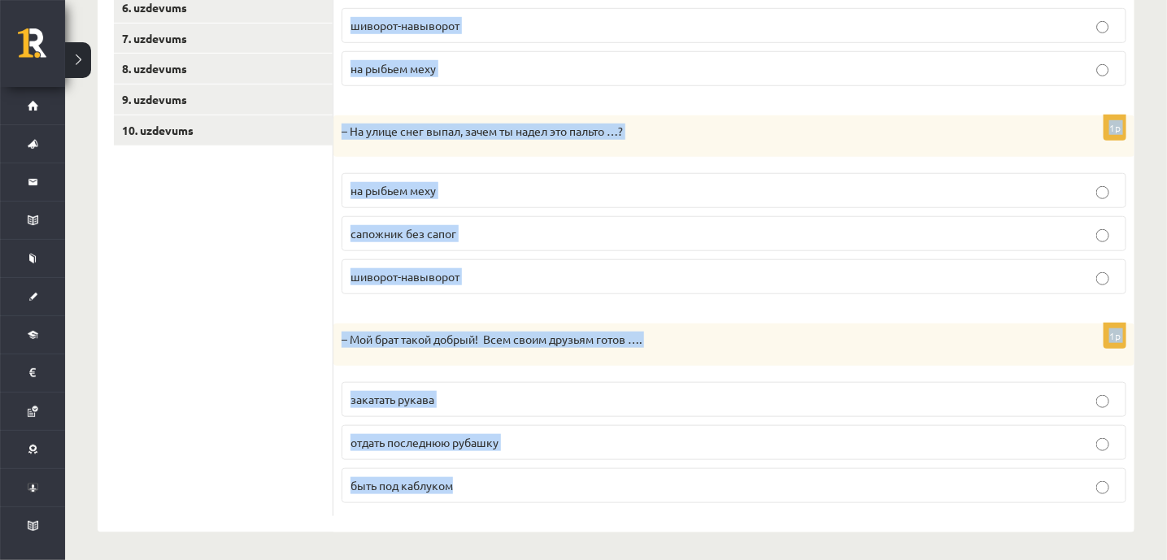
drag, startPoint x: 350, startPoint y: 133, endPoint x: 586, endPoint y: 504, distance: 440.0
click at [586, 504] on form "Дополните диалоги. 1p – Посмотри на себя, как ты одет! Опять майку … надел! сап…" at bounding box center [734, 177] width 768 height 677
copy form "Дополните диалоги. 1p – Посмотри на себя, как ты одет! Опять майку … надел! сап…"
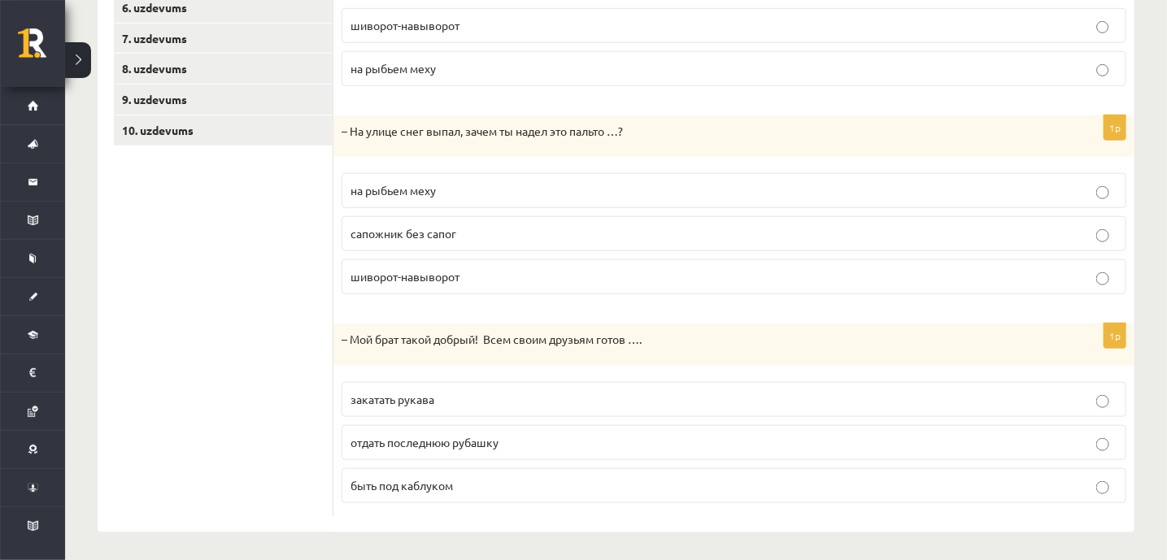
click at [243, 304] on ul "1. uzdevums 2. uzdevums 3. uzdevums 4. uzdevums 5. uzdevums 6. uzdevums 7. uzde…" at bounding box center [223, 177] width 219 height 677
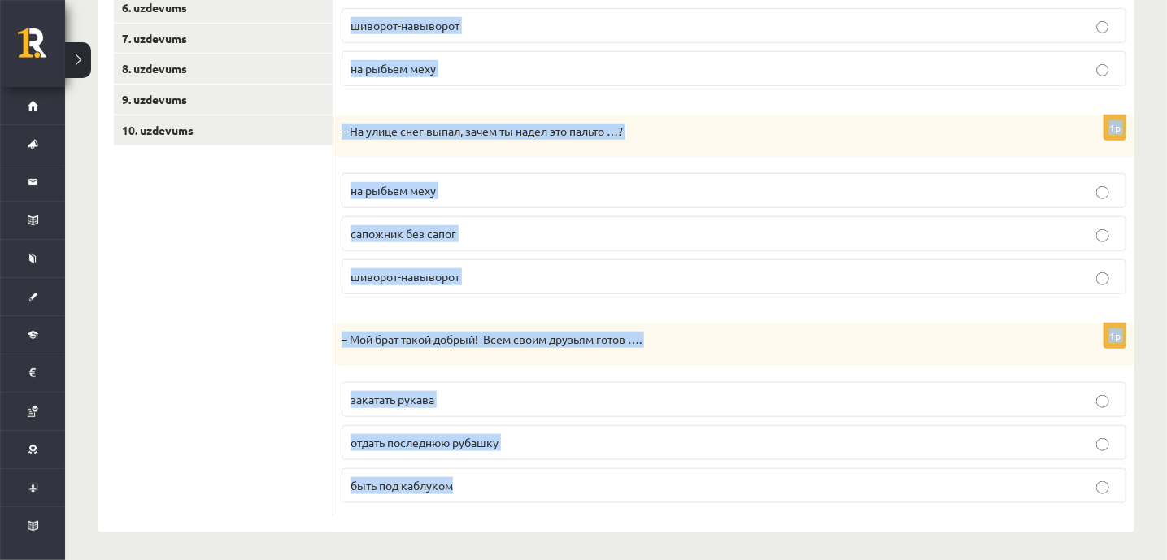
drag, startPoint x: 340, startPoint y: 41, endPoint x: 630, endPoint y: 583, distance: 614.3
copy form "– Посмотри на себя, как ты одет! Опять майку … надел! сапожник без сапог шиворо…"
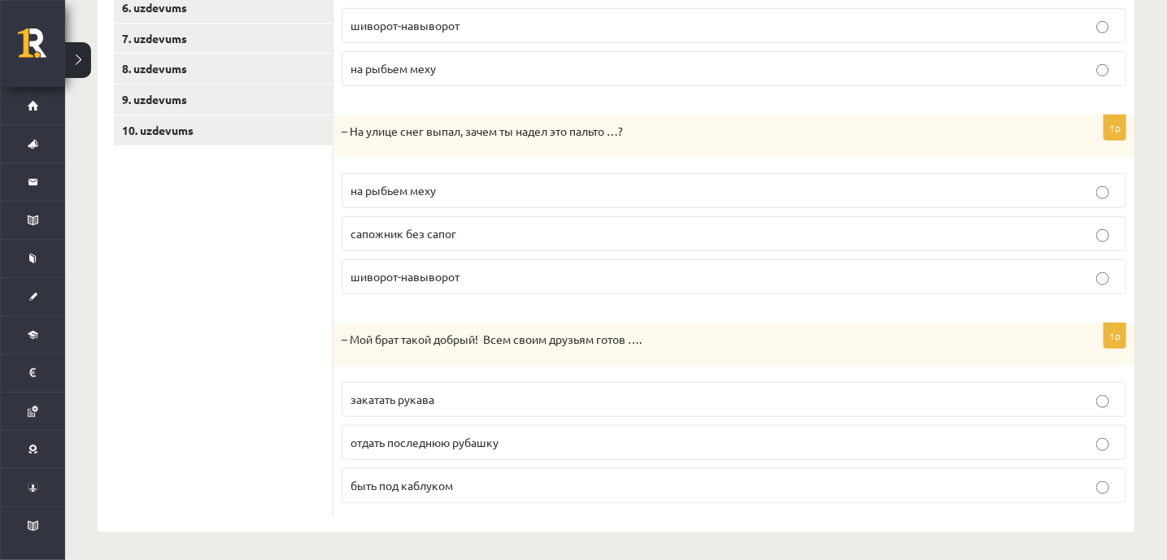
click at [247, 302] on ul "1. uzdevums 2. uzdevums 3. uzdevums 4. uzdevums 5. uzdevums 6. uzdevums 7. uzde…" at bounding box center [223, 177] width 219 height 677
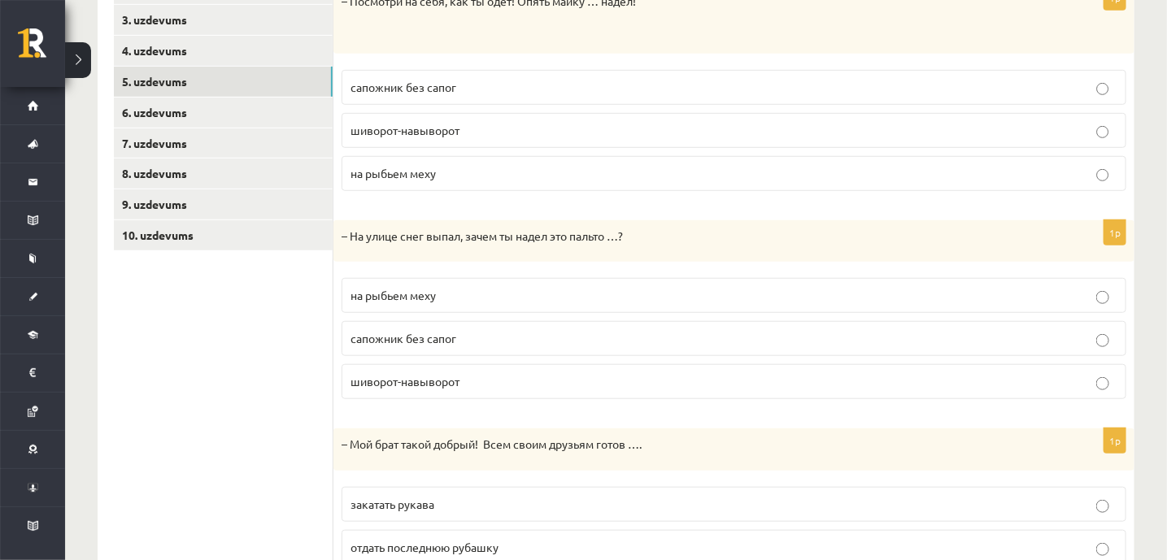
scroll to position [330, 0]
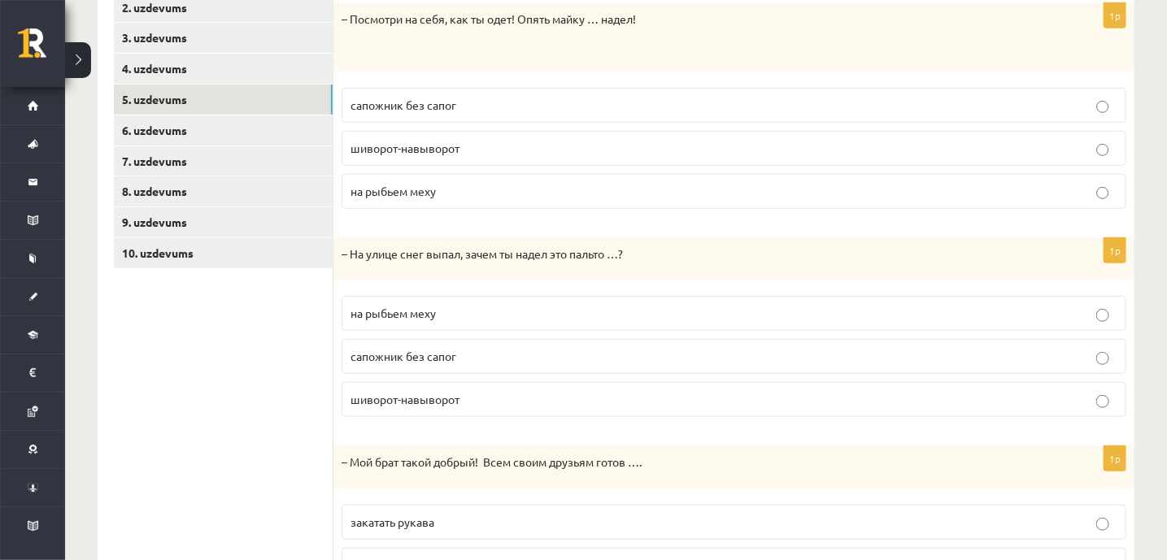
click at [387, 136] on label "шиворот-навыворот" at bounding box center [733, 148] width 784 height 35
click at [405, 316] on span "на рыбьем меху" at bounding box center [392, 313] width 85 height 15
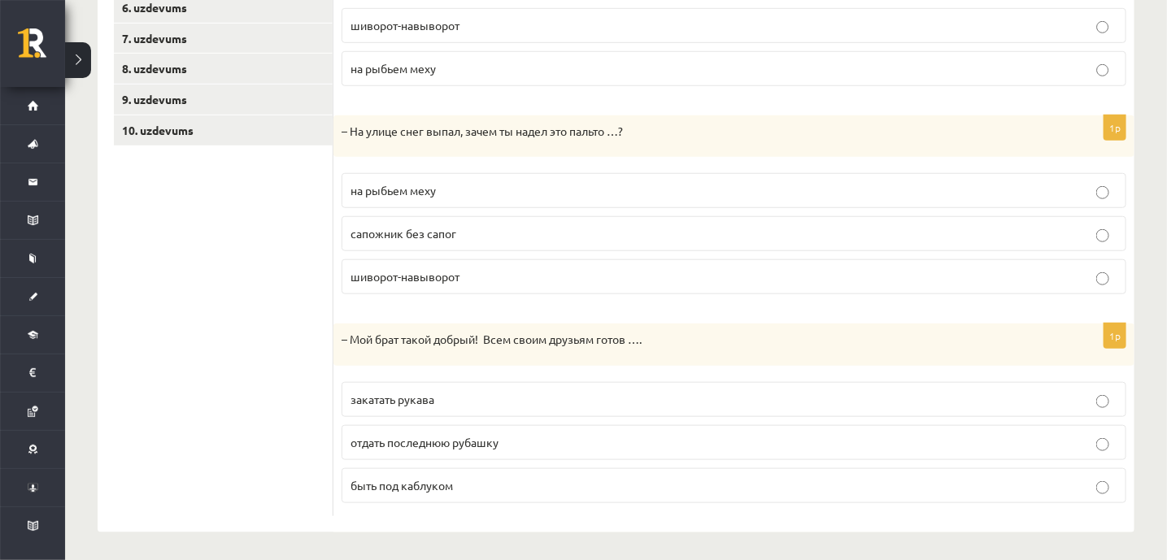
click at [408, 445] on p "отдать последнюю рубашку" at bounding box center [733, 442] width 767 height 17
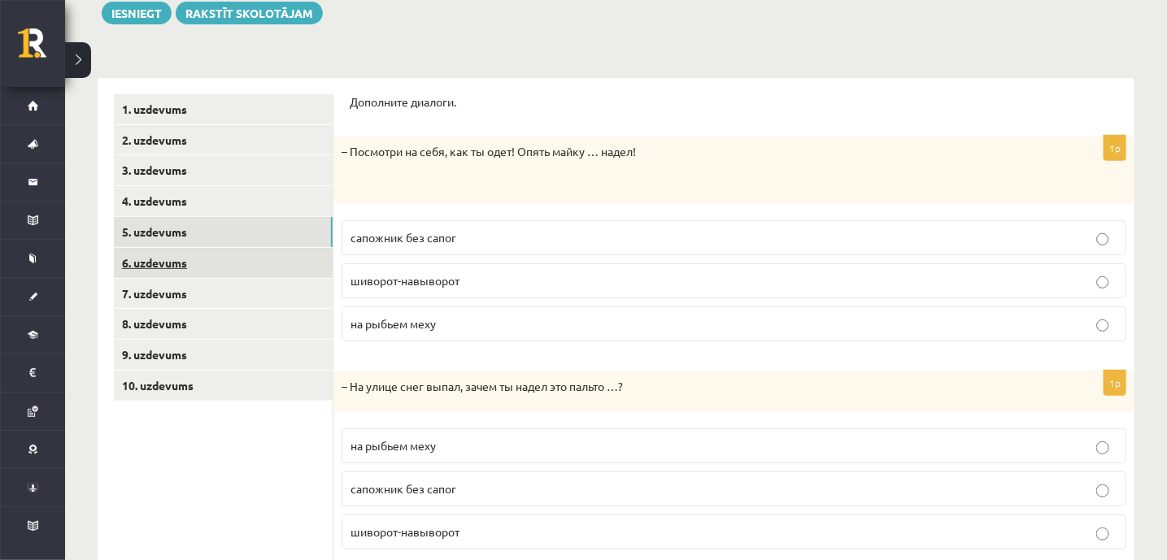
scroll to position [196, 0]
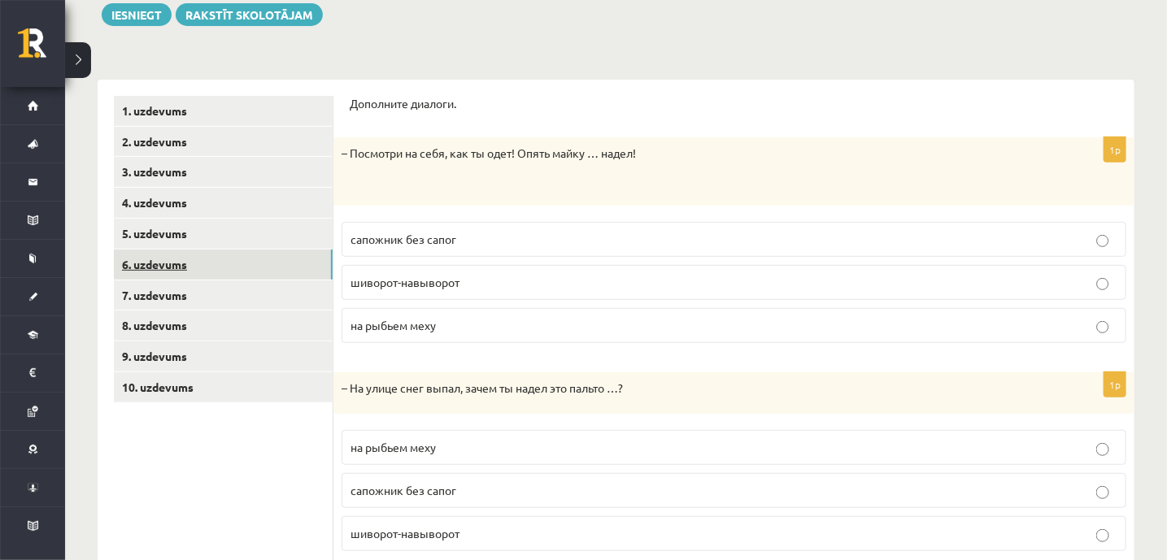
click at [184, 268] on link "6. uzdevums" at bounding box center [223, 265] width 219 height 30
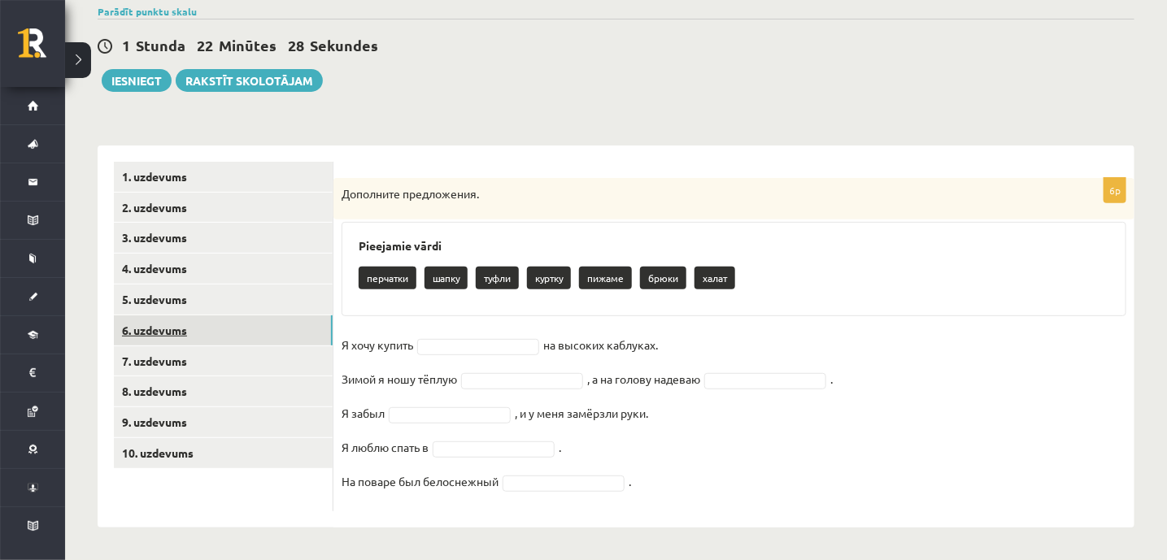
scroll to position [129, 0]
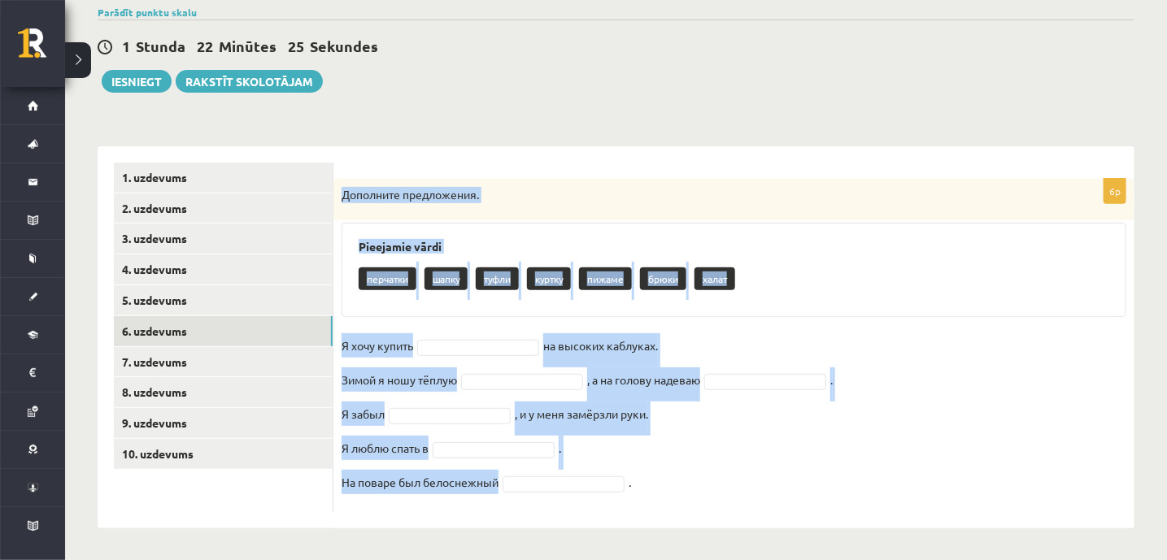
drag, startPoint x: 342, startPoint y: 199, endPoint x: 596, endPoint y: 484, distance: 381.2
click at [596, 484] on div "6p Дополните предложения. Pieejamie vārdi перчатки шапку туфли куртку пижаме бр…" at bounding box center [733, 345] width 801 height 333
copy div "Дополните предложения. Pieejamie vārdi перчатки шапку туфли куртку пижаме брюки…"
click at [568, 216] on div "Дополните предложения." at bounding box center [733, 200] width 801 height 42
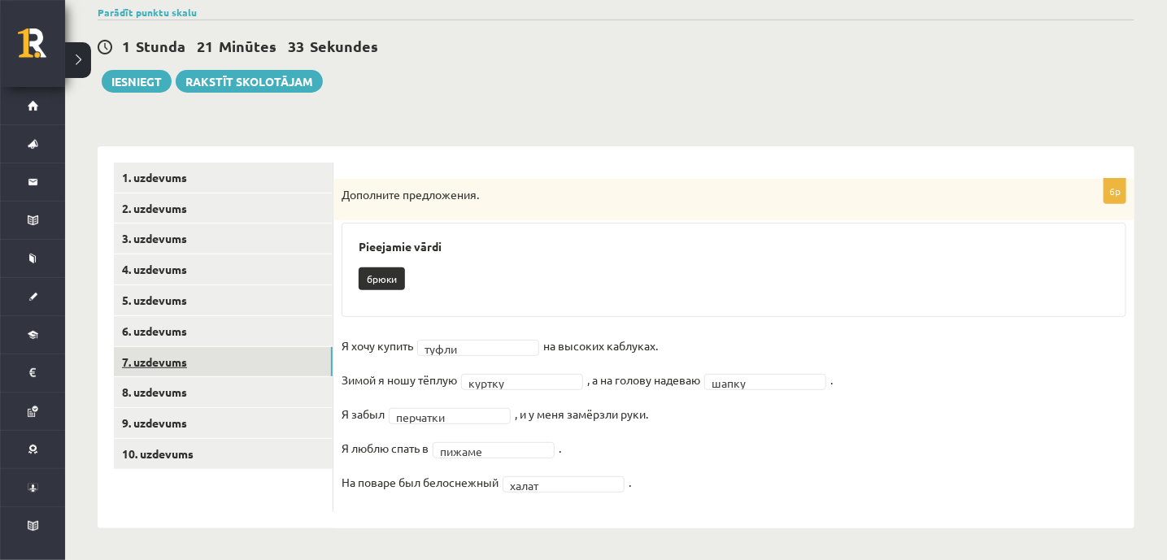
click at [196, 365] on link "7. uzdevums" at bounding box center [223, 362] width 219 height 30
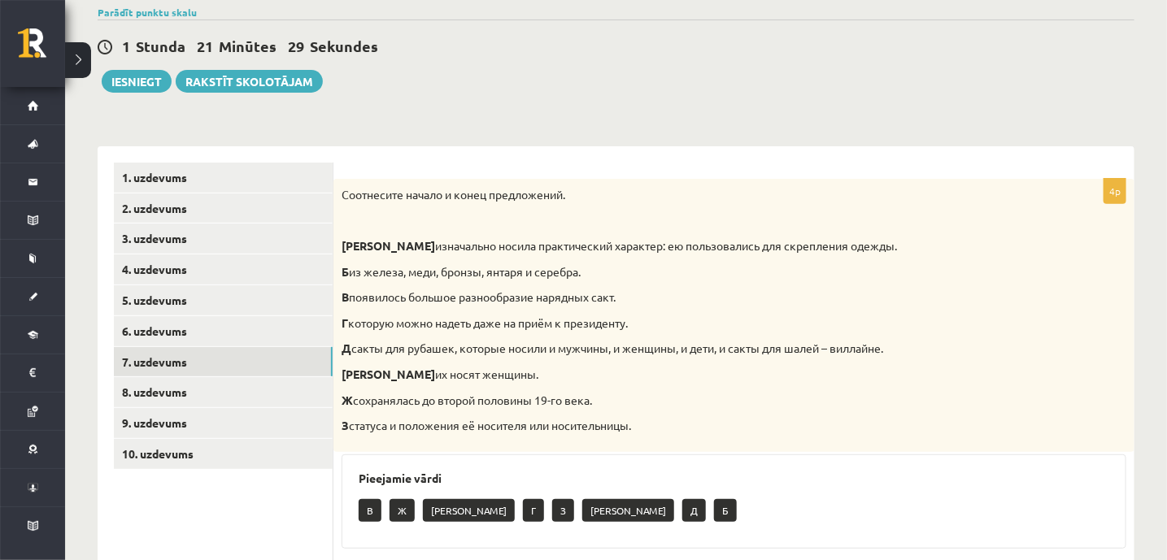
drag, startPoint x: 341, startPoint y: 193, endPoint x: 658, endPoint y: 423, distance: 390.6
click at [658, 423] on div "Соотнесите начало и конец предложений. А изначально носила практический характе…" at bounding box center [733, 315] width 801 height 273
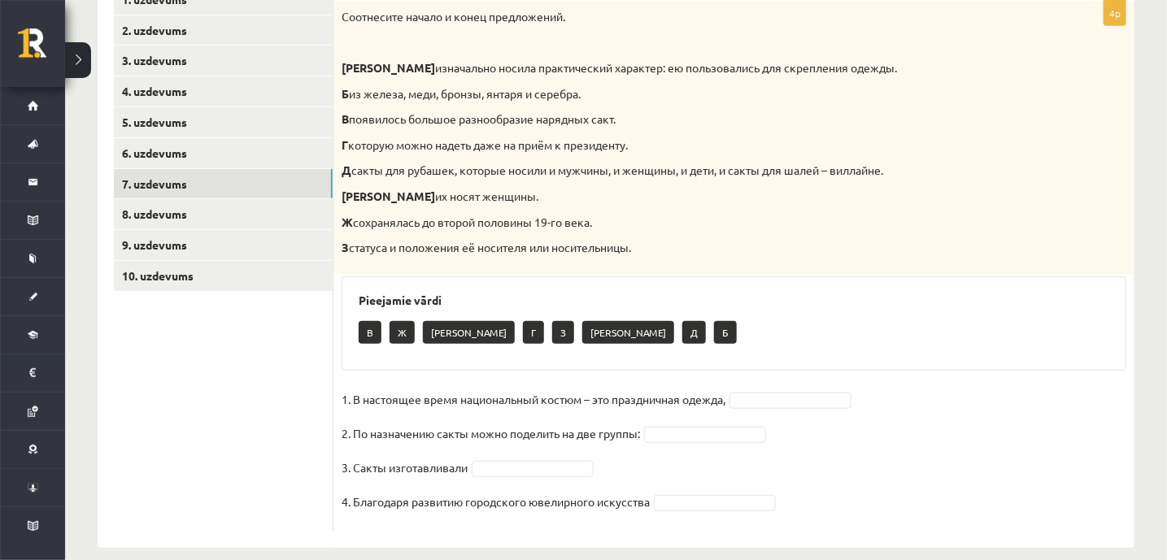
scroll to position [311, 0]
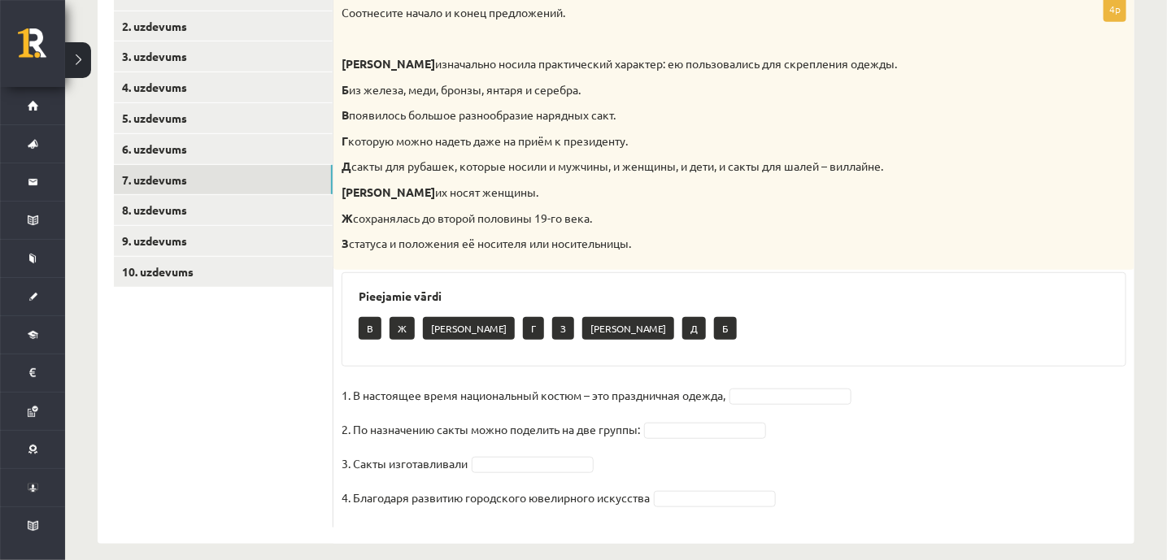
click at [654, 264] on div "Соотнесите начало и конец предложений. А изначально носила практический характе…" at bounding box center [733, 133] width 801 height 273
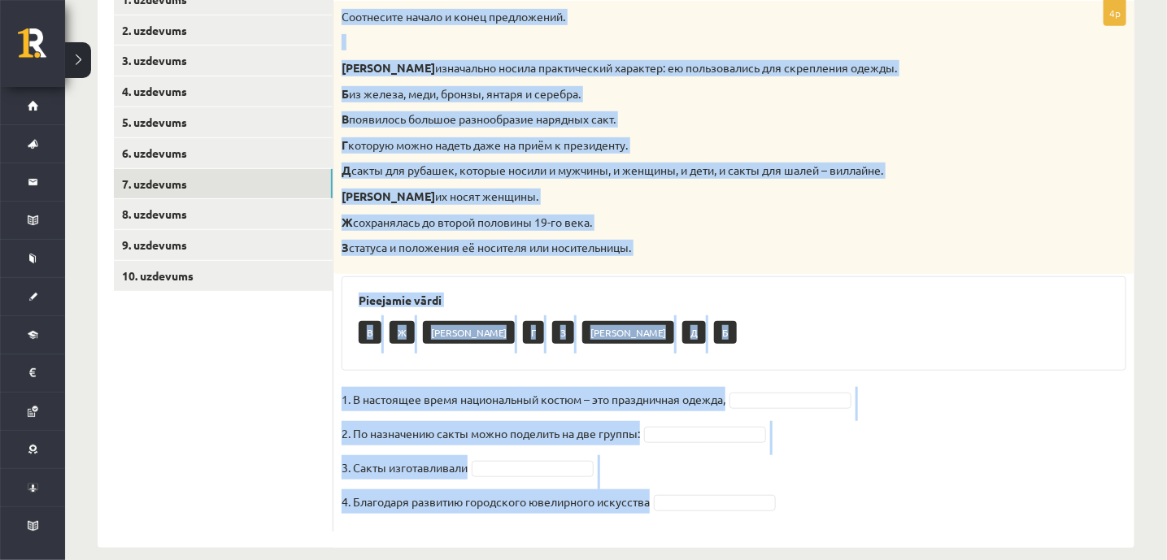
scroll to position [326, 0]
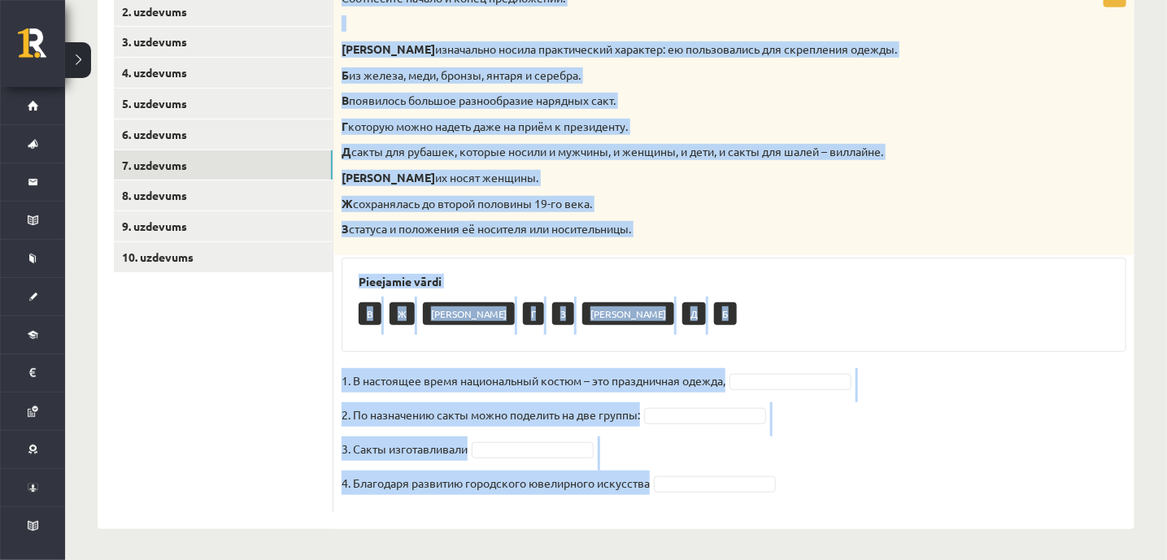
drag, startPoint x: 342, startPoint y: 44, endPoint x: 780, endPoint y: 541, distance: 663.0
click at [780, 541] on div "**********" at bounding box center [616, 149] width 1102 height 825
copy div "Соотнесите начало и конец предложений. А изначально носила практический характе…"
click at [703, 306] on div "В Ж А Г З Е Д Б" at bounding box center [733, 316] width 750 height 38
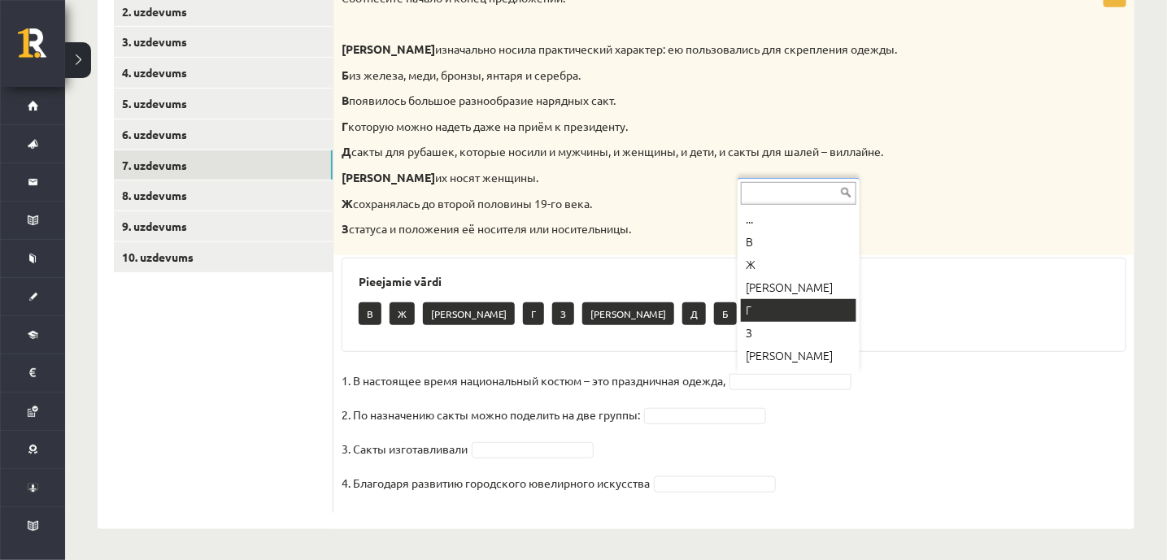
type input "*"
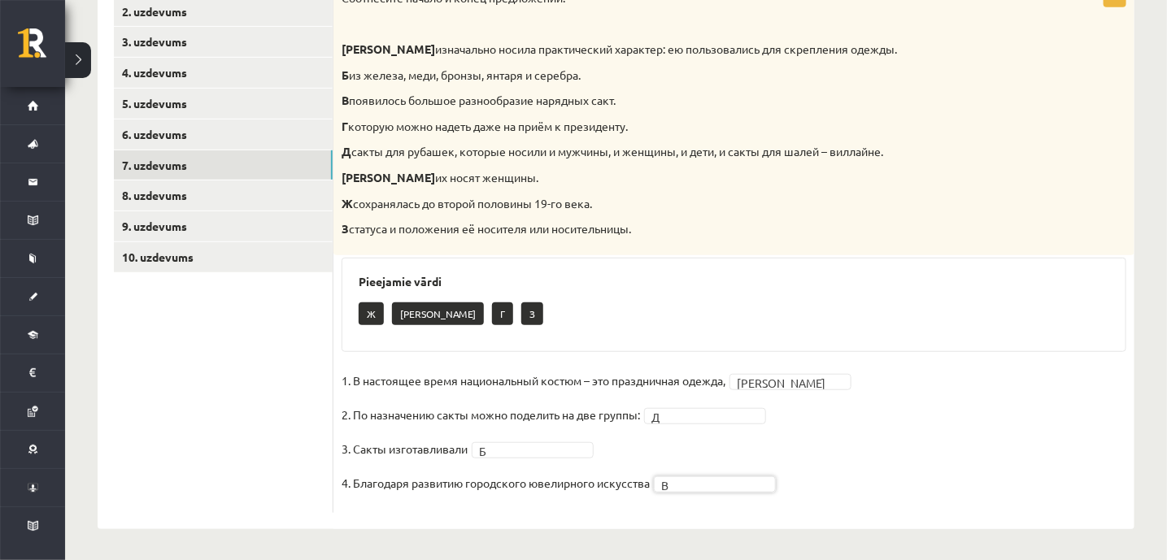
scroll to position [309, 0]
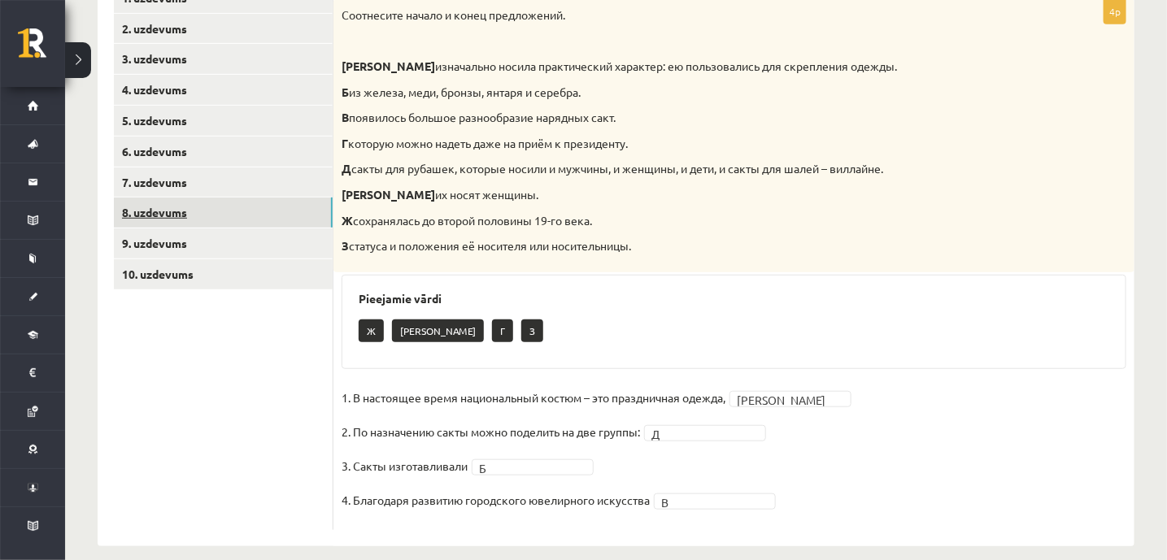
click at [159, 202] on link "8. uzdevums" at bounding box center [223, 213] width 219 height 30
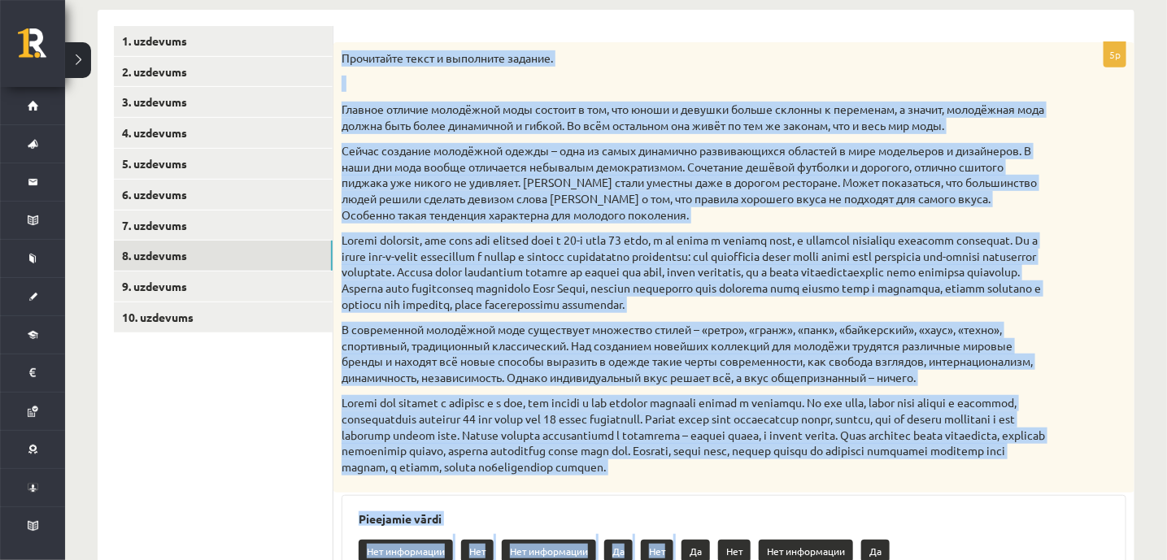
scroll to position [554, 0]
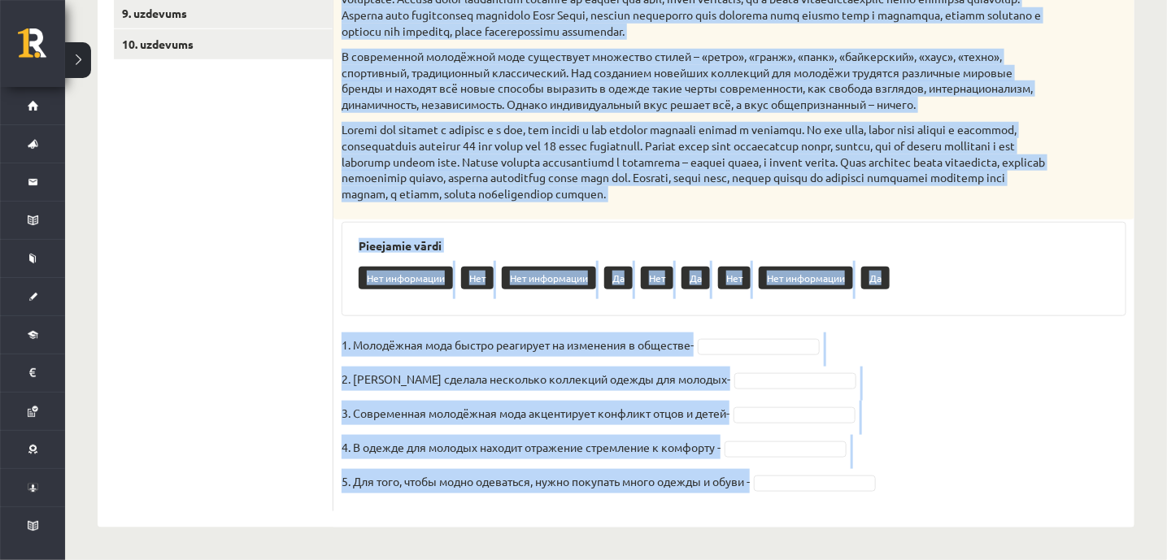
drag, startPoint x: 338, startPoint y: 134, endPoint x: 806, endPoint y: 534, distance: 615.8
click at [806, 534] on div "**********" at bounding box center [616, 42] width 1102 height 1036
copy div "Прочитайте текст и выполните задание. Главное отличие молодёжной моды состоит в…"
click at [868, 344] on fieldset "1. Молодёжная мода быстро реагирует на изменения в обществе- 2. Коко Шанель сде…" at bounding box center [733, 417] width 784 height 171
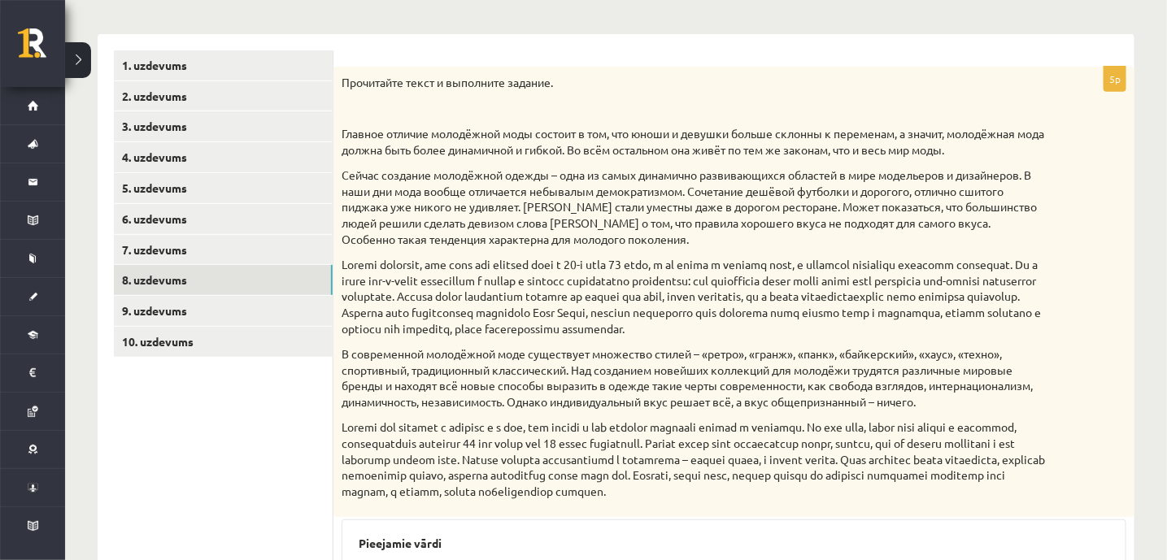
scroll to position [237, 0]
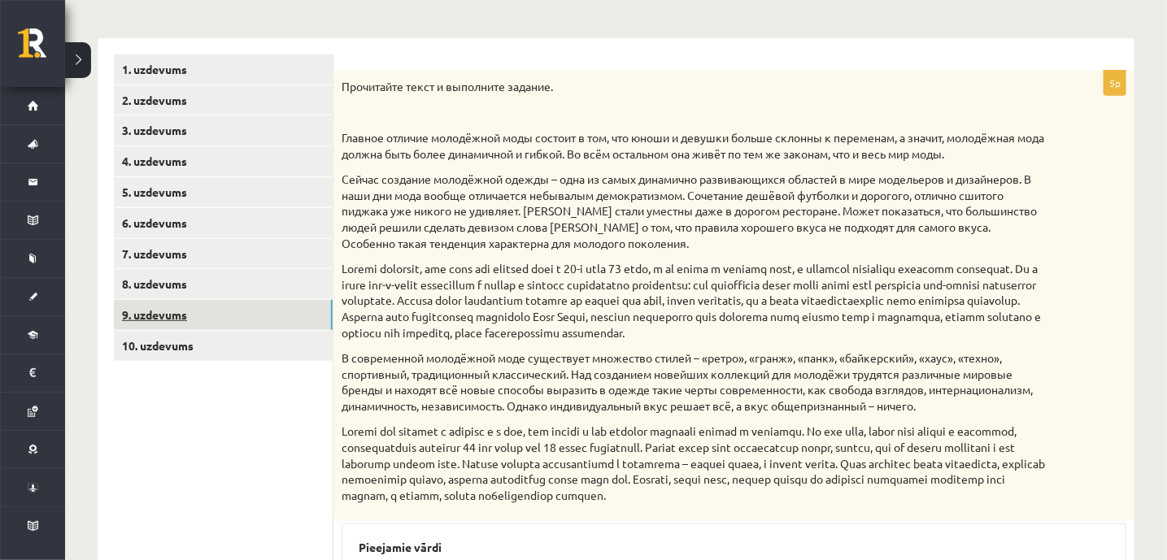
click at [211, 329] on link "9. uzdevums" at bounding box center [223, 315] width 219 height 30
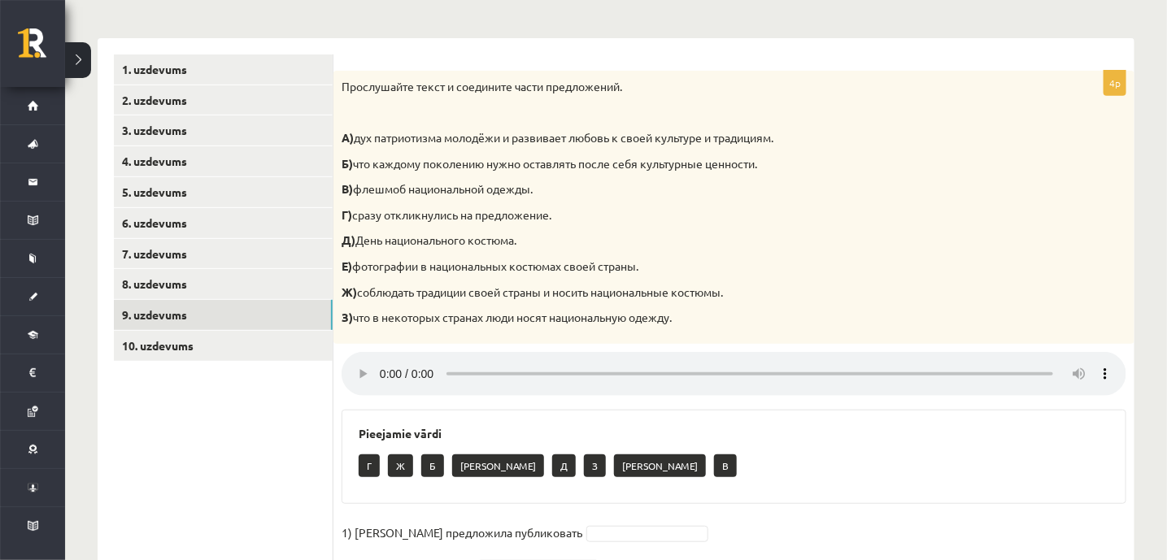
click at [346, 85] on p "Прослушайте текст и соедините части предложений." at bounding box center [692, 87] width 703 height 16
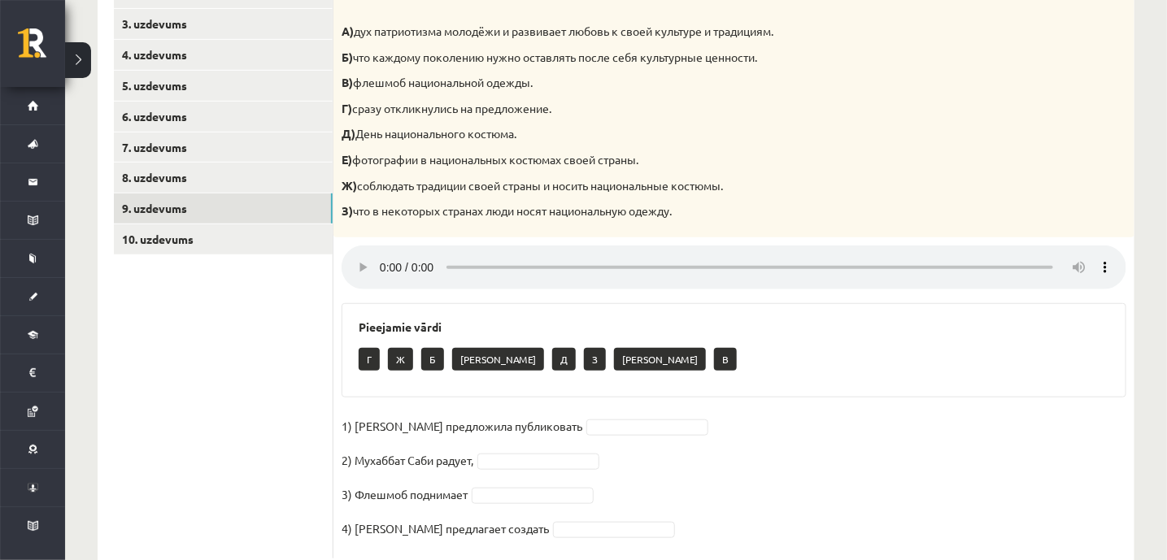
scroll to position [331, 0]
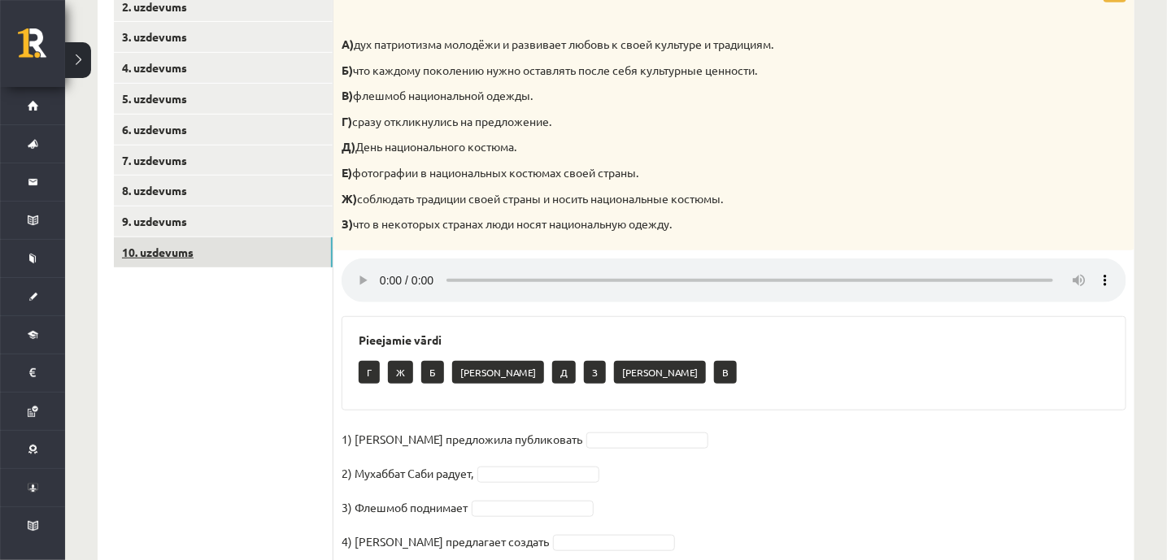
click at [175, 254] on link "10. uzdevums" at bounding box center [223, 252] width 219 height 30
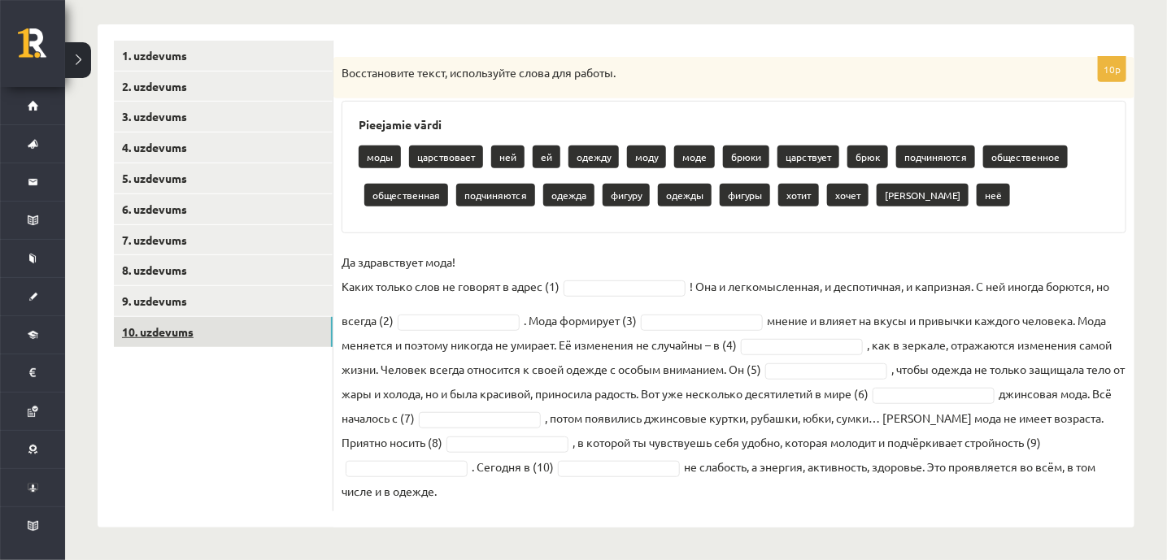
scroll to position [250, 0]
drag, startPoint x: 341, startPoint y: 72, endPoint x: 695, endPoint y: 487, distance: 545.4
click at [695, 487] on div "10p Восстановите текст, используйте слова для работы. Pieejamie vārdi моды царс…" at bounding box center [733, 285] width 801 height 454
copy div "Восстановите текст, используйте слова для работы. Pieejamie vārdi моды царствов…"
click at [489, 517] on div "10p Восстановите текст, используйте слова для работы. Pieejamie vārdi моды царс…" at bounding box center [733, 276] width 801 height 503
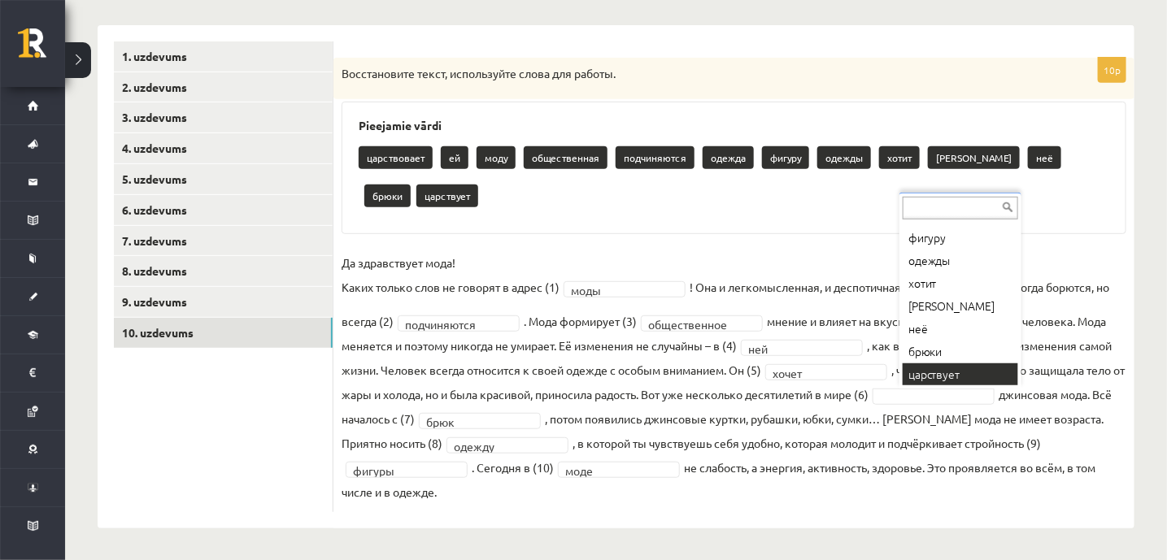
scroll to position [212, 0]
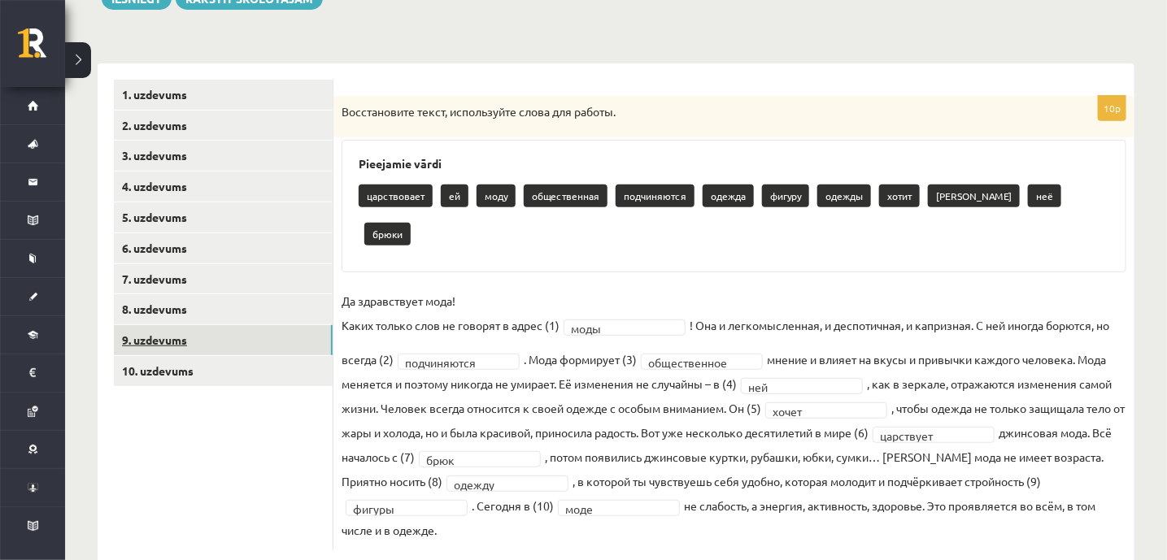
click at [189, 342] on link "9. uzdevums" at bounding box center [223, 340] width 219 height 30
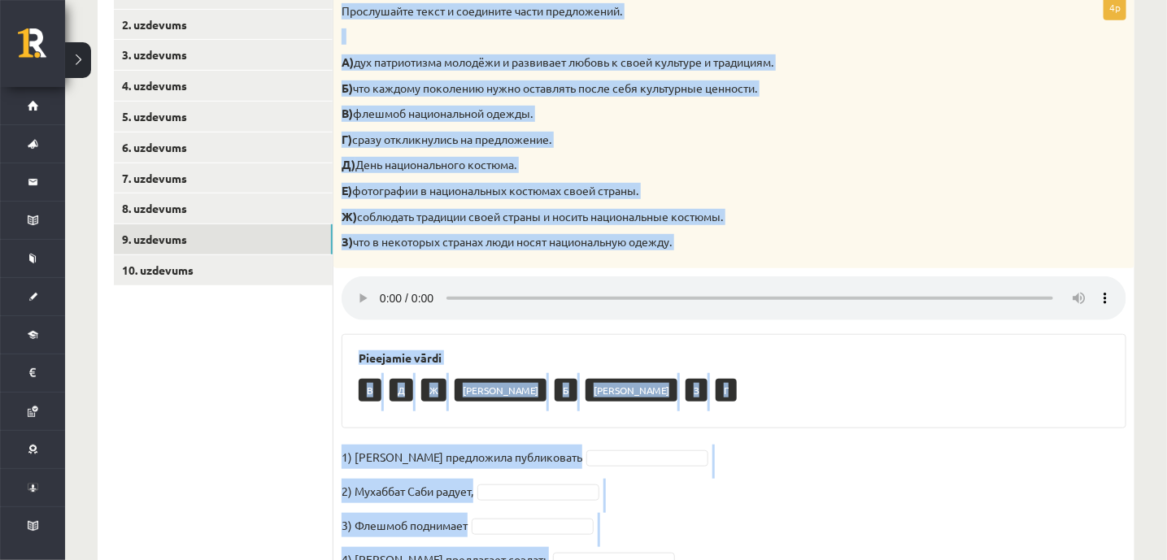
scroll to position [390, 0]
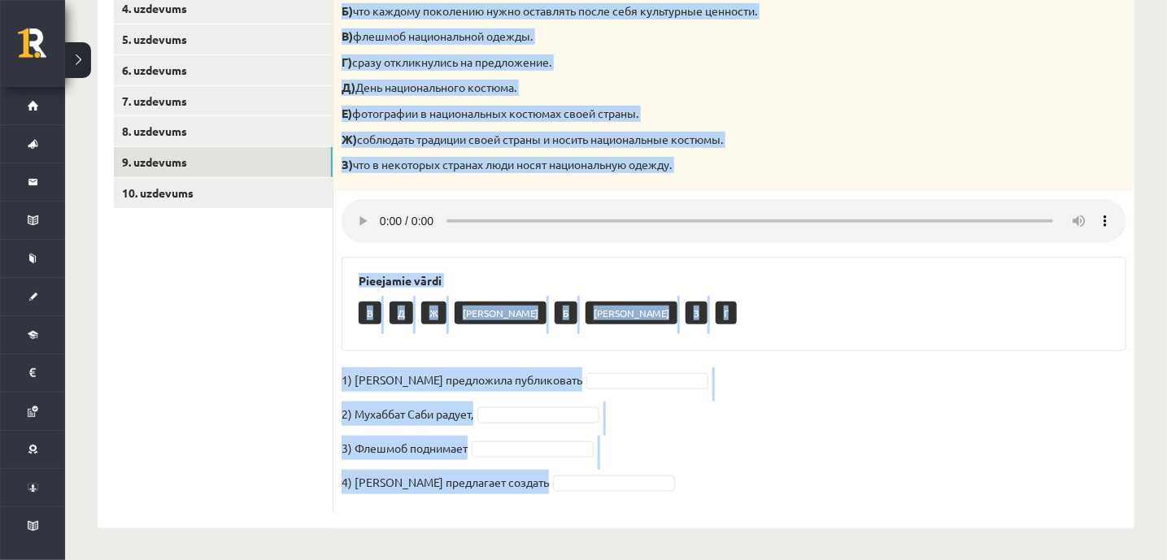
drag, startPoint x: 341, startPoint y: 111, endPoint x: 718, endPoint y: 492, distance: 535.7
click at [718, 492] on div "4p Прослушайте текст и соедините части предложений. А) дух патриотизма молодёжи…" at bounding box center [733, 215] width 801 height 594
click at [644, 316] on div "В Д Ж А Б Е З Г" at bounding box center [733, 315] width 750 height 38
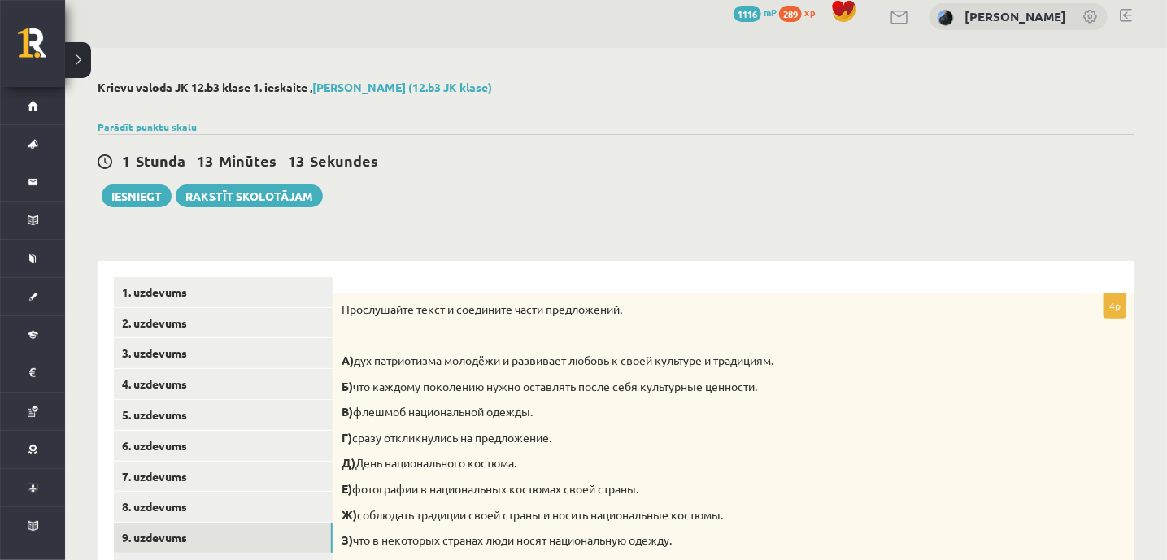
scroll to position [0, 0]
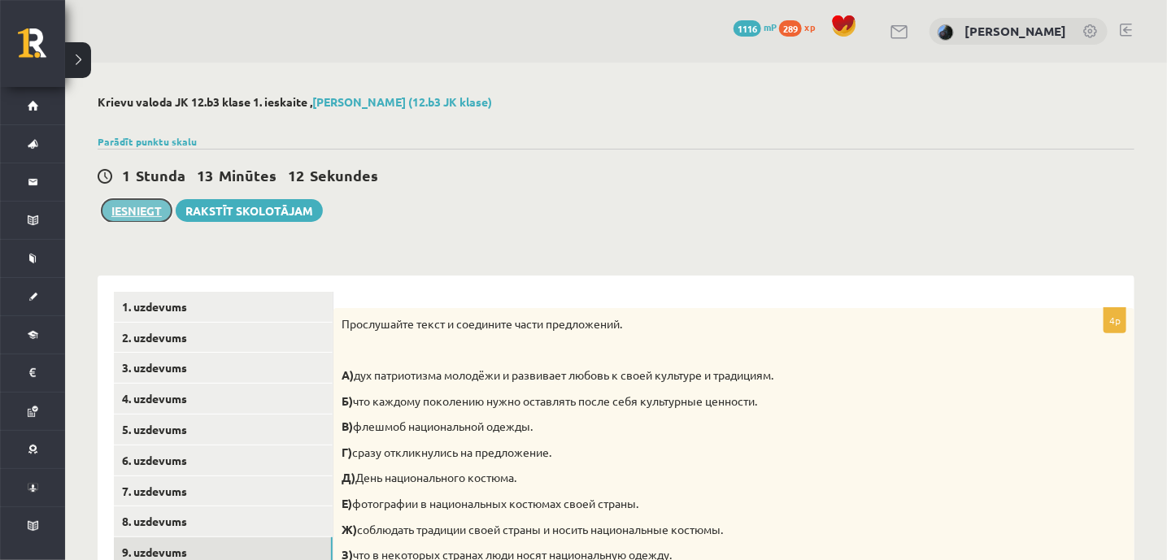
click at [141, 213] on button "Iesniegt" at bounding box center [137, 210] width 70 height 23
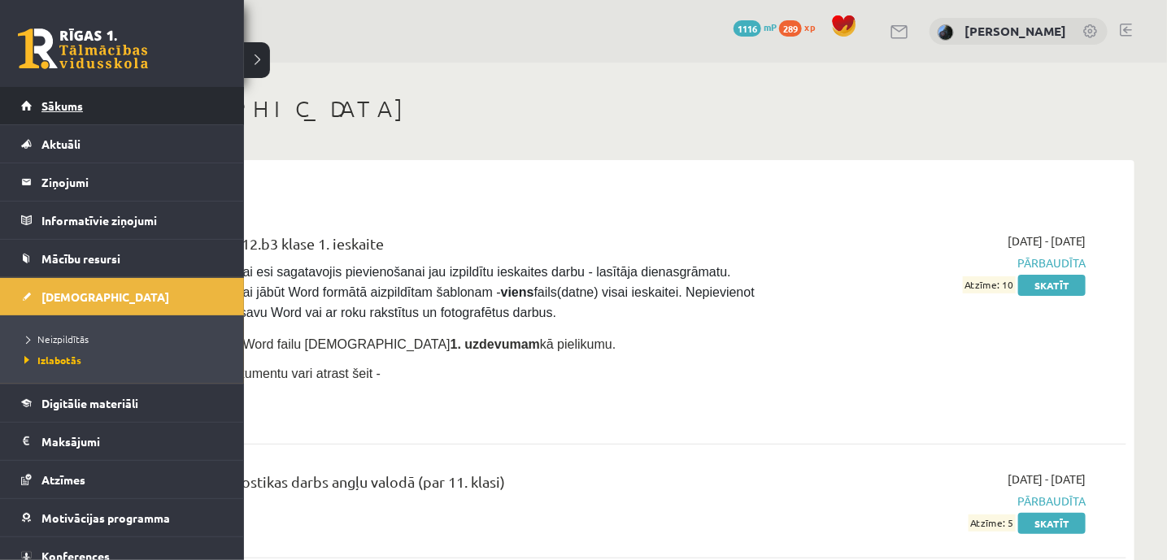
click at [76, 112] on link "Sākums" at bounding box center [122, 105] width 202 height 37
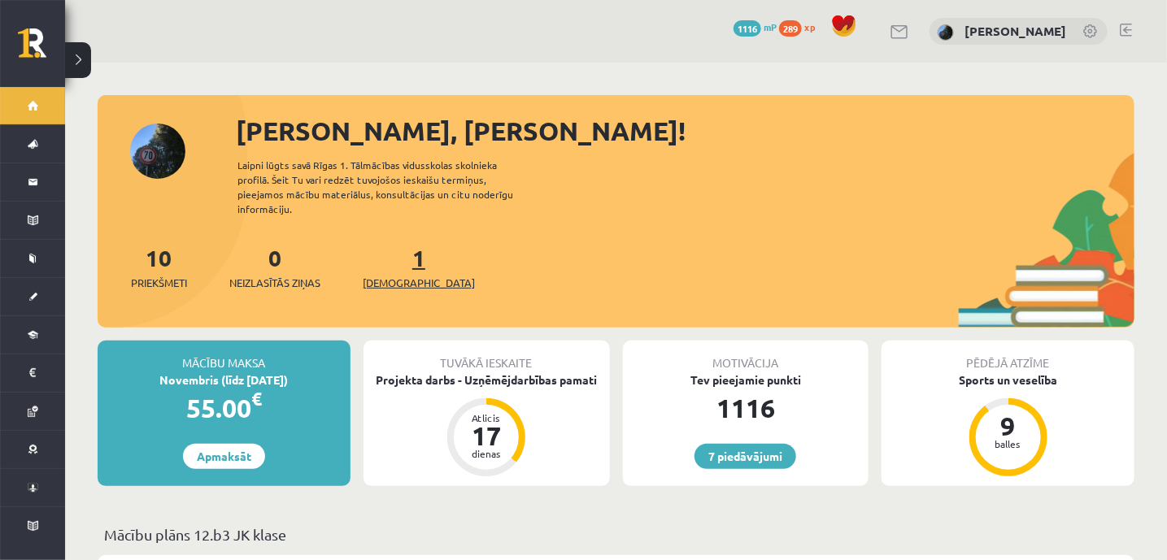
click at [395, 247] on link "1 Ieskaites" at bounding box center [419, 267] width 112 height 48
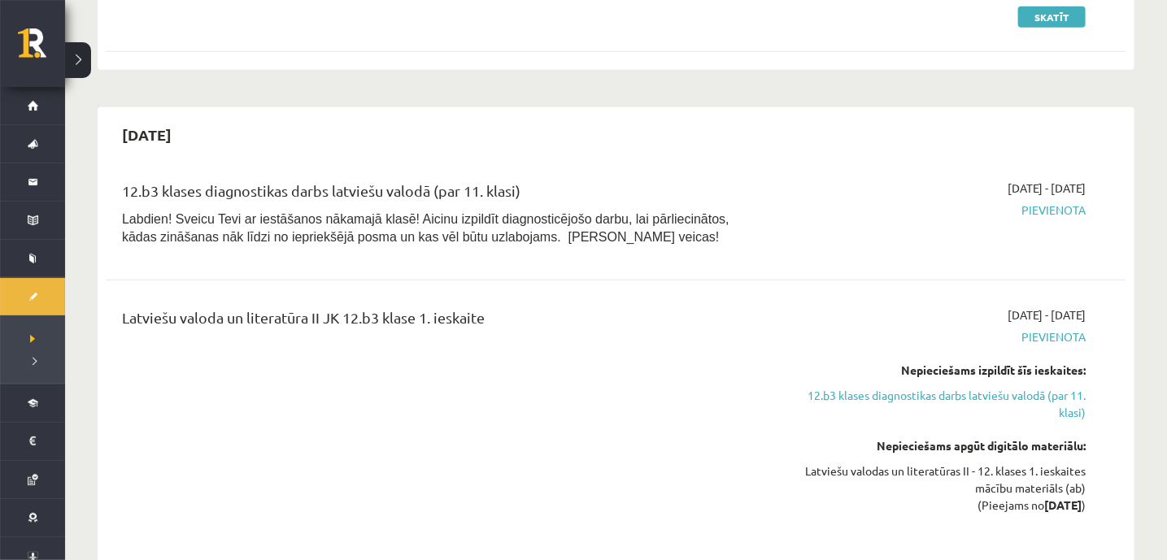
scroll to position [590, 0]
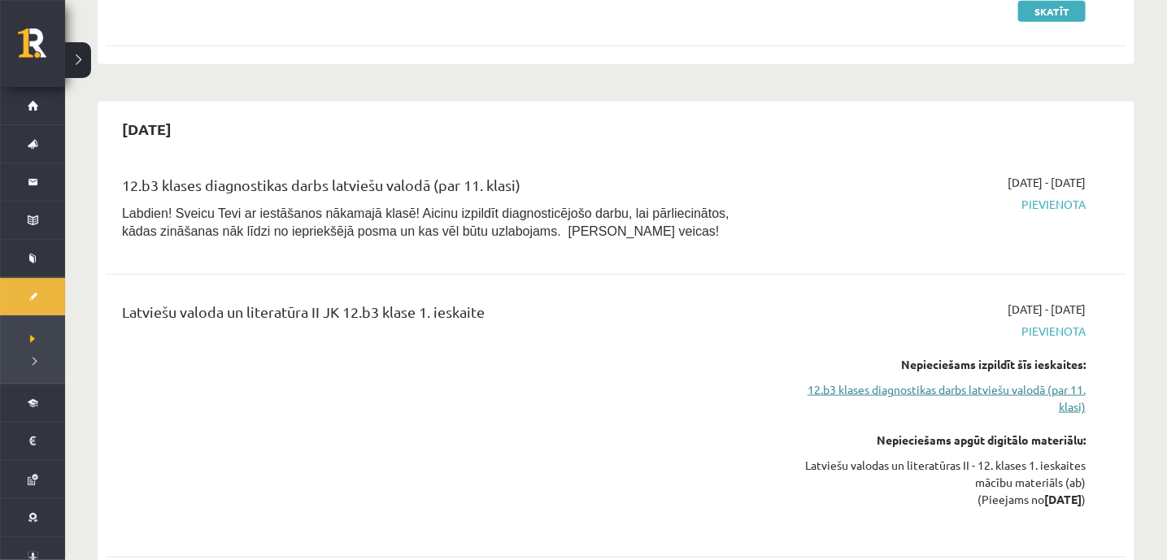
click at [844, 385] on link "12.b3 klases diagnostikas darbs latviešu valodā (par 11. klasi)" at bounding box center [932, 398] width 305 height 34
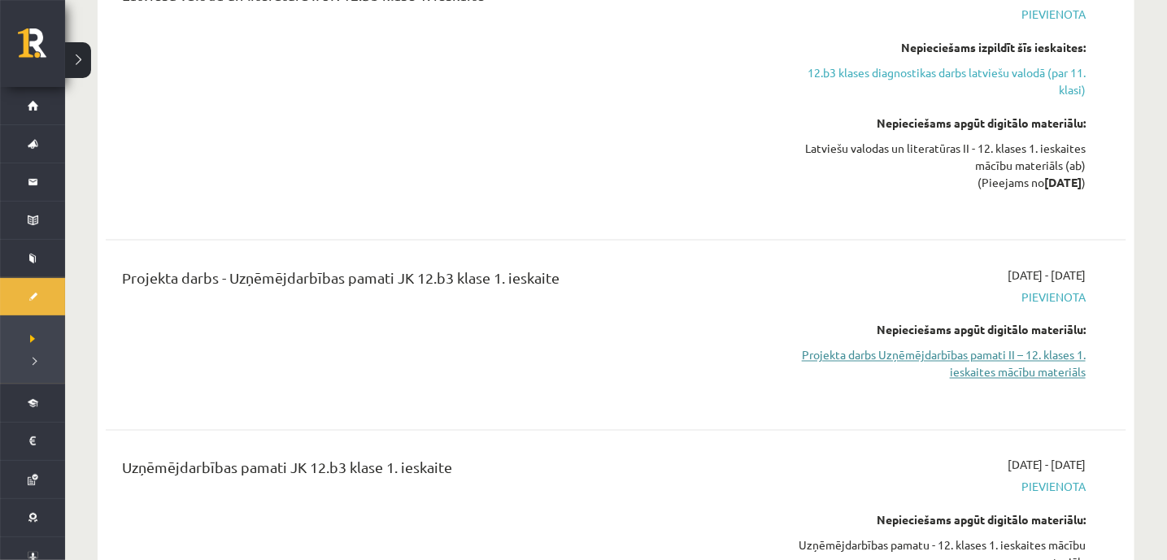
scroll to position [909, 0]
click at [941, 358] on link "Projekta darbs Uzņēmējdarbības pamati II – 12. klases 1. ieskaites mācību mater…" at bounding box center [932, 362] width 305 height 34
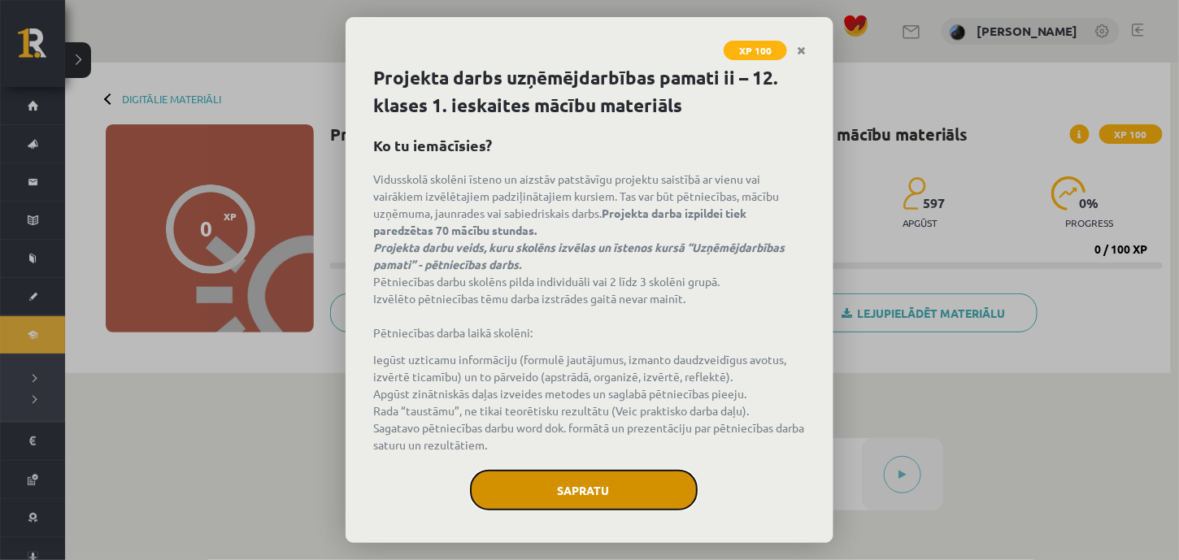
click at [542, 480] on button "Sapratu" at bounding box center [584, 490] width 228 height 41
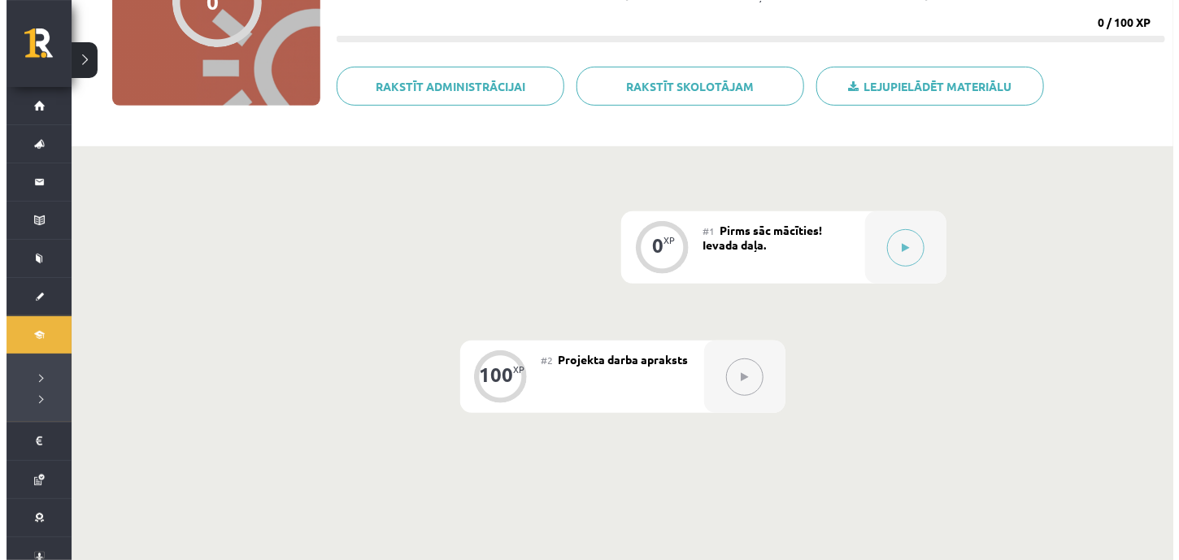
scroll to position [228, 0]
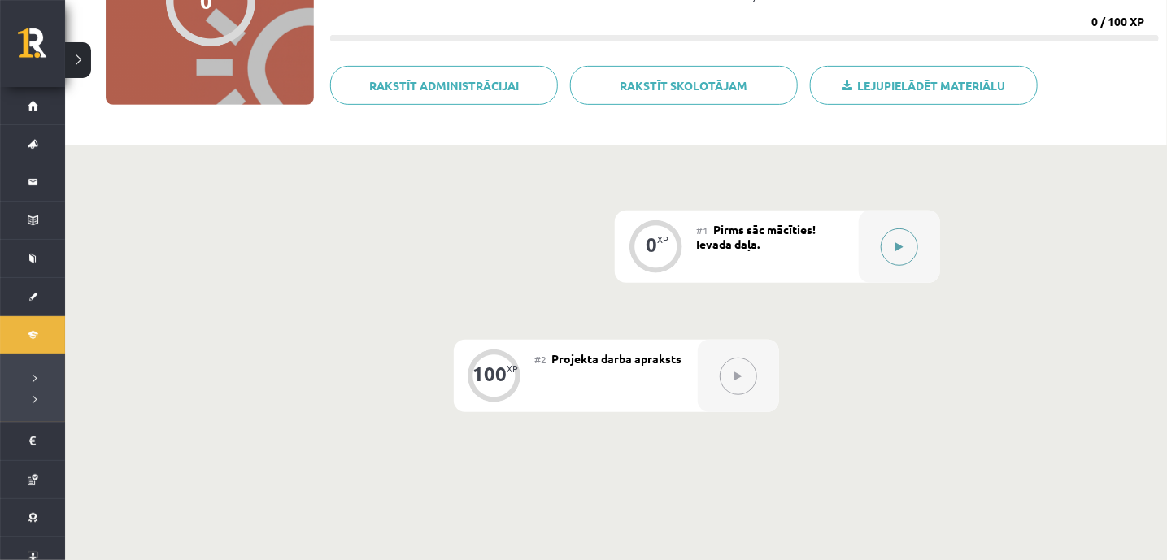
click at [895, 252] on button at bounding box center [898, 246] width 37 height 37
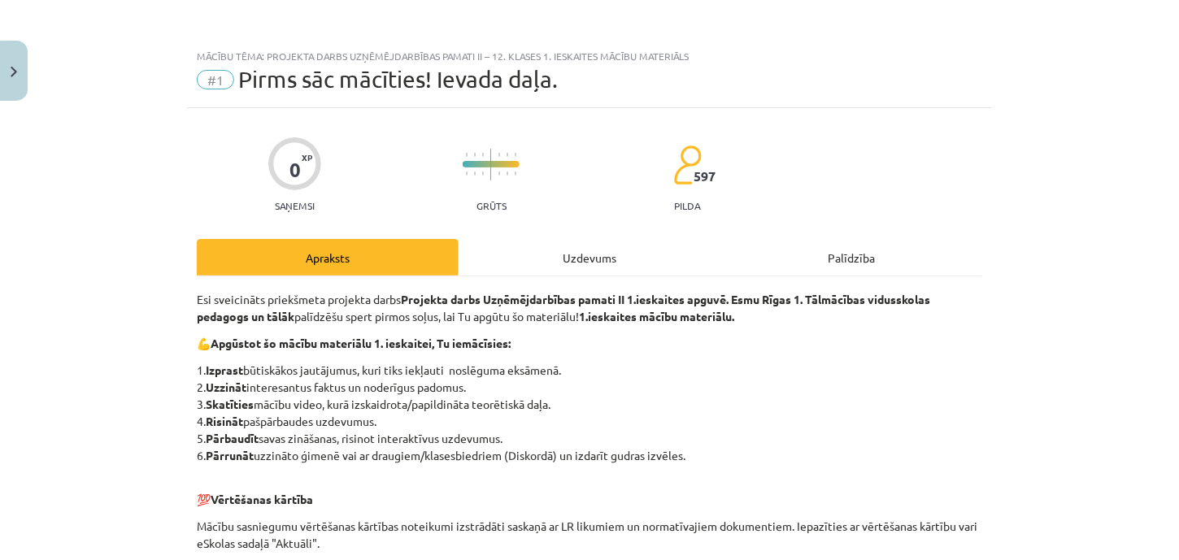
click at [570, 263] on div "Uzdevums" at bounding box center [589, 257] width 262 height 37
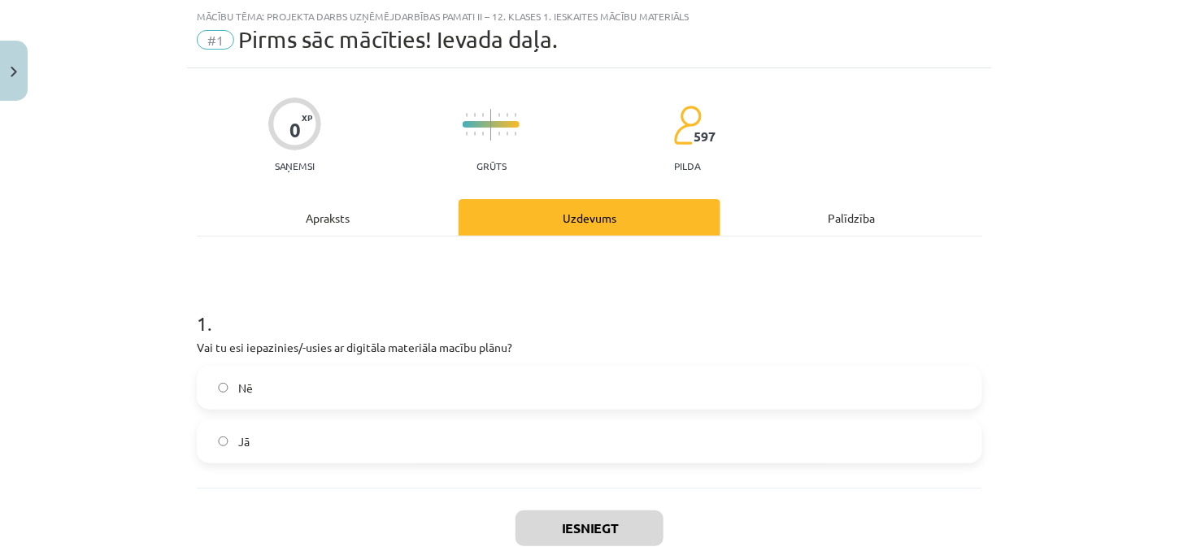
scroll to position [75, 0]
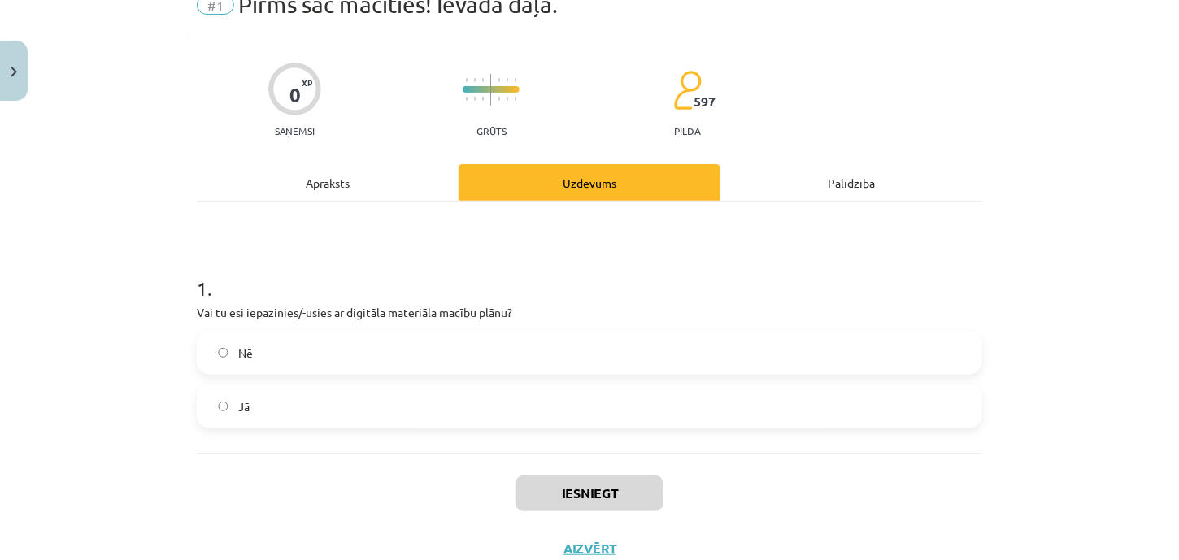
click at [219, 397] on label "Jā" at bounding box center [589, 406] width 782 height 41
click at [569, 501] on button "Iesniegt" at bounding box center [589, 494] width 148 height 36
click at [563, 541] on button "Nākamā nodarbība" at bounding box center [589, 559] width 159 height 37
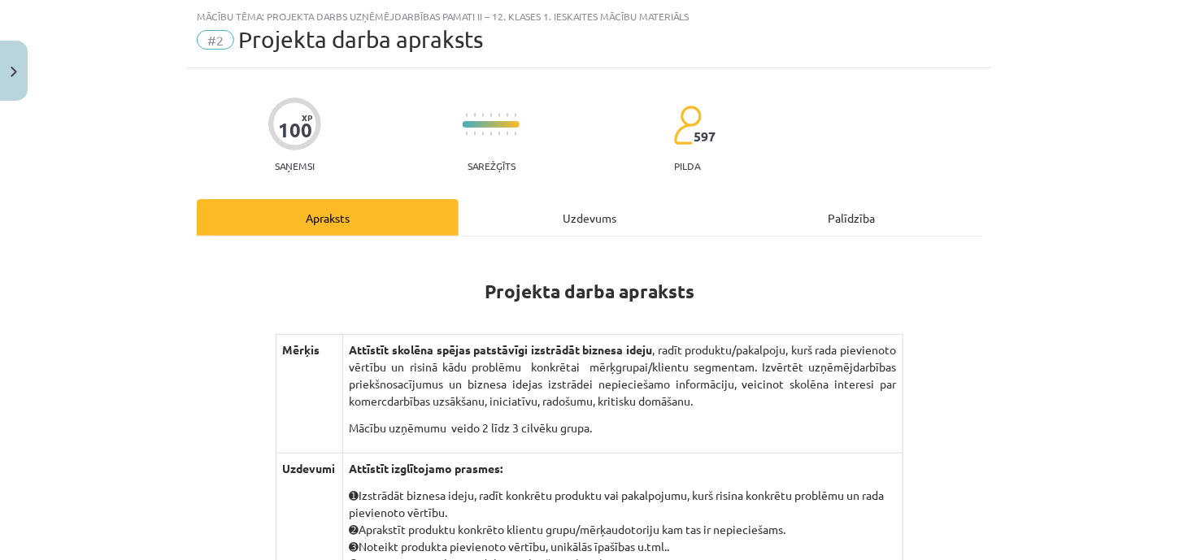
click at [578, 216] on div "Uzdevums" at bounding box center [589, 217] width 262 height 37
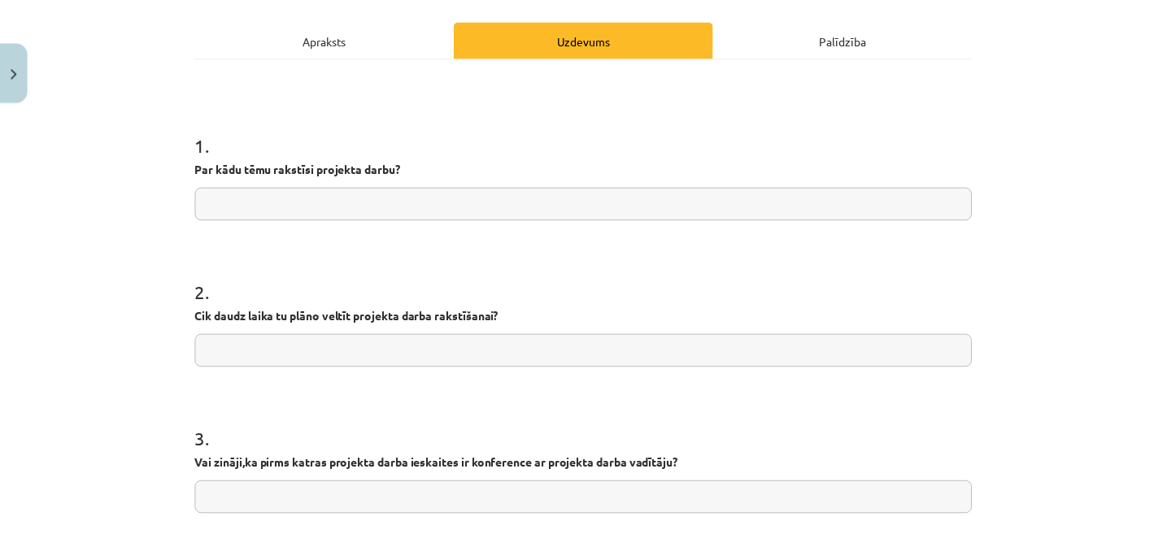
scroll to position [0, 0]
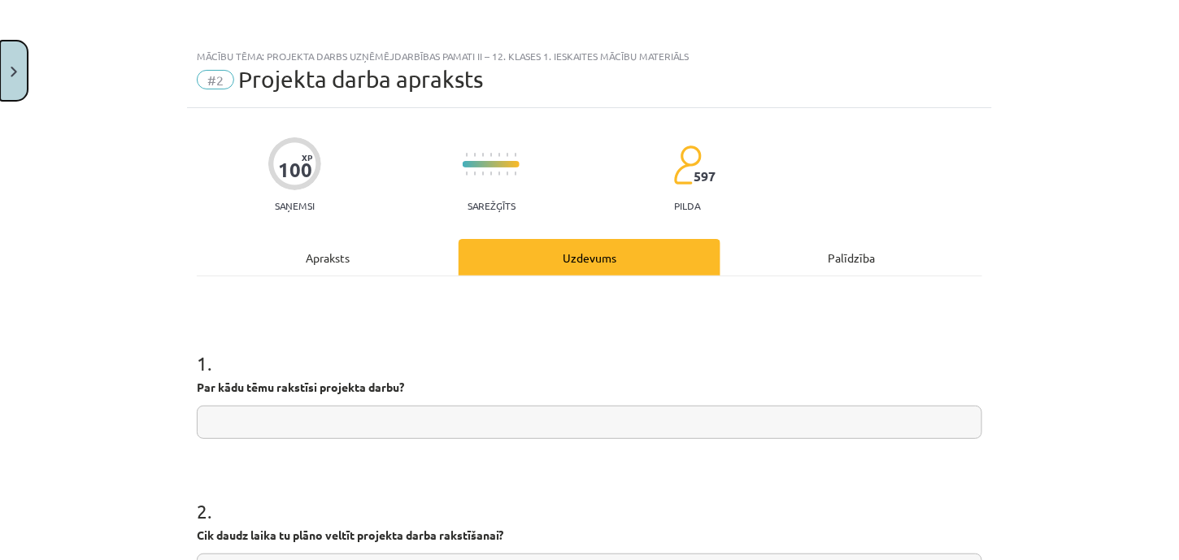
click at [21, 67] on button "Close" at bounding box center [14, 71] width 28 height 60
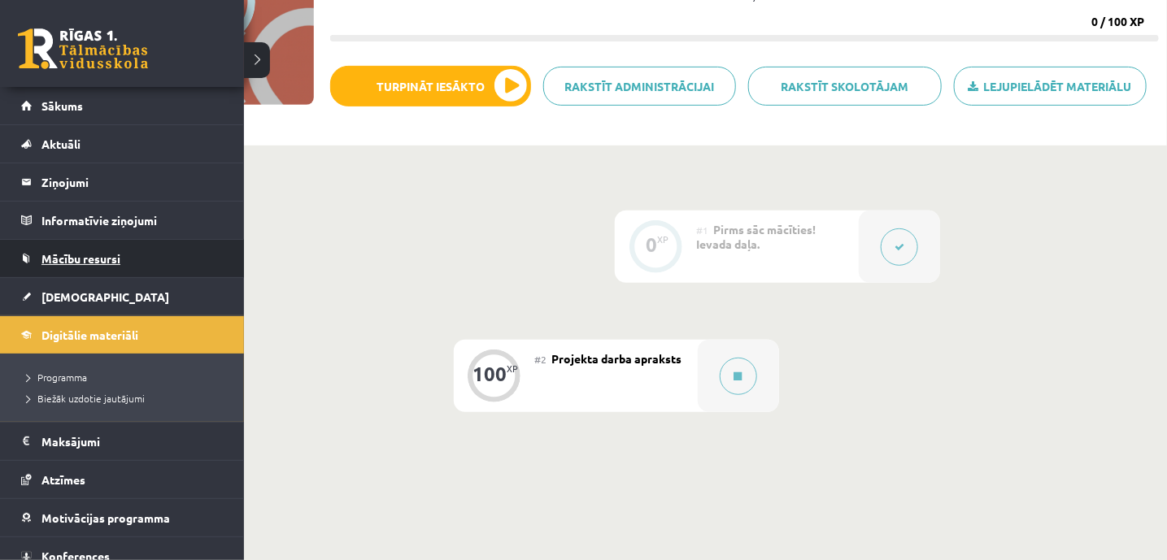
click at [81, 252] on span "Mācību resursi" at bounding box center [80, 258] width 79 height 15
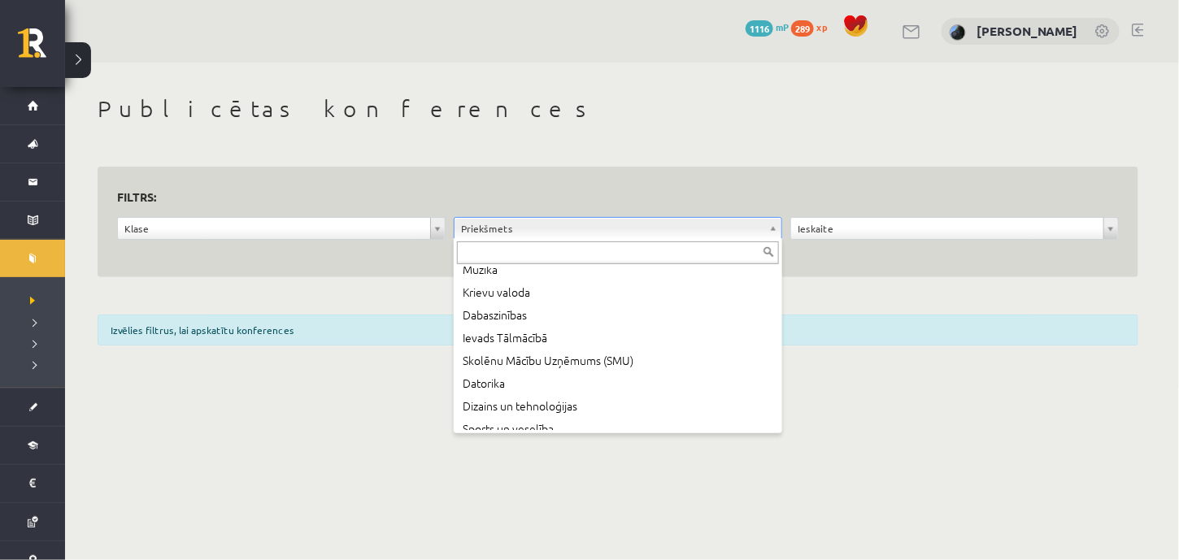
scroll to position [295, 0]
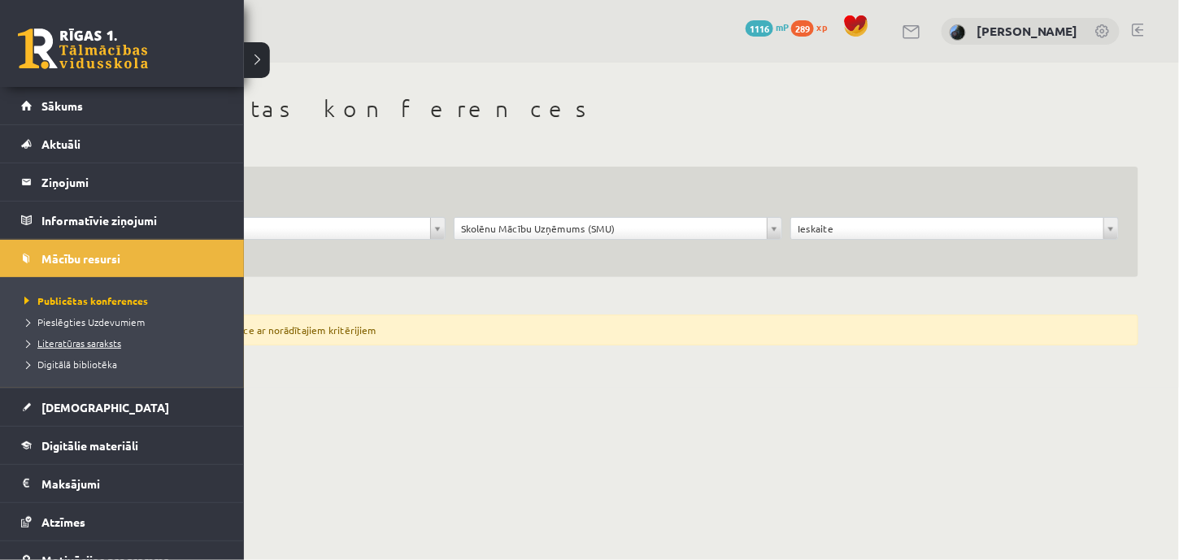
click at [76, 341] on span "Literatūras saraksts" at bounding box center [70, 343] width 101 height 13
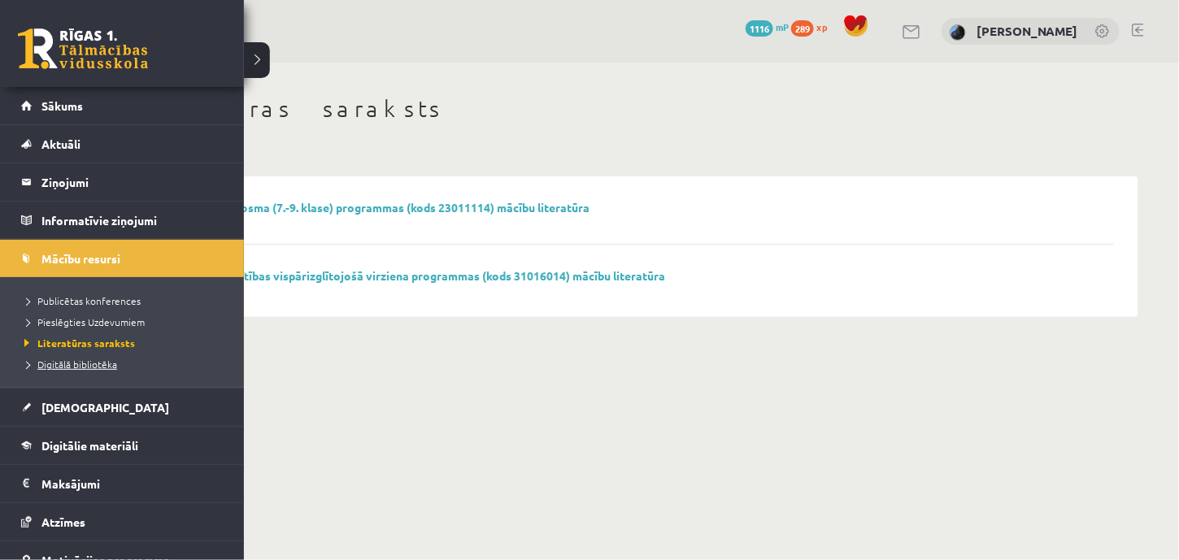
click at [50, 358] on span "Digitālā bibliotēka" at bounding box center [68, 364] width 97 height 13
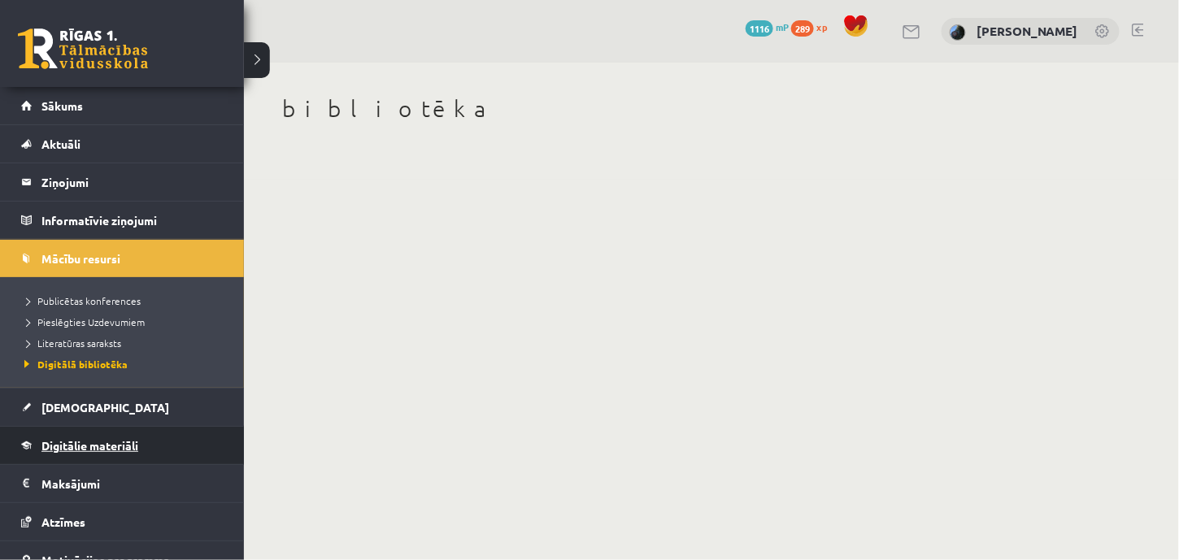
click at [59, 442] on span "Digitālie materiāli" at bounding box center [89, 445] width 97 height 15
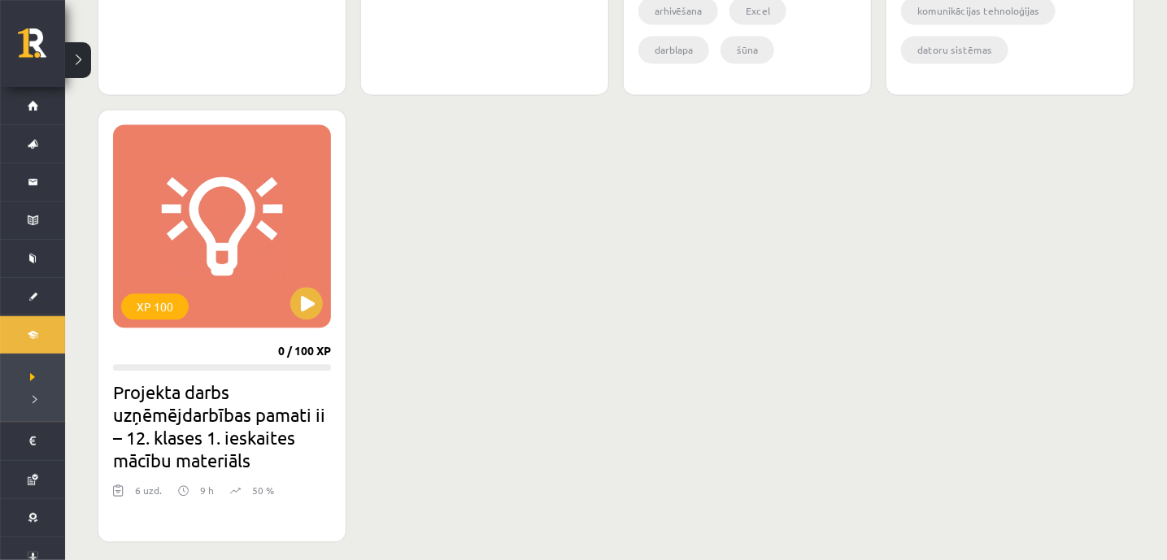
scroll to position [1386, 0]
click at [205, 412] on h2 "Projekta darbs uzņēmējdarbības pamati ii – 12. klases 1. ieskaites mācību mater…" at bounding box center [222, 425] width 218 height 91
click at [300, 305] on button at bounding box center [306, 302] width 33 height 33
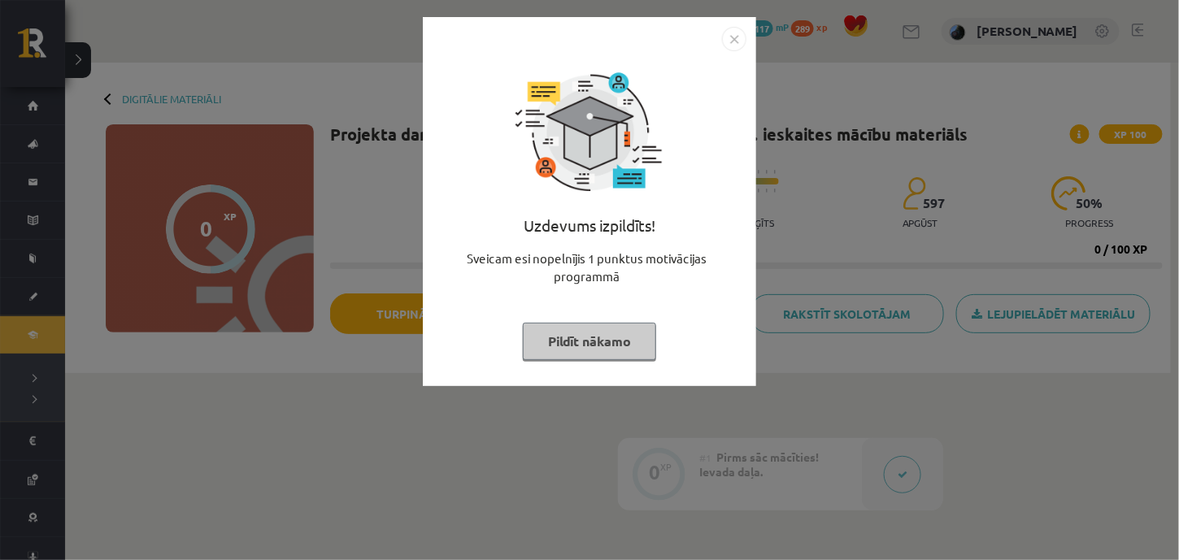
click at [559, 331] on button "Pildīt nākamo" at bounding box center [589, 341] width 133 height 37
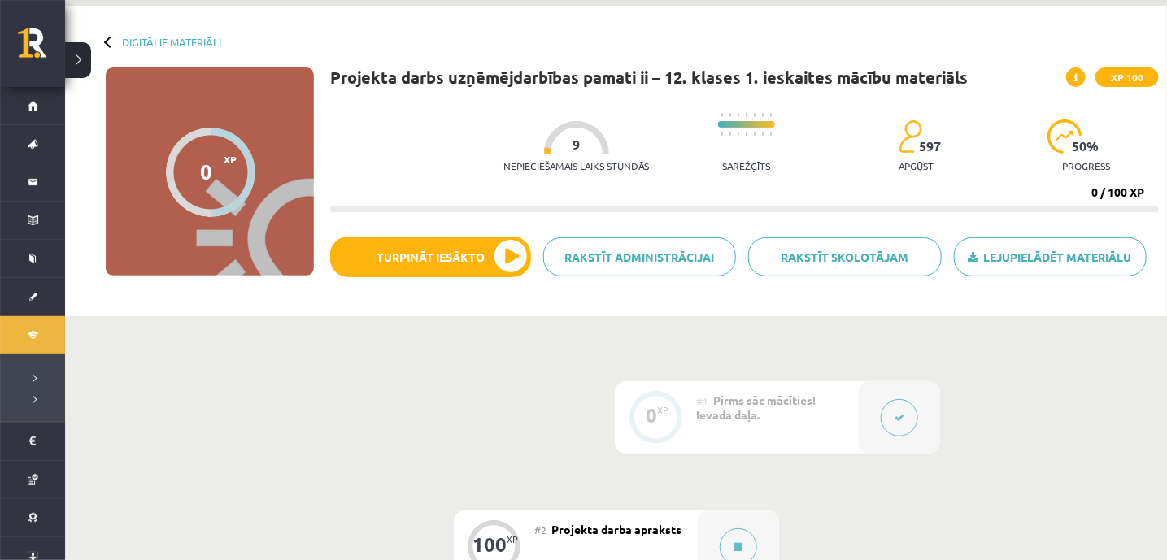
scroll to position [54, 0]
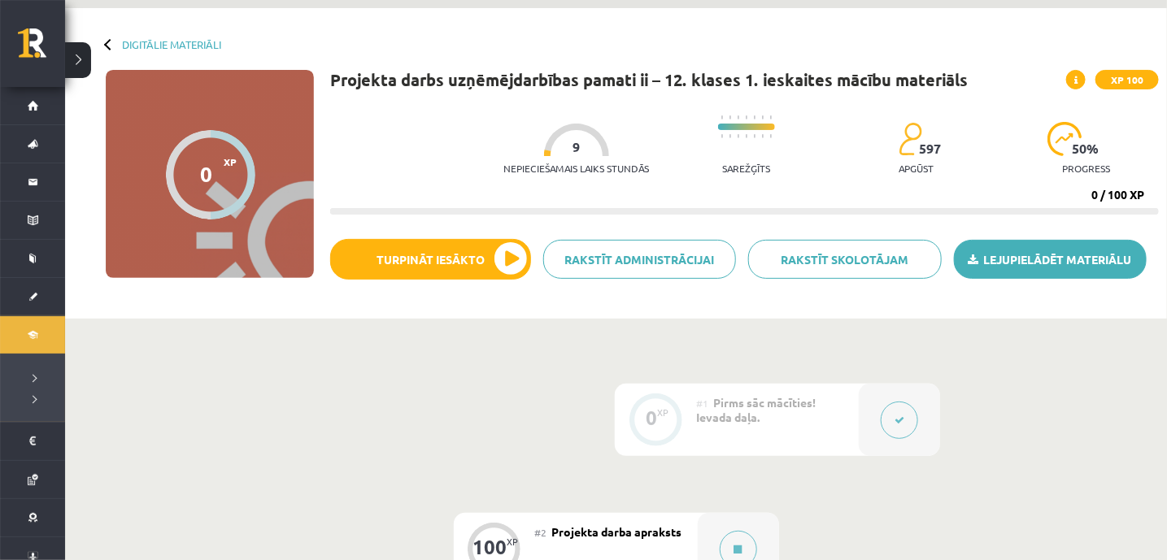
click at [1002, 246] on link "Lejupielādēt materiālu" at bounding box center [1050, 259] width 193 height 39
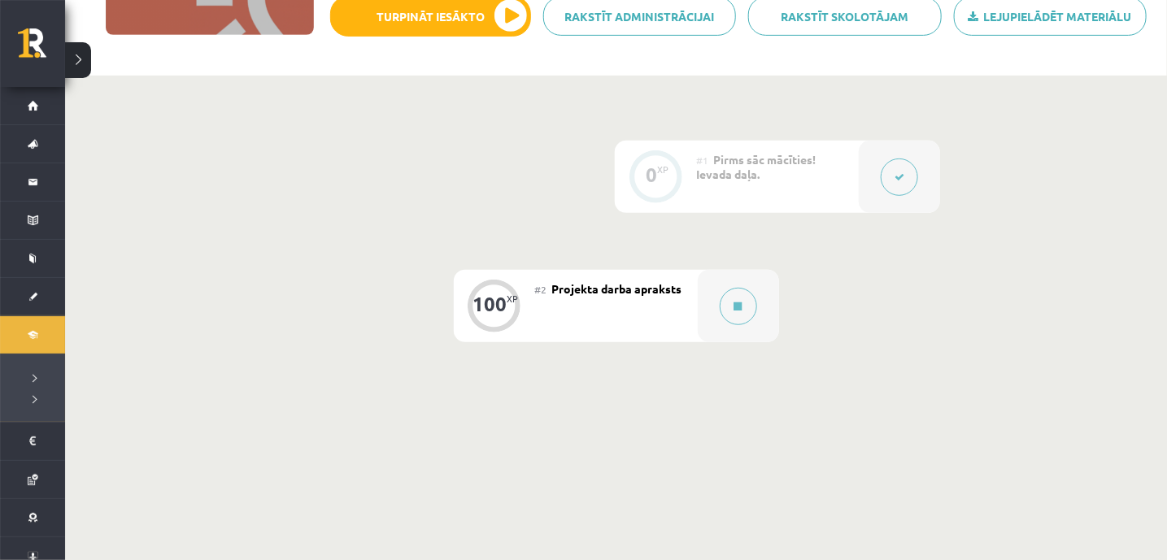
scroll to position [299, 0]
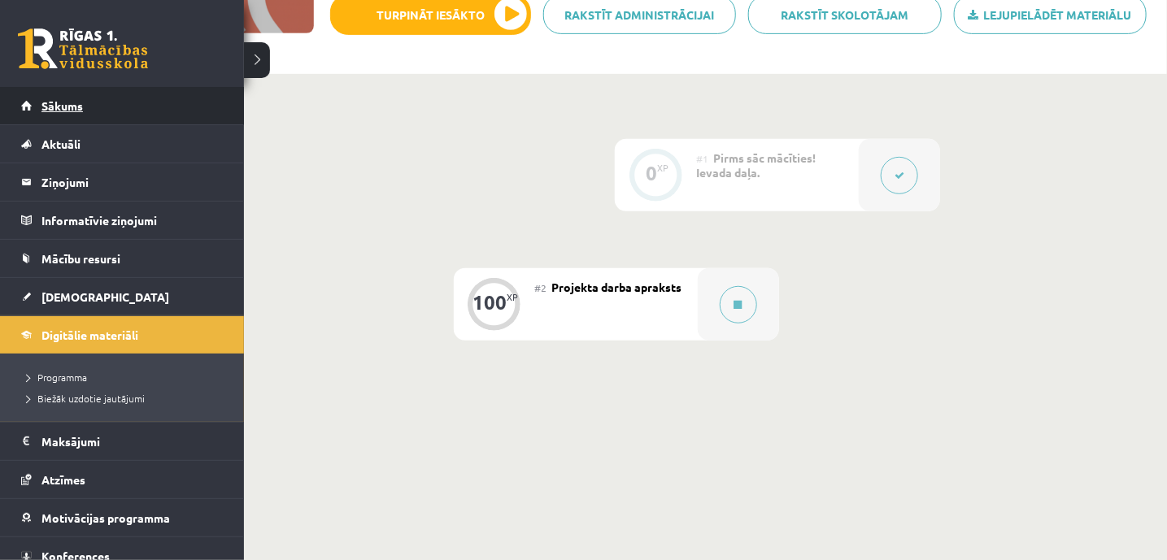
click at [42, 108] on span "Sākums" at bounding box center [61, 105] width 41 height 15
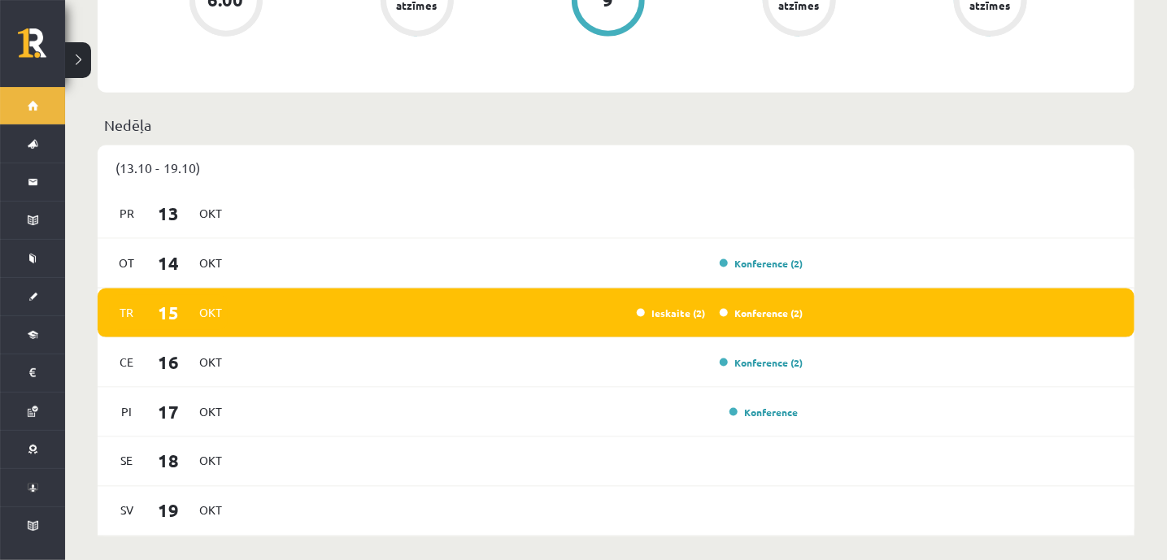
scroll to position [808, 0]
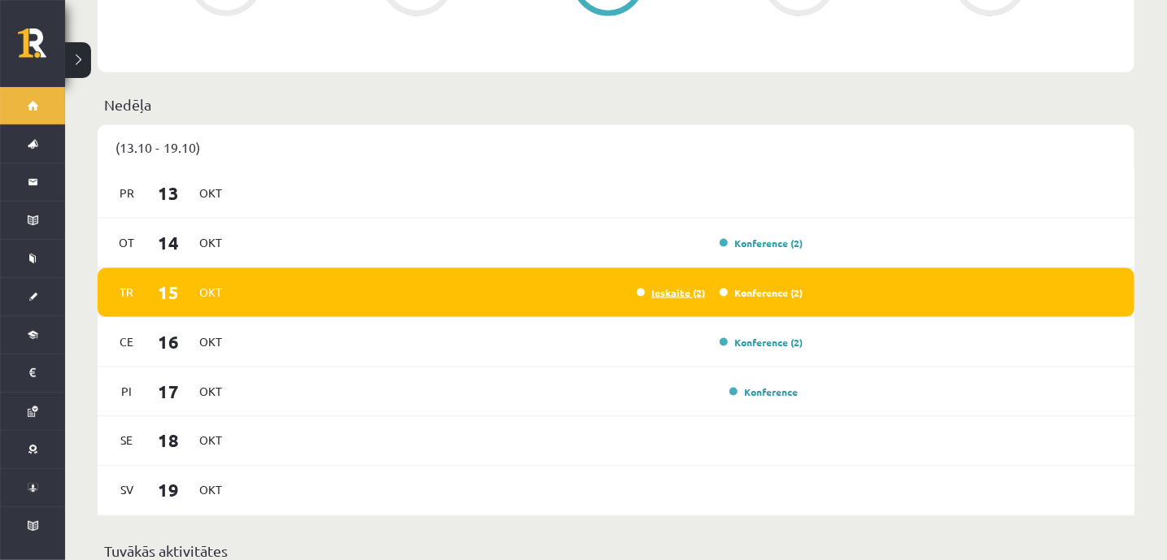
click at [669, 286] on link "Ieskaite (2)" at bounding box center [671, 292] width 68 height 13
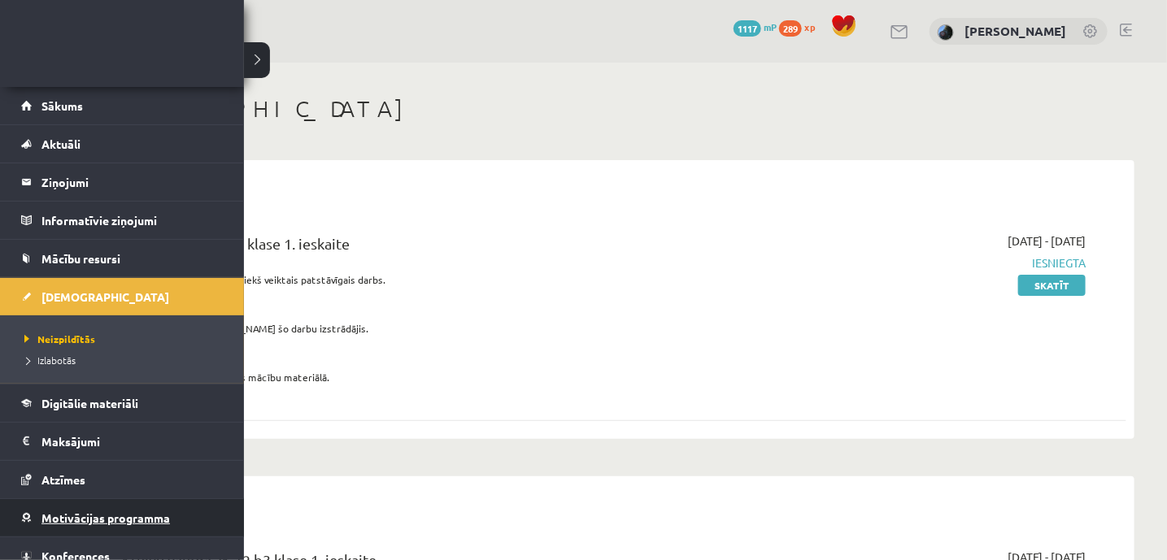
scroll to position [50, 0]
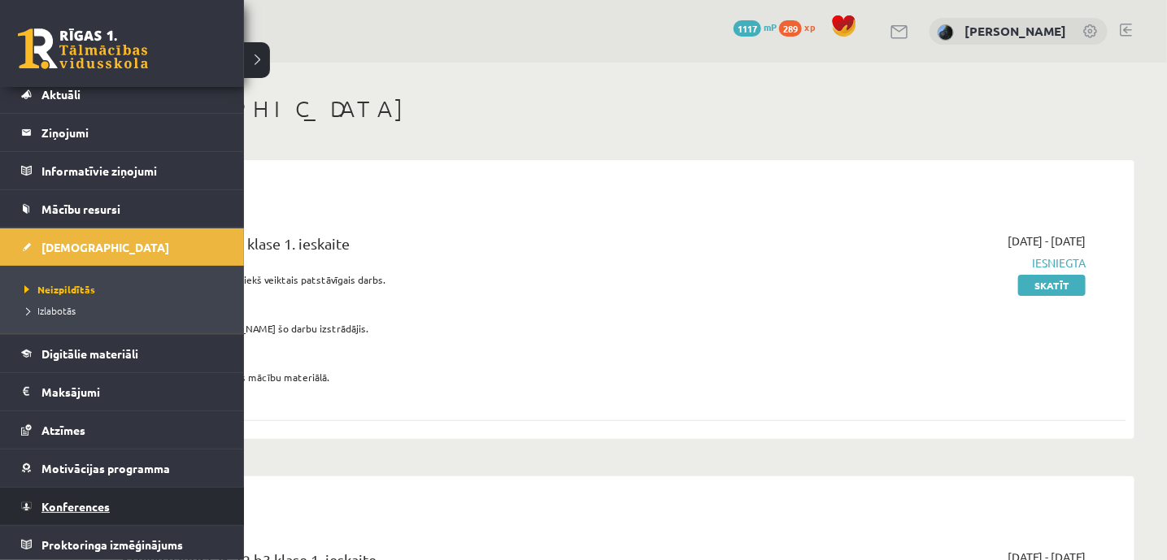
click at [77, 504] on span "Konferences" at bounding box center [75, 506] width 68 height 15
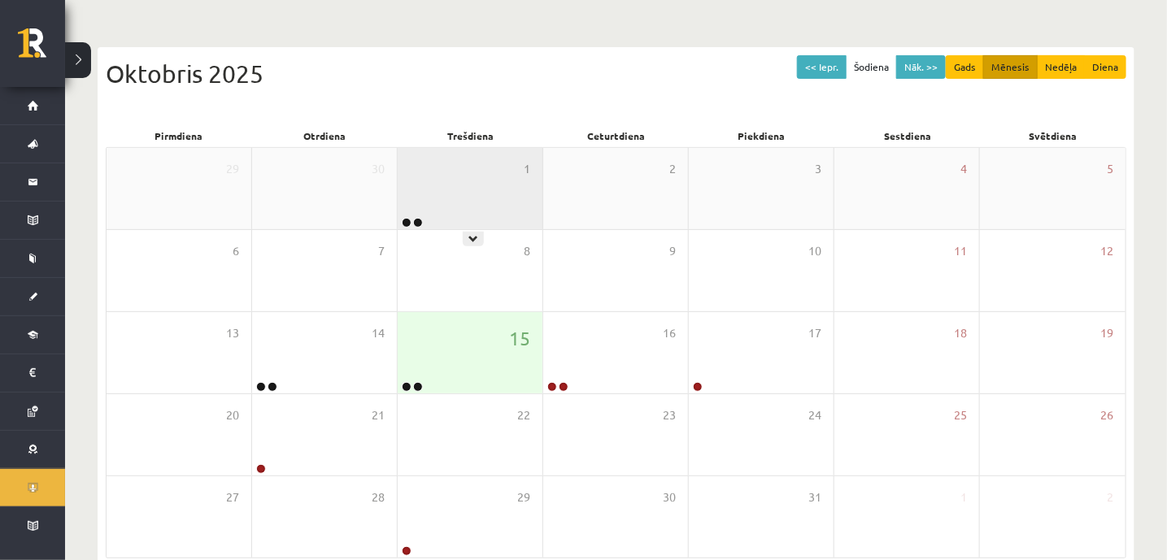
scroll to position [139, 0]
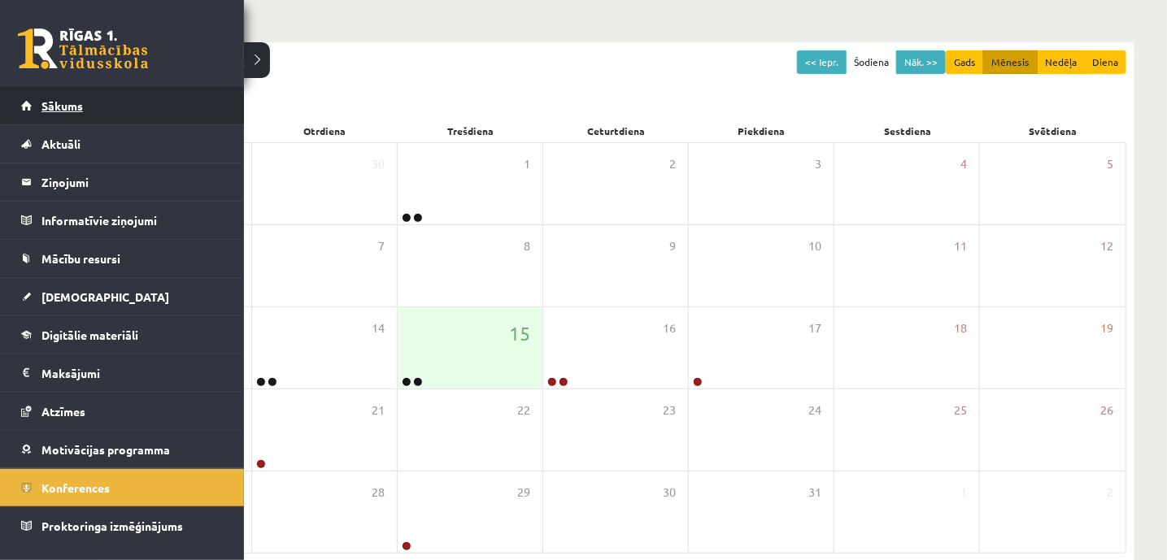
click at [39, 105] on link "Sākums" at bounding box center [122, 105] width 202 height 37
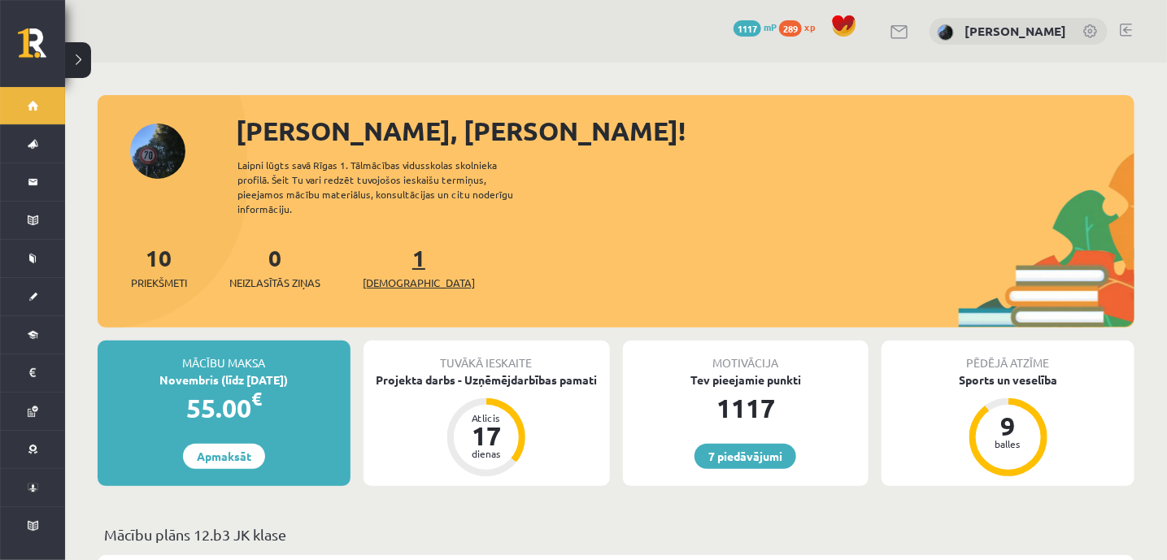
click at [392, 249] on link "1 Ieskaites" at bounding box center [419, 267] width 112 height 48
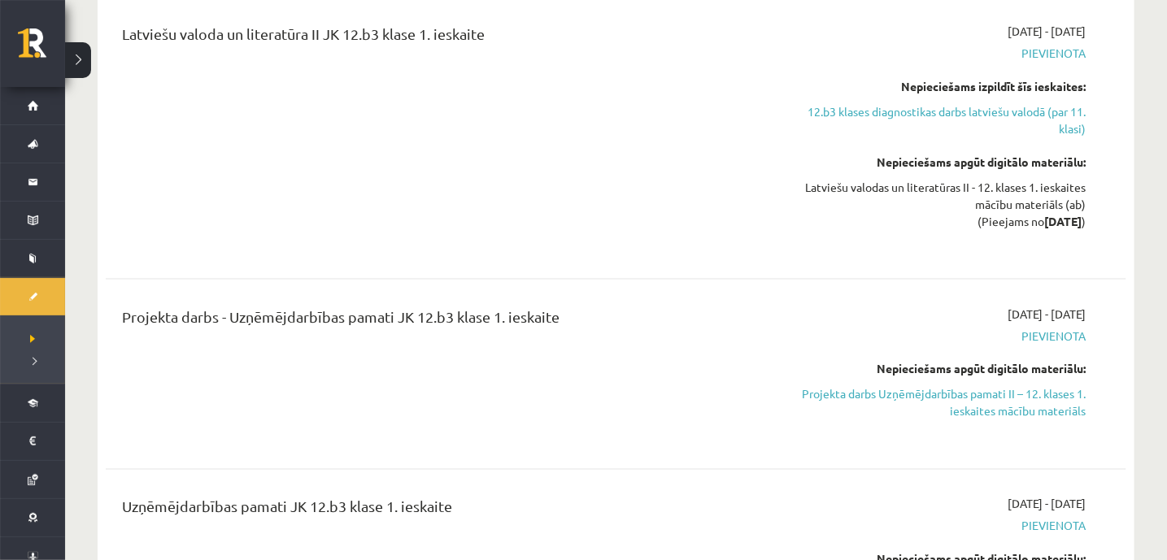
scroll to position [870, 0]
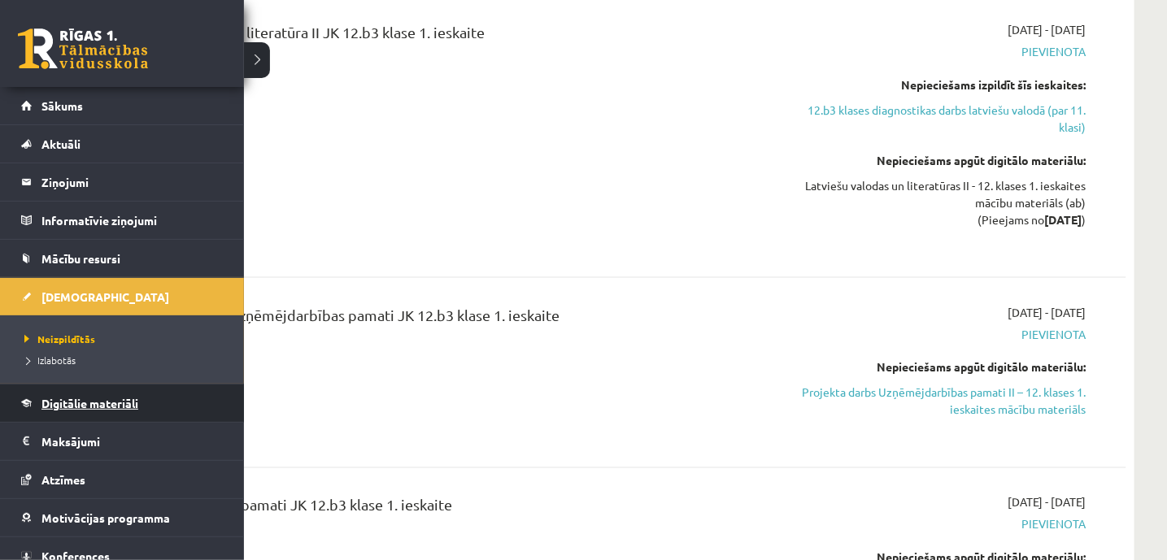
click at [85, 407] on span "Digitālie materiāli" at bounding box center [89, 403] width 97 height 15
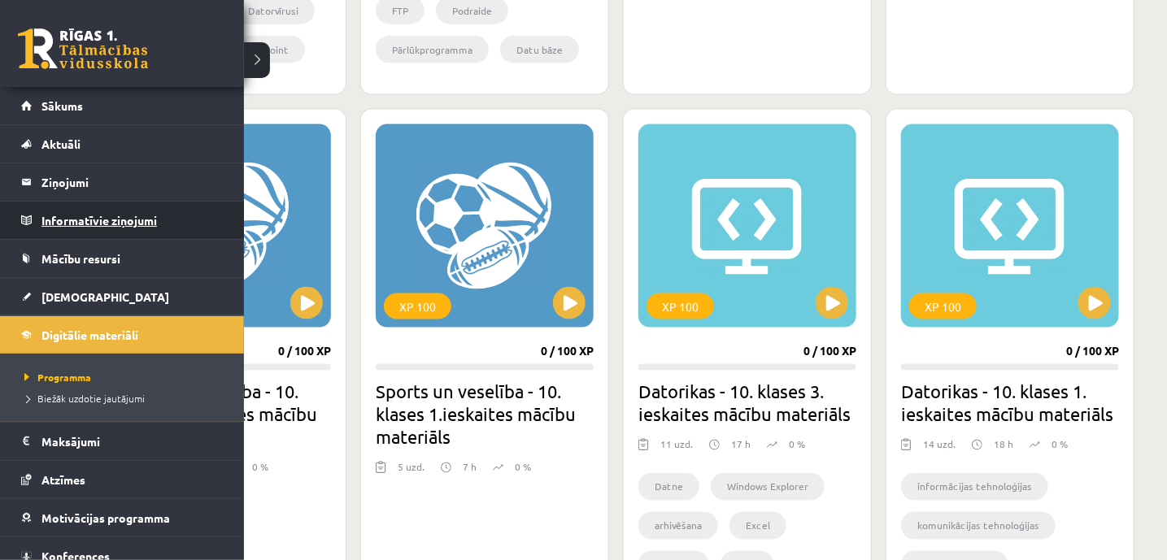
click at [67, 227] on legend "Informatīvie ziņojumi 0" at bounding box center [132, 220] width 182 height 37
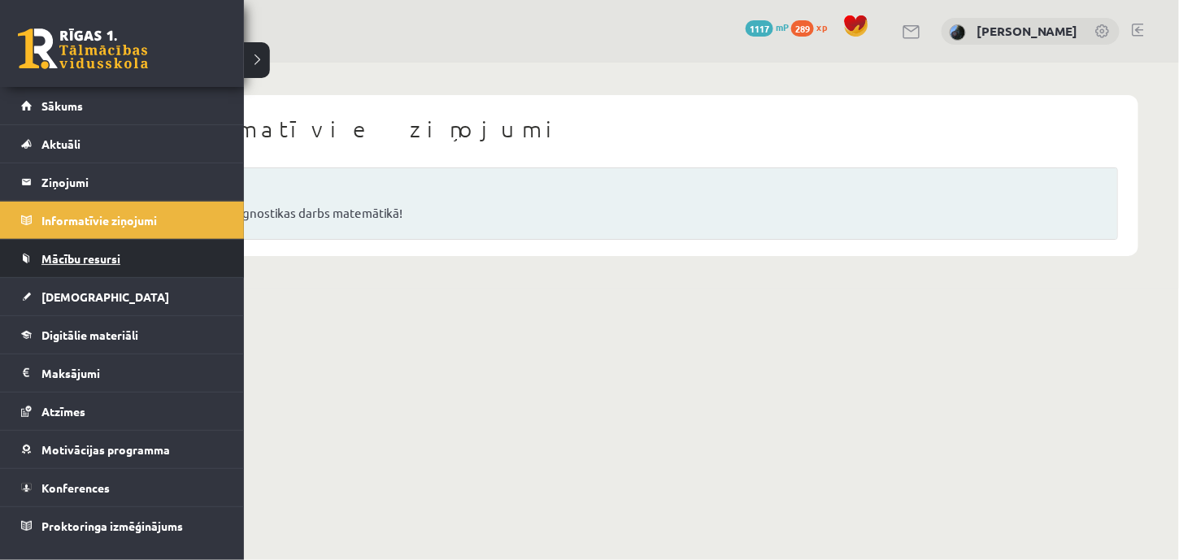
click at [54, 255] on span "Mācību resursi" at bounding box center [80, 258] width 79 height 15
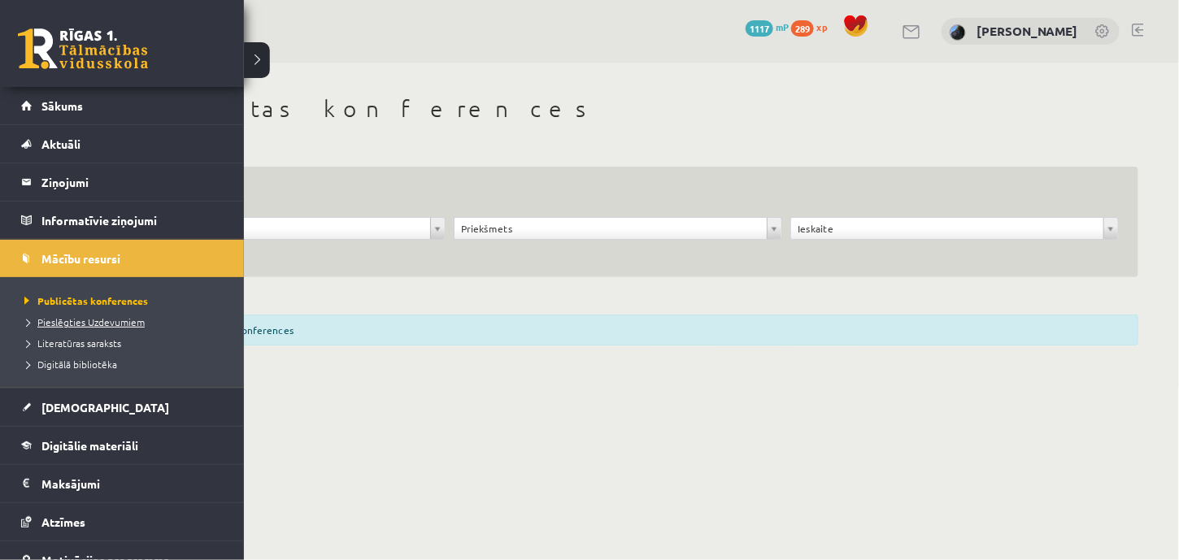
click at [79, 320] on span "Pieslēgties Uzdevumiem" at bounding box center [82, 321] width 124 height 13
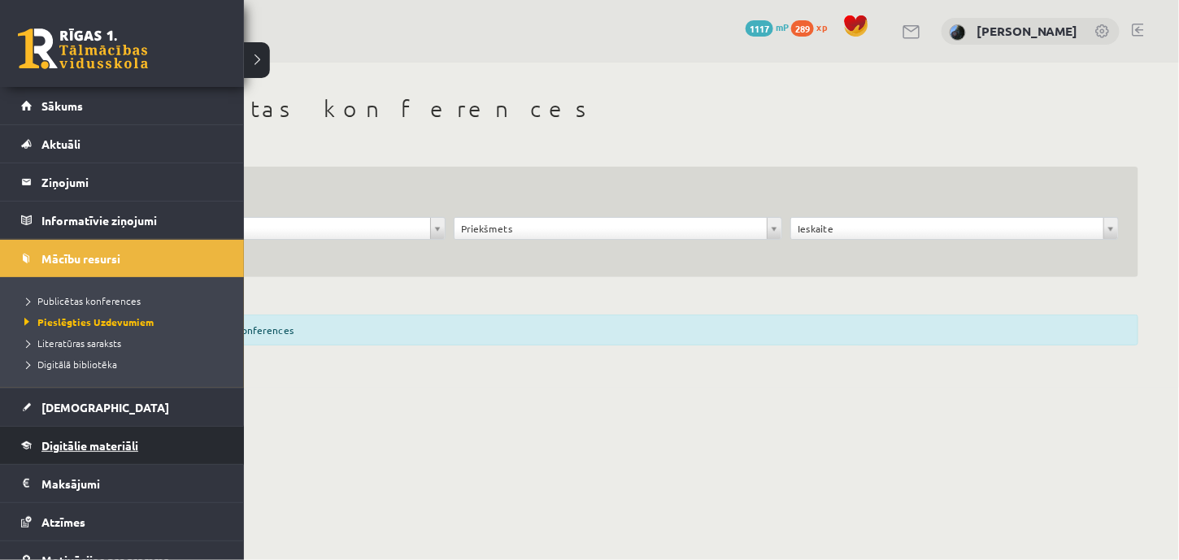
click at [110, 434] on link "Digitālie materiāli" at bounding box center [122, 445] width 202 height 37
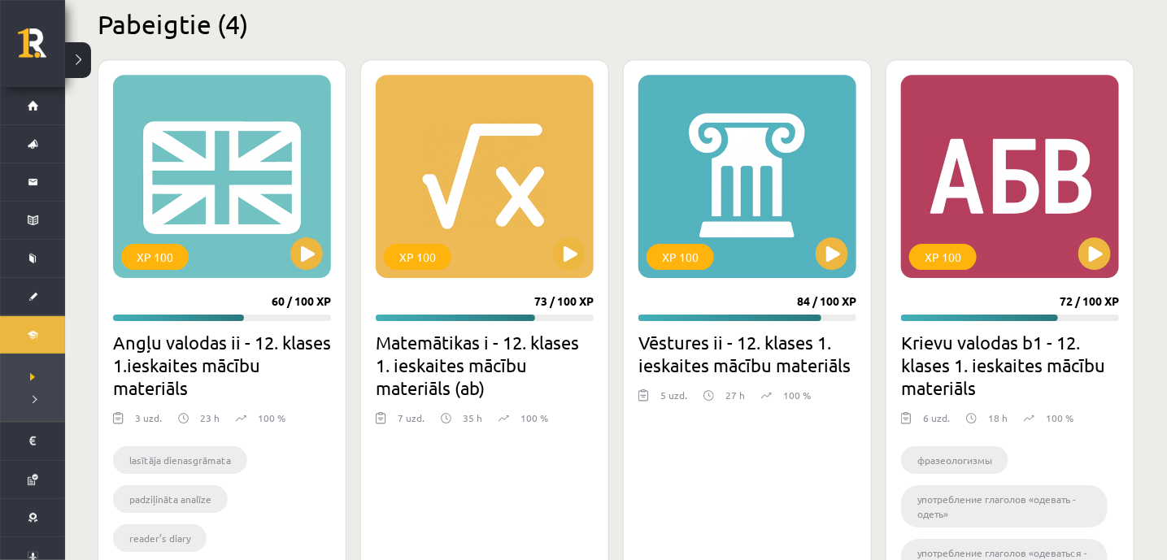
scroll to position [1961, 0]
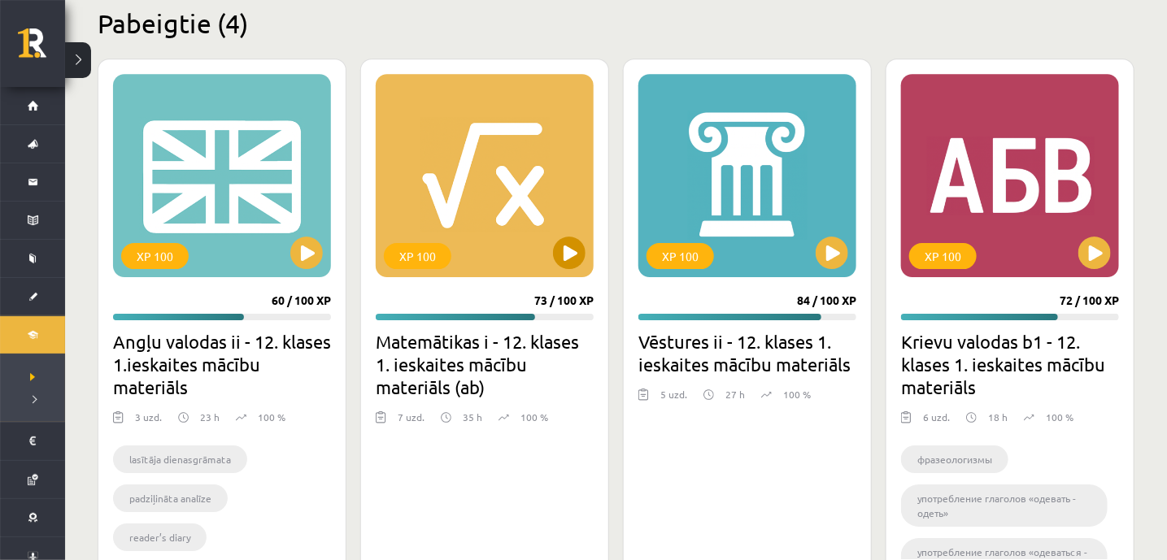
click at [474, 227] on div "XP 100" at bounding box center [485, 175] width 218 height 203
click at [480, 349] on h2 "Matemātikas i - 12. klases 1. ieskaites mācību materiāls (ab)" at bounding box center [485, 364] width 218 height 68
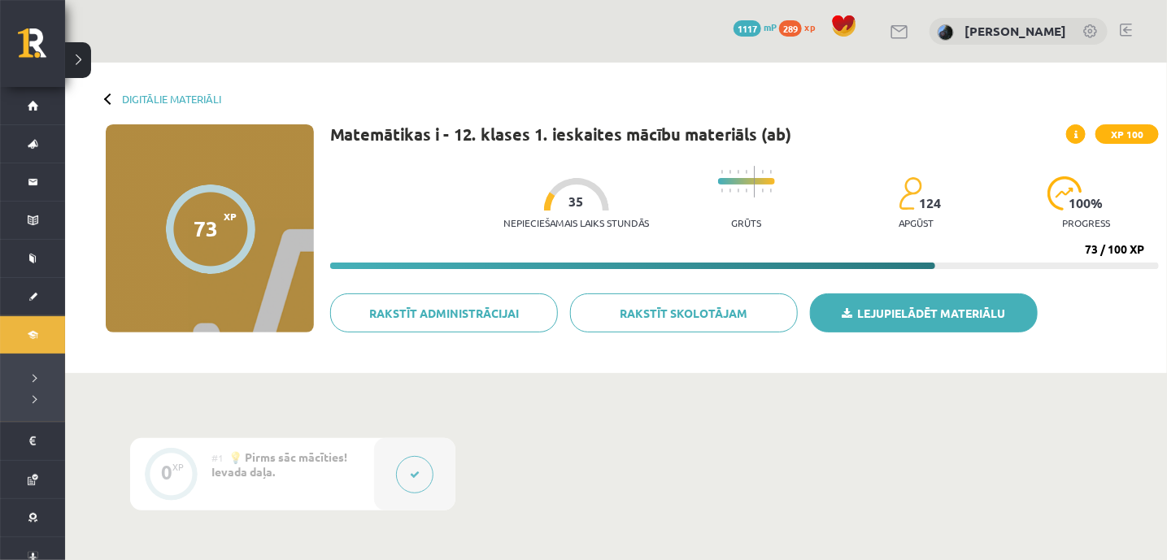
click at [867, 324] on link "Lejupielādēt materiālu" at bounding box center [924, 312] width 228 height 39
